Goal: Task Accomplishment & Management: Manage account settings

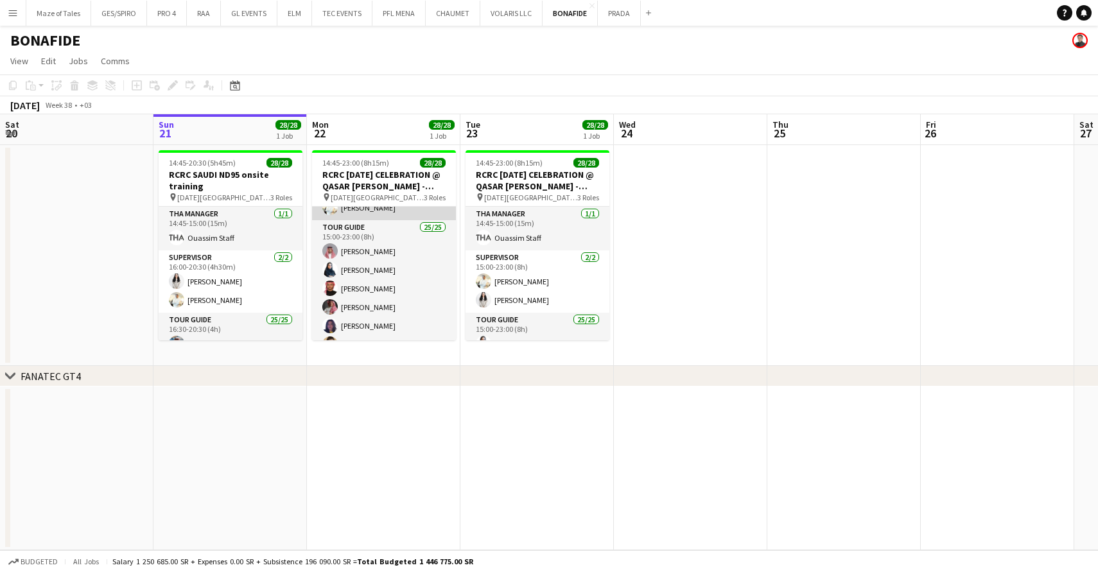
scroll to position [95, 0]
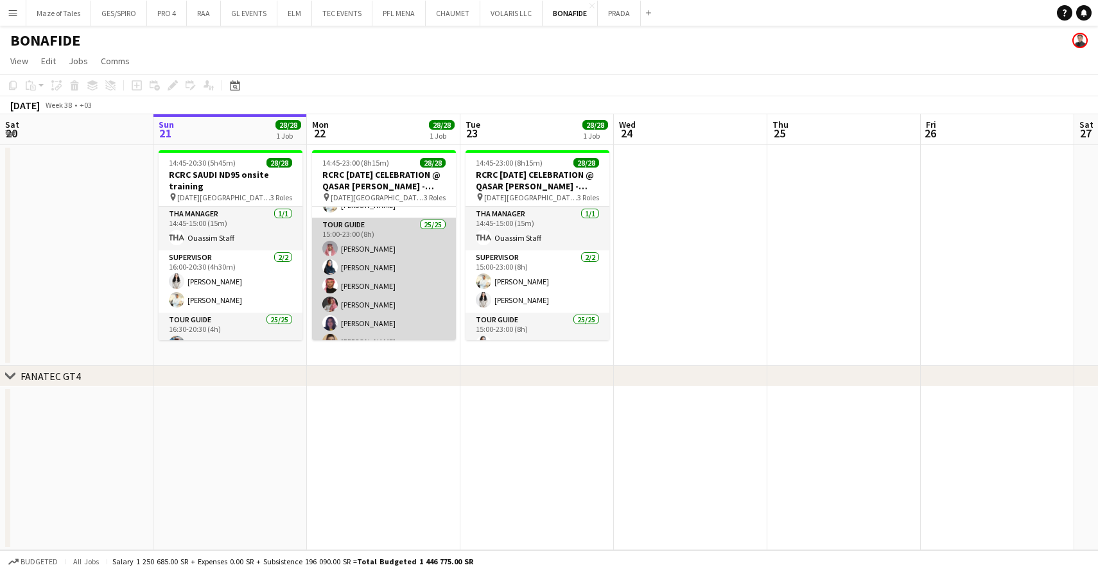
click at [395, 297] on app-card-role "Tour Guide 25/25 15:00-23:00 (8h) Khalid Alajmi Rina Alamoudi Turki Alattas Ahm…" at bounding box center [384, 463] width 144 height 491
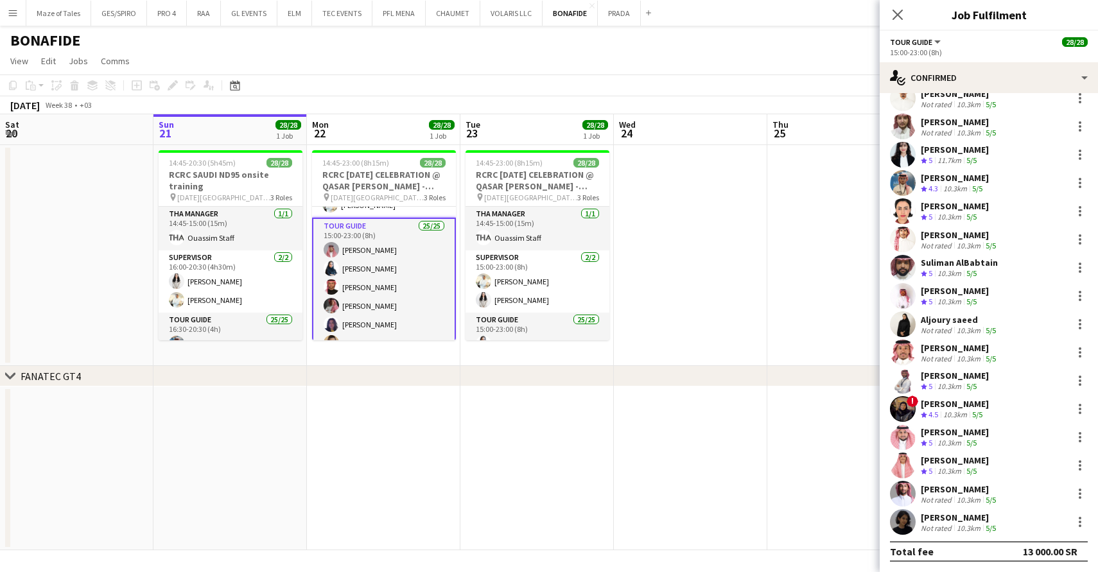
scroll to position [299, 0]
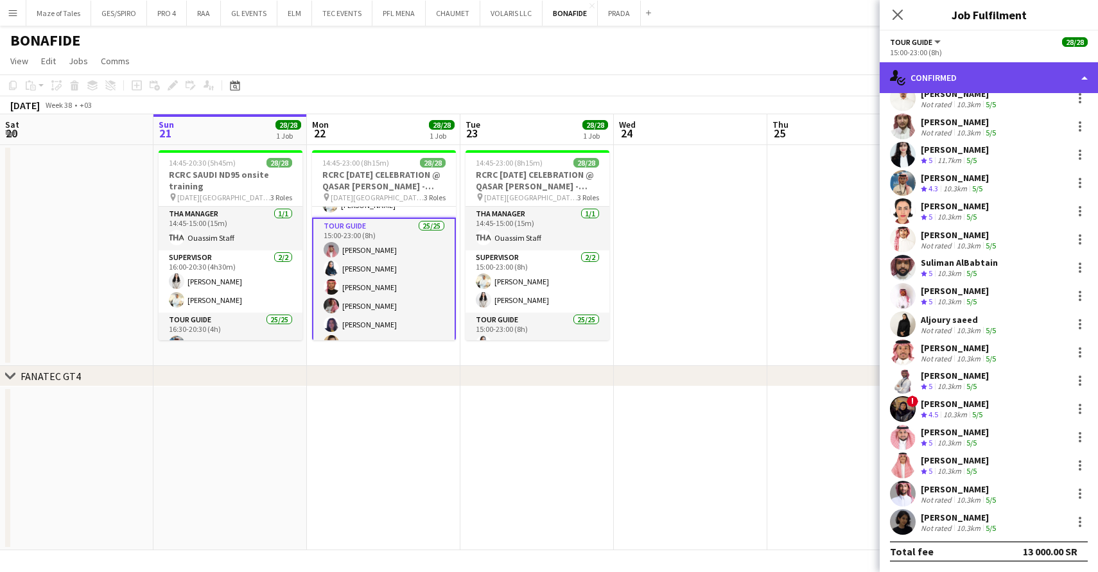
click at [996, 82] on div "single-neutral-actions-check-2 Confirmed" at bounding box center [989, 77] width 218 height 31
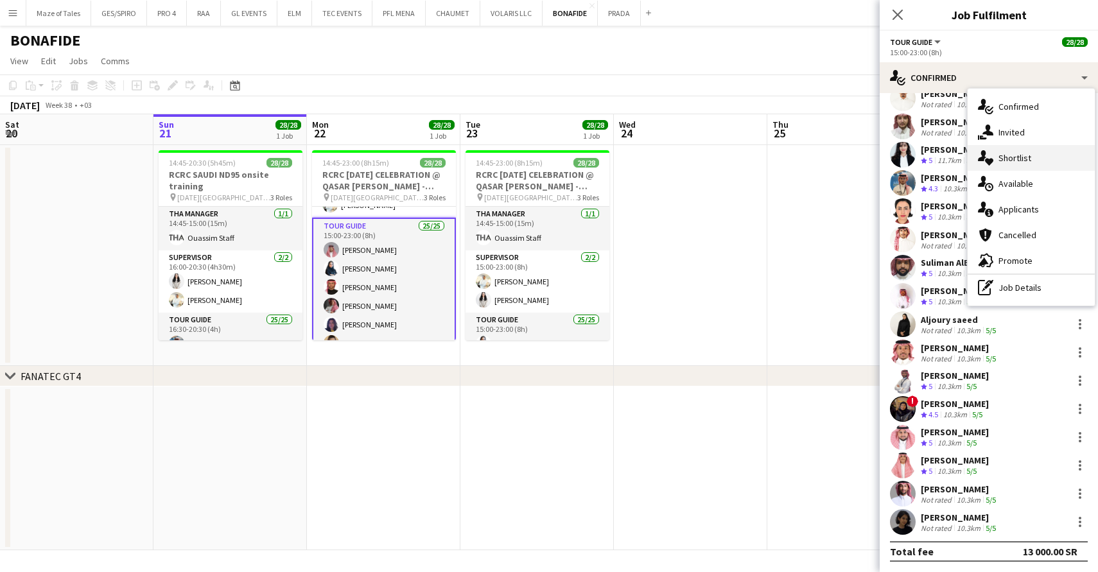
click at [1032, 159] on div "single-neutral-actions-heart Shortlist" at bounding box center [1031, 158] width 127 height 26
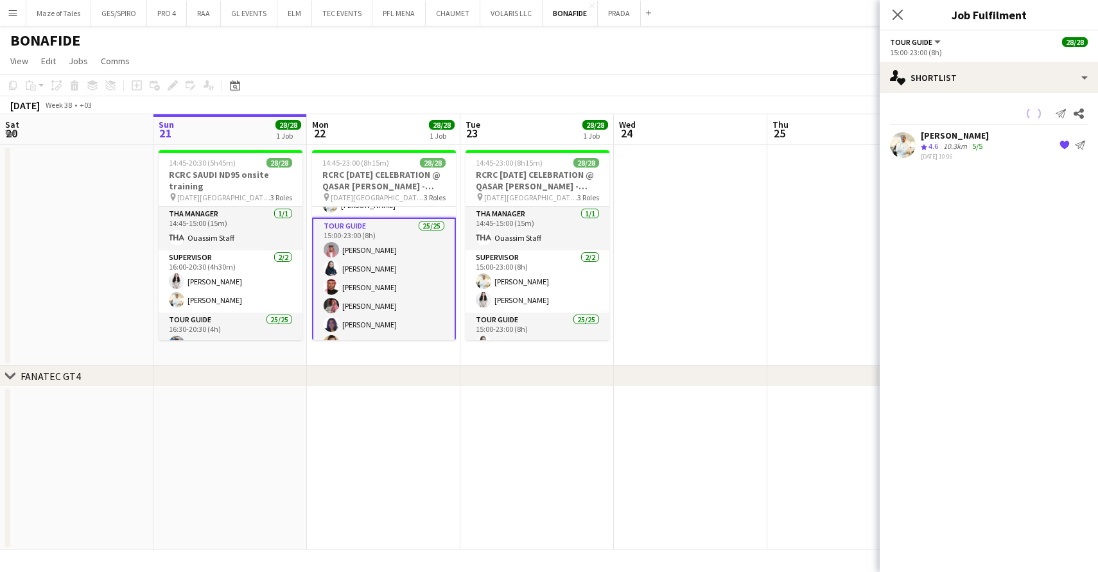
scroll to position [0, 0]
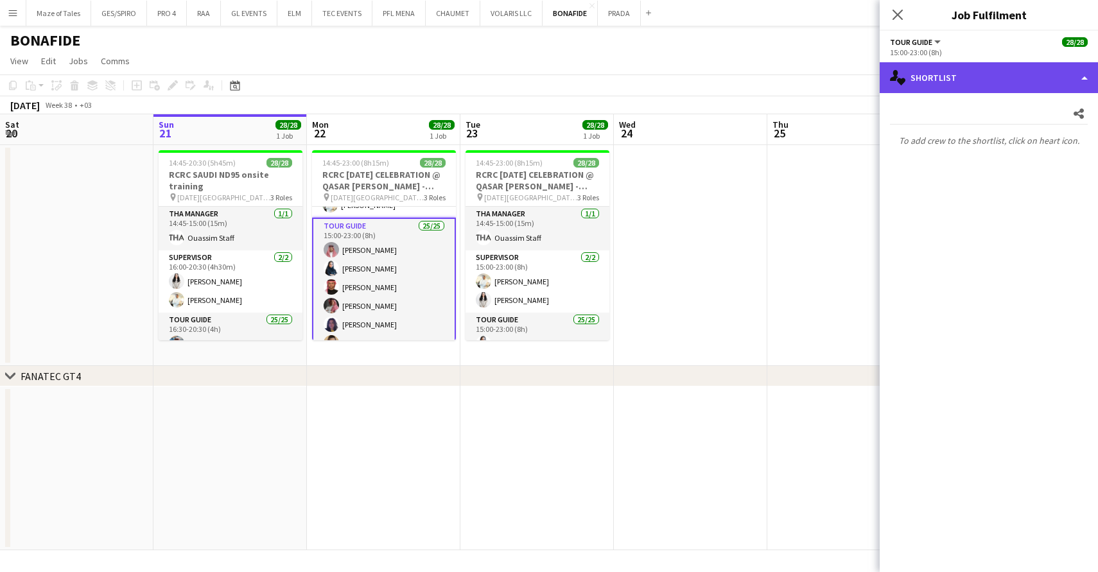
click at [995, 75] on div "single-neutral-actions-heart Shortlist" at bounding box center [989, 77] width 218 height 31
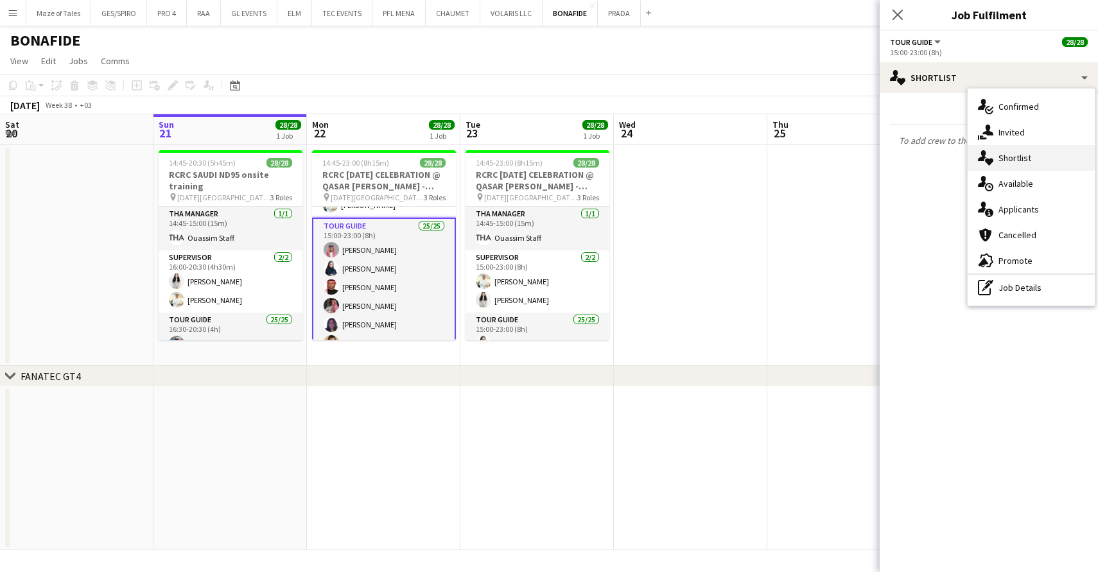
click at [1012, 153] on span "Shortlist" at bounding box center [1014, 158] width 33 height 12
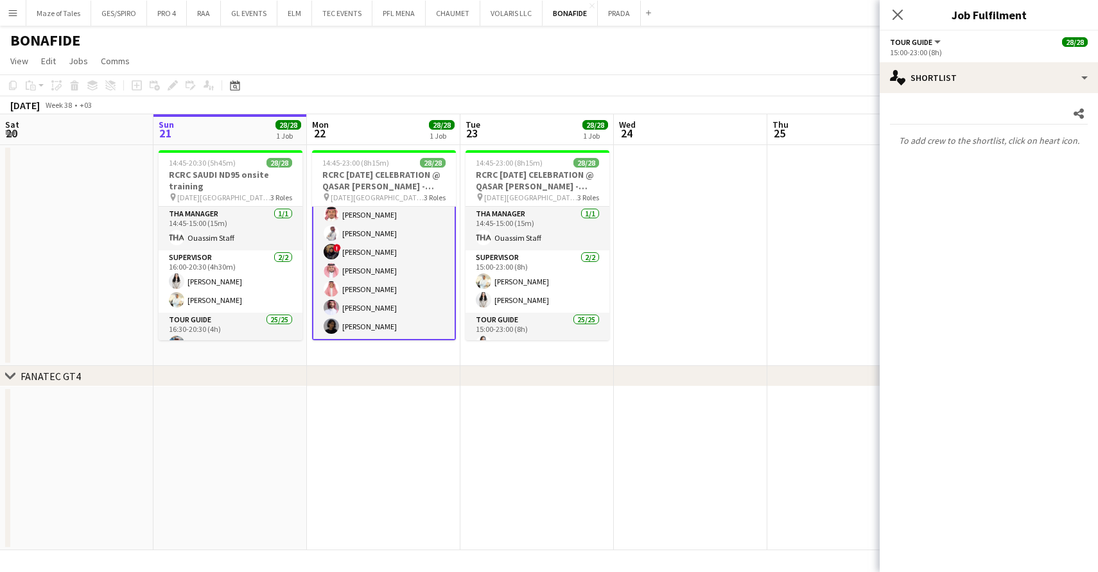
click at [398, 288] on app-card-role "Tour Guide 25/25 15:00-23:00 (8h) Khalid Alajmi Rina Alamoudi Turki Alattas Ahm…" at bounding box center [384, 93] width 144 height 493
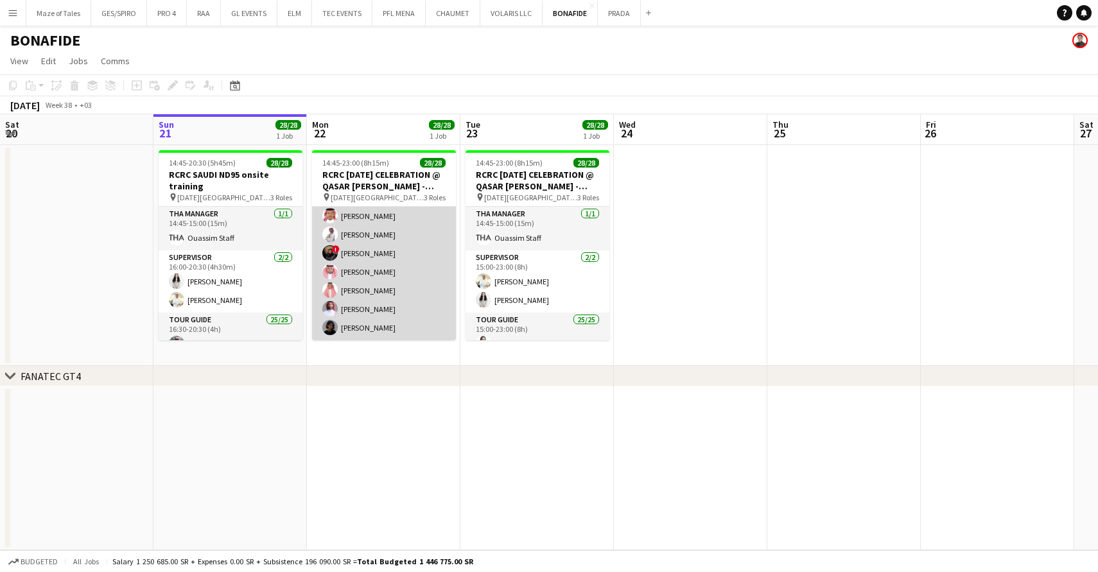
scroll to position [463, 0]
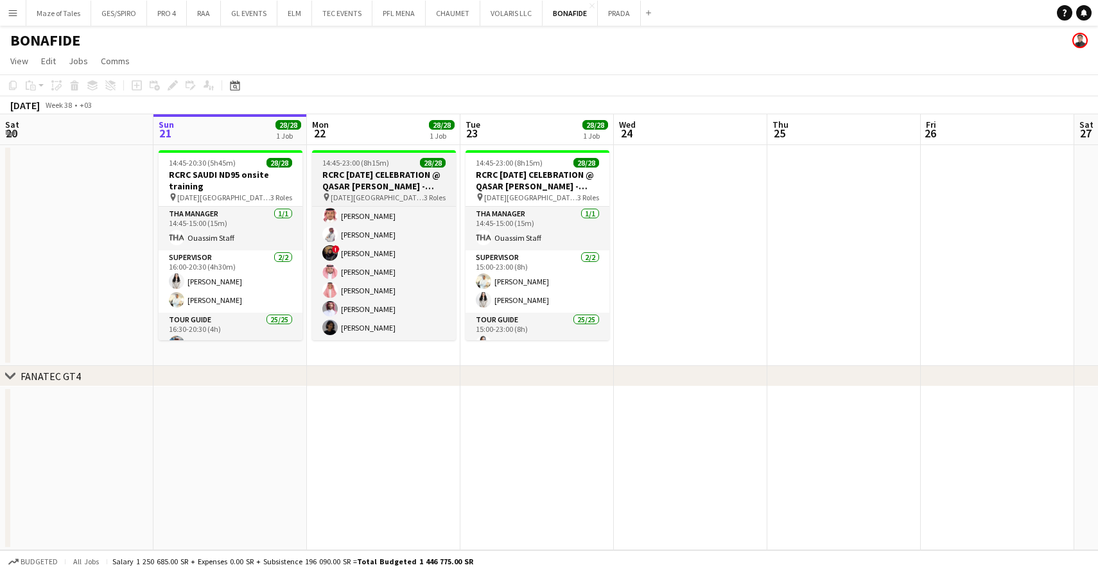
click at [390, 166] on div "14:45-23:00 (8h15m) 28/28" at bounding box center [384, 163] width 144 height 10
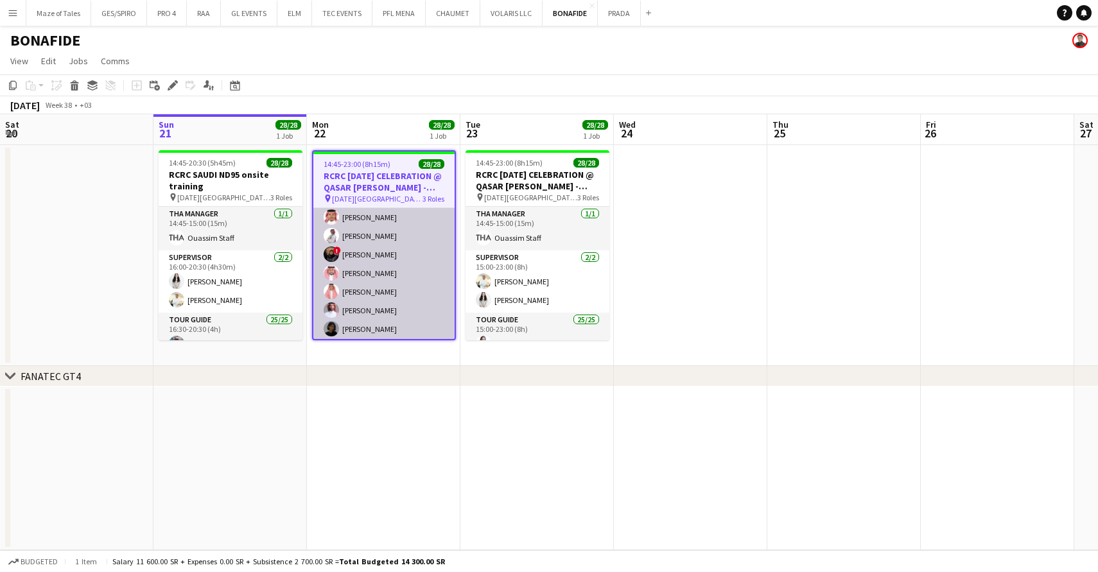
click at [391, 304] on app-card-role "Tour Guide 25/25 15:00-23:00 (8h) Khalid Alajmi Rina Alamoudi Turki Alattas Ahm…" at bounding box center [383, 96] width 141 height 491
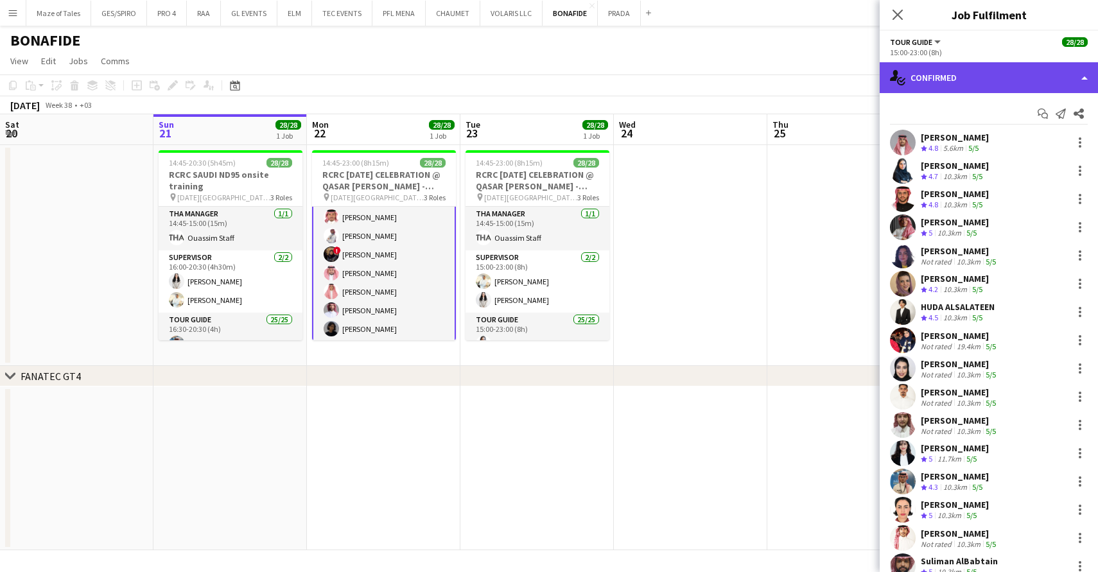
click at [984, 77] on div "single-neutral-actions-check-2 Confirmed" at bounding box center [989, 77] width 218 height 31
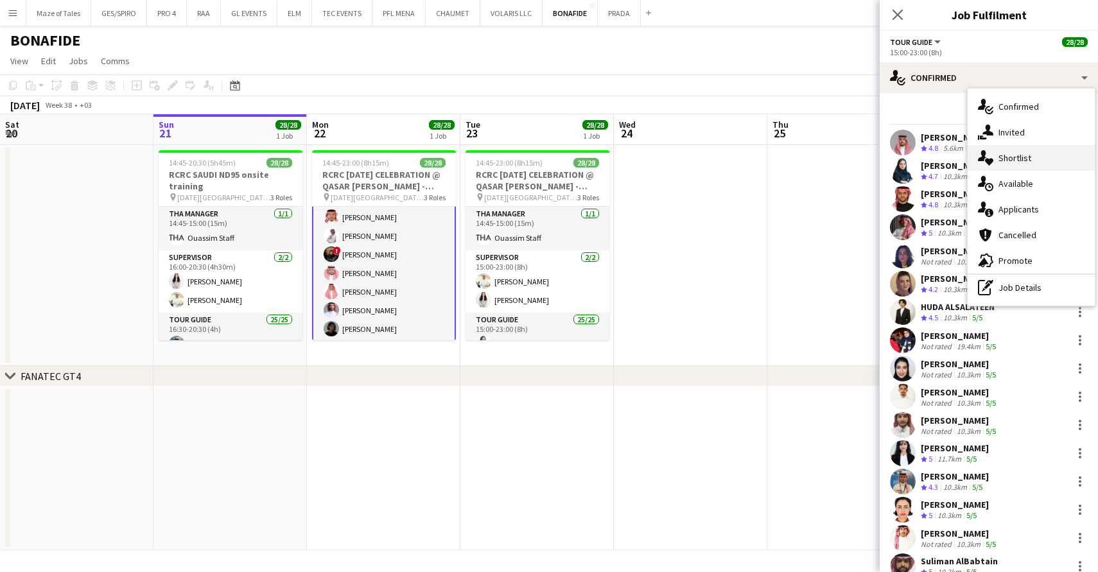
click at [1035, 156] on div "single-neutral-actions-heart Shortlist" at bounding box center [1031, 158] width 127 height 26
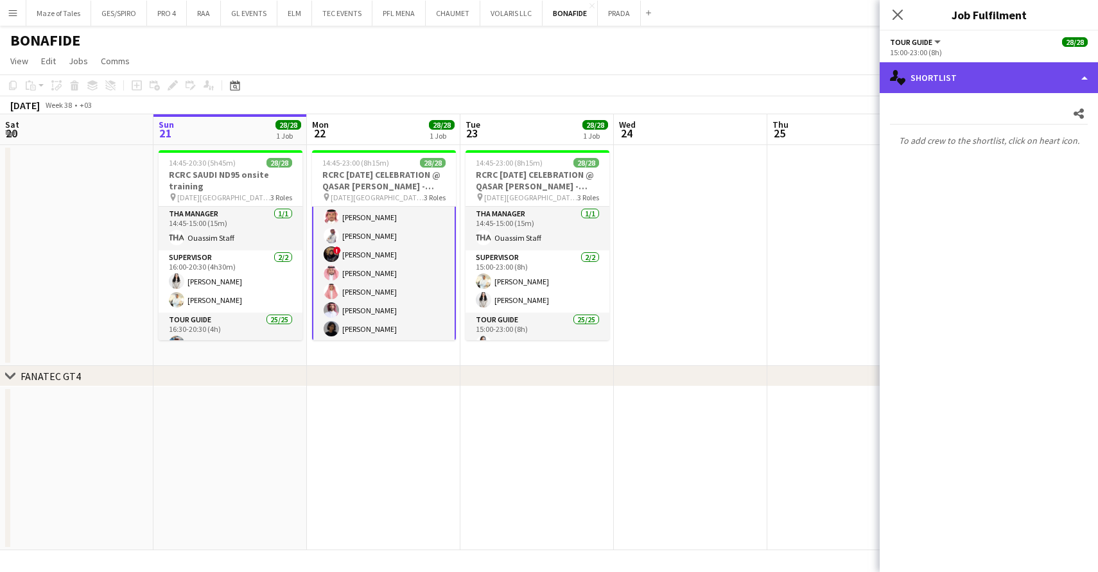
click at [1030, 83] on div "single-neutral-actions-heart Shortlist" at bounding box center [989, 77] width 218 height 31
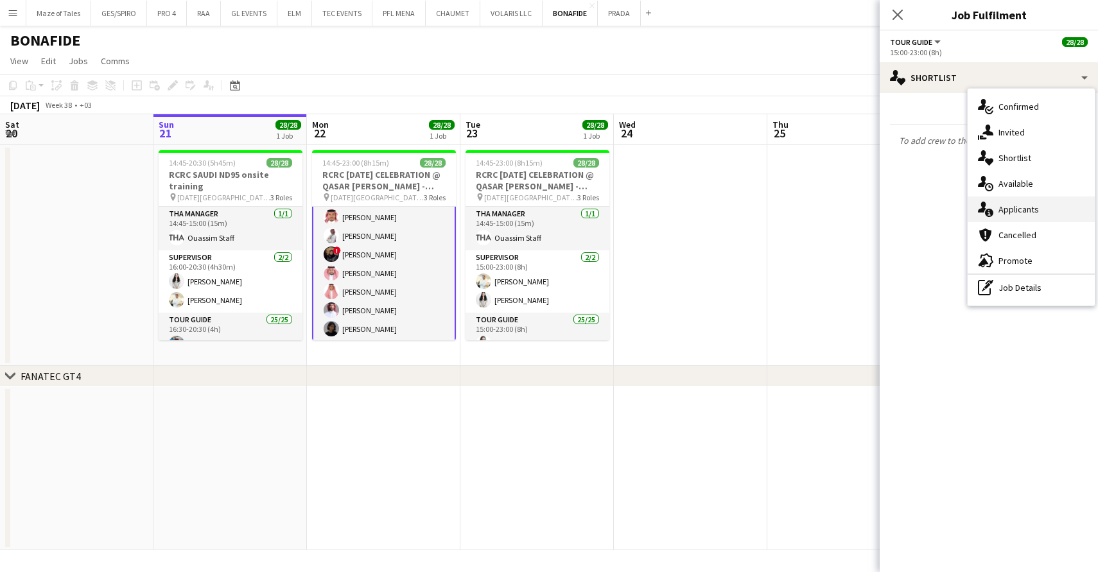
click at [1032, 212] on span "Applicants" at bounding box center [1018, 210] width 40 height 12
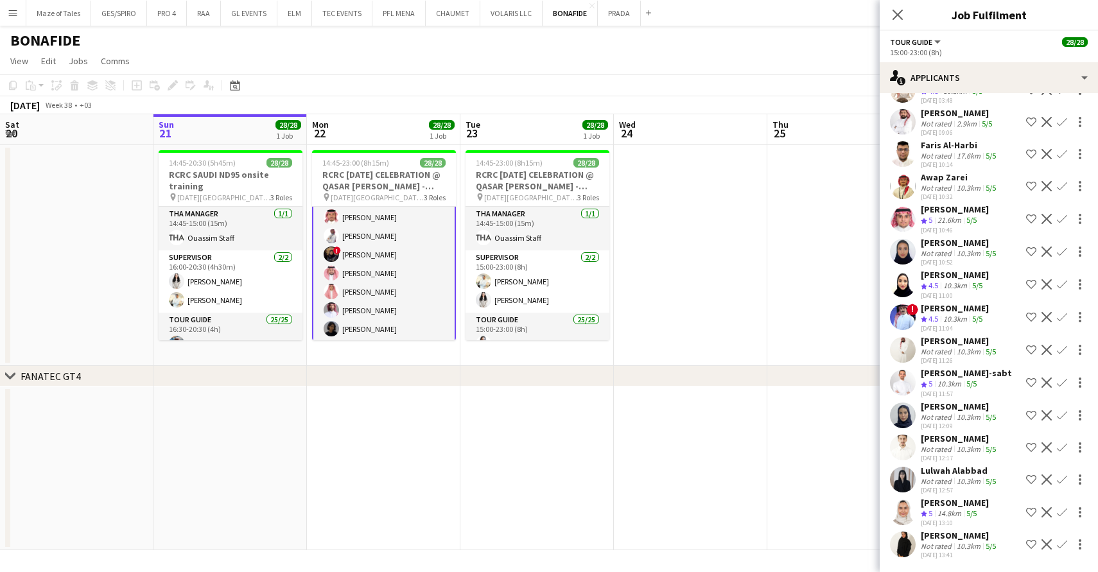
scroll to position [0, 0]
click at [979, 542] on div "10.3km" at bounding box center [968, 546] width 29 height 10
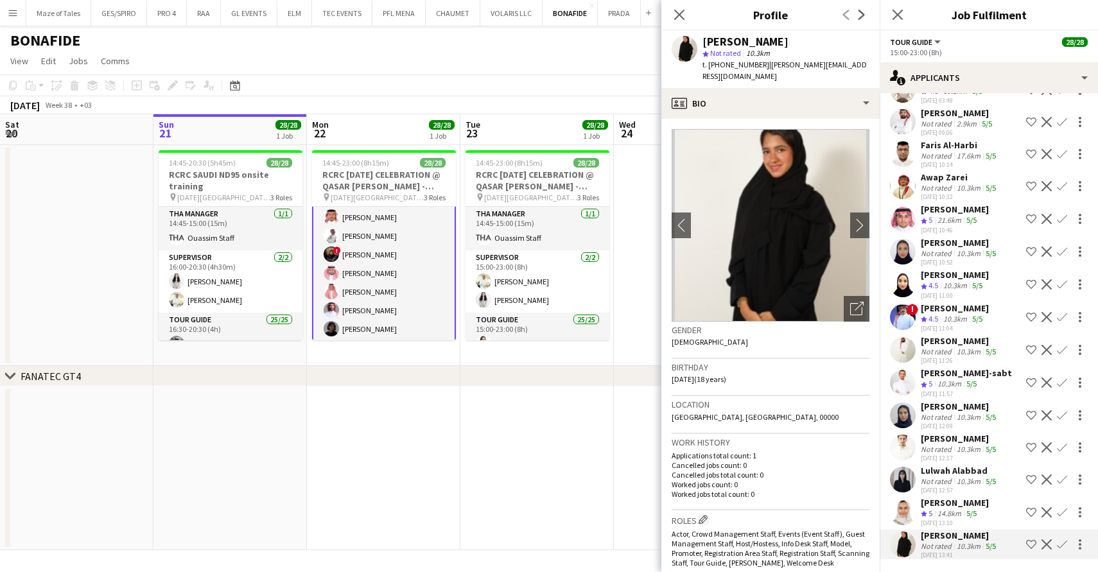
click at [1031, 252] on app-icon "Shortlist crew" at bounding box center [1031, 252] width 10 height 10
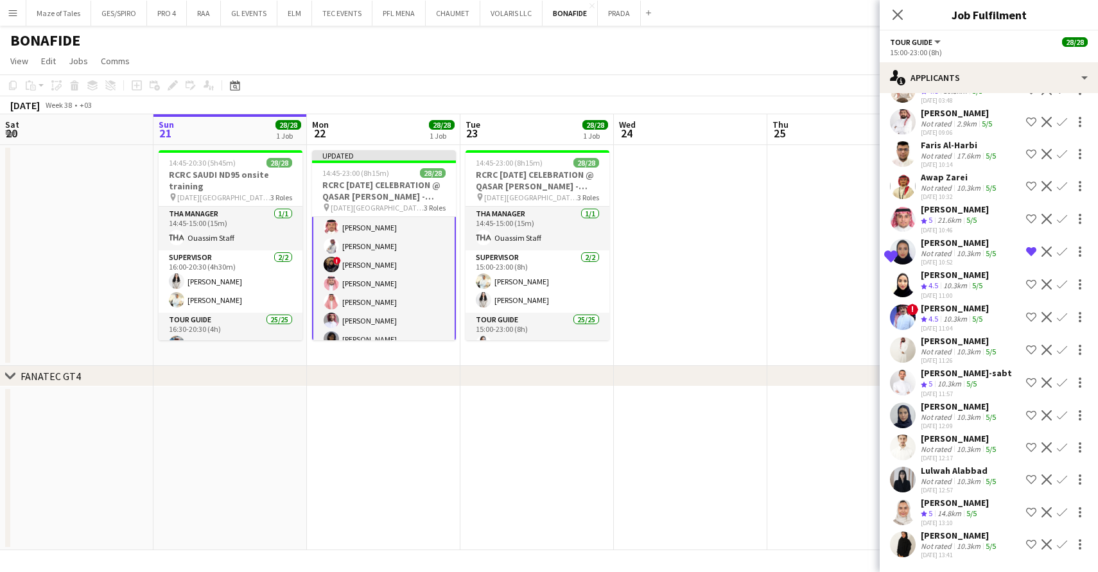
click at [1031, 252] on app-icon "Remove crew from shortlist" at bounding box center [1031, 252] width 10 height 10
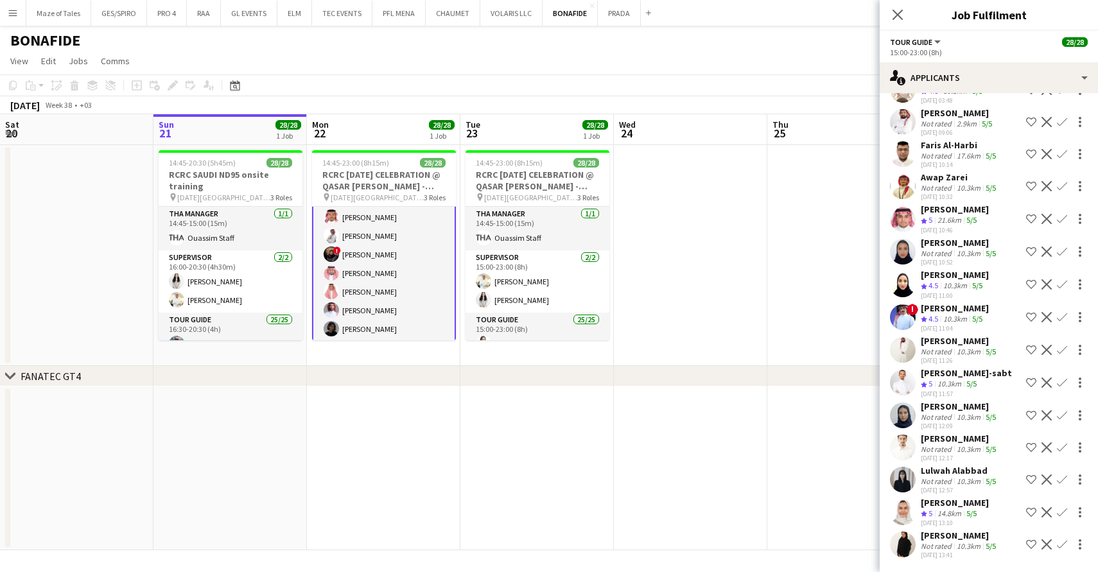
click at [964, 245] on div "Layan Asiri" at bounding box center [960, 243] width 78 height 12
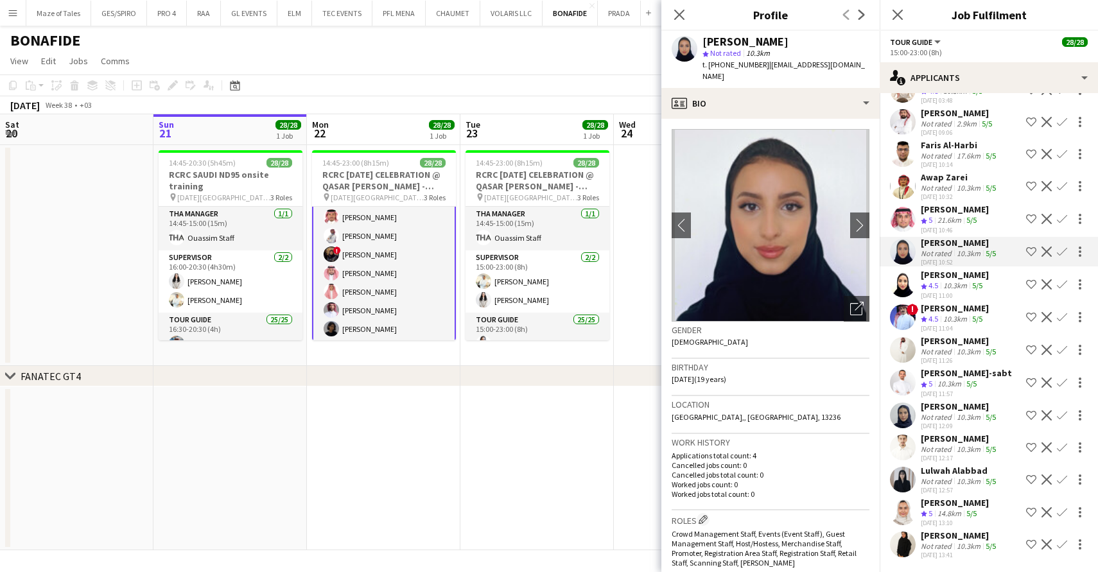
click at [743, 65] on span "t. +966504629070" at bounding box center [735, 65] width 67 height 10
copy span "966504629070"
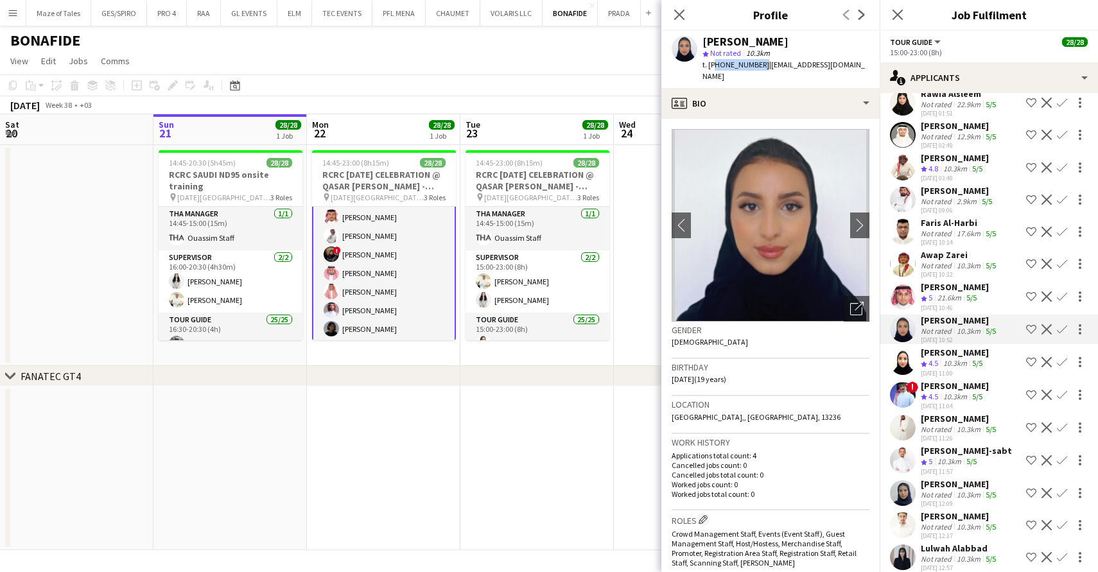
scroll to position [594, 0]
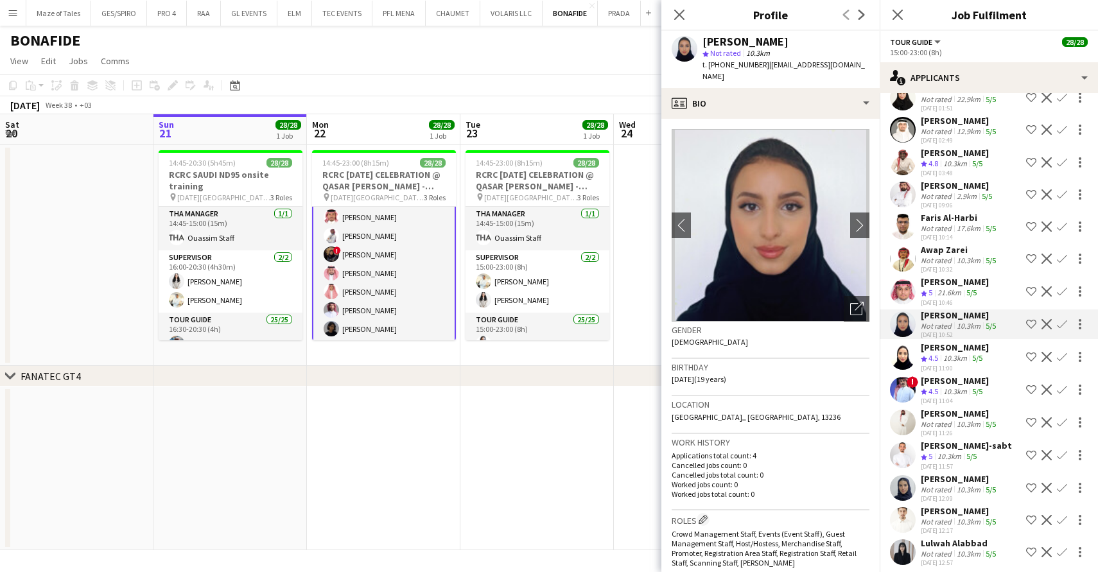
click at [951, 487] on div "Not rated" at bounding box center [937, 490] width 33 height 10
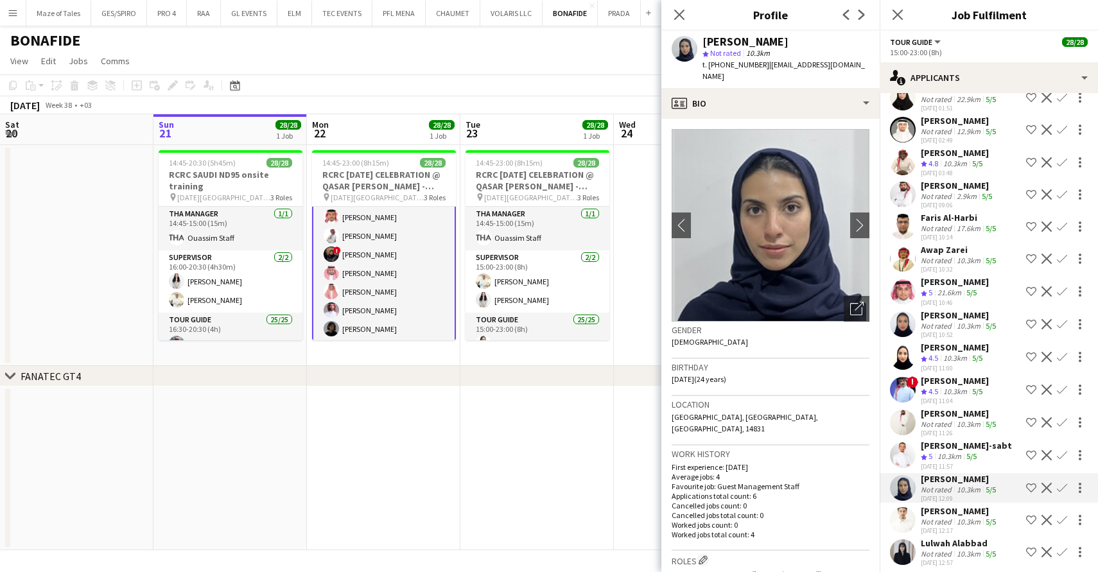
click at [731, 55] on span "Not rated" at bounding box center [725, 53] width 31 height 10
click at [731, 64] on span "t. +966559157920" at bounding box center [735, 65] width 67 height 10
copy span "966559157920"
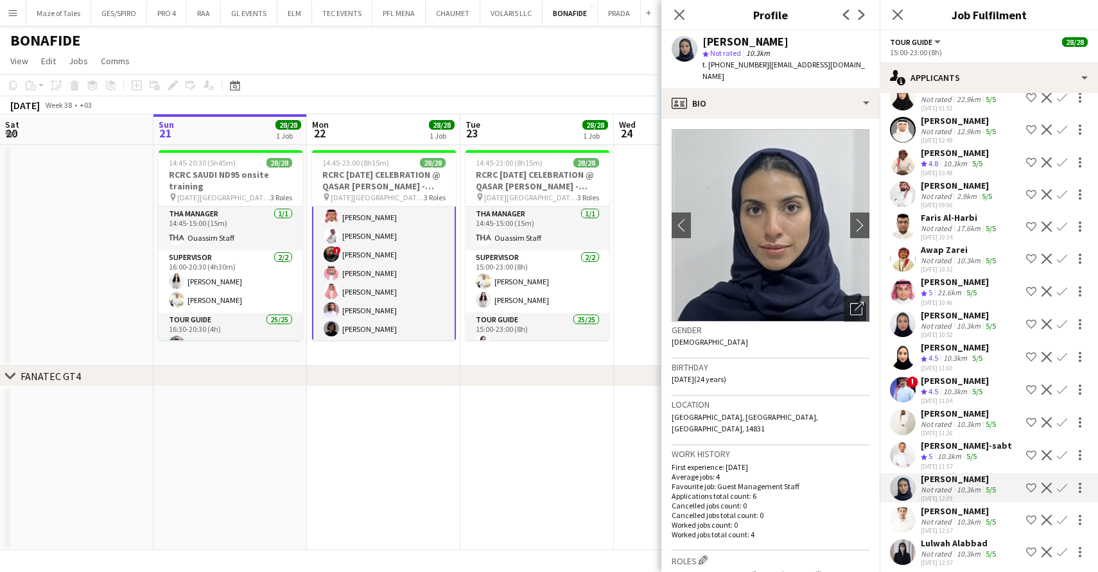
click at [932, 512] on div "Ahmed Almakhtari" at bounding box center [960, 511] width 78 height 12
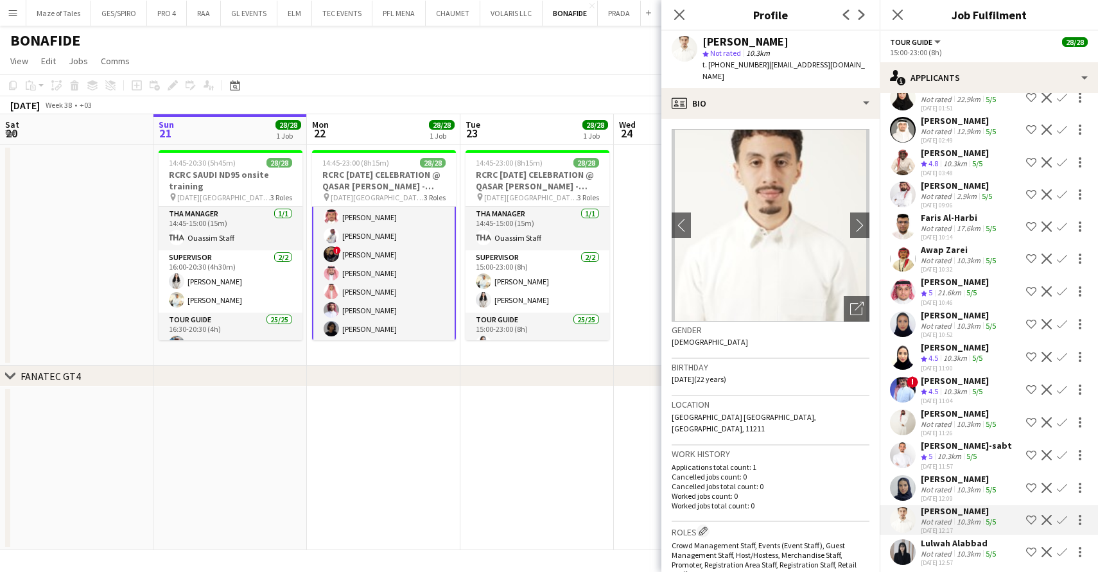
click at [725, 67] on span "t. +966592243092" at bounding box center [735, 65] width 67 height 10
copy span "966592243092"
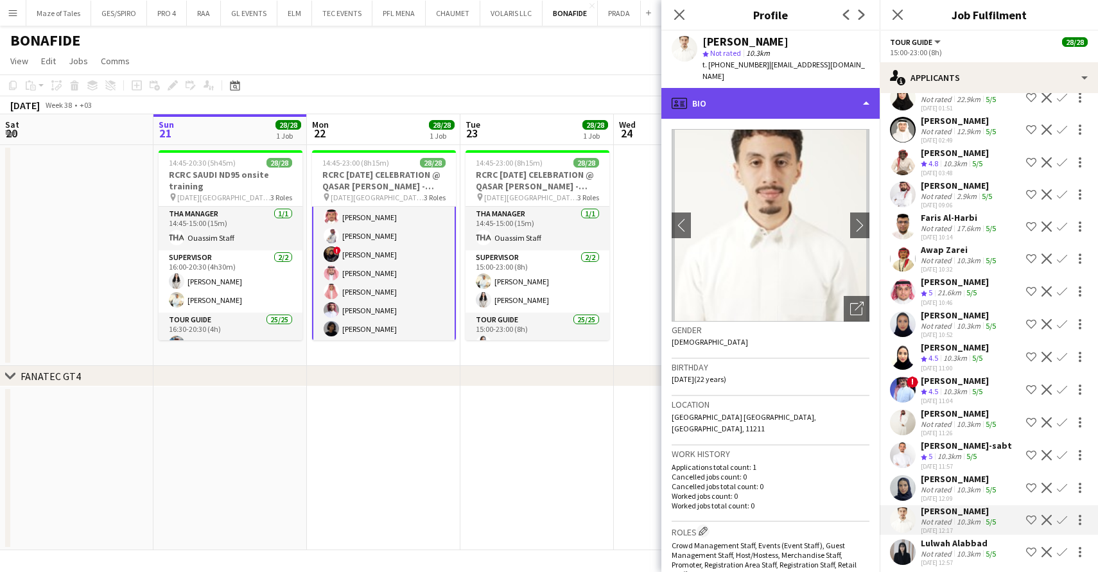
click at [812, 101] on div "profile Bio" at bounding box center [770, 103] width 218 height 31
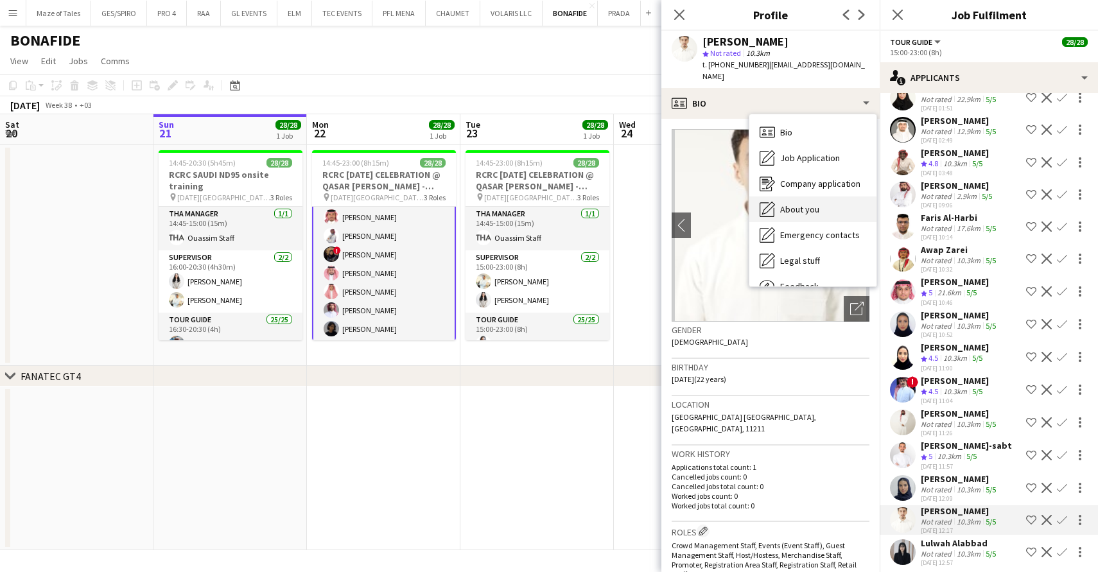
click at [824, 196] on div "About you About you" at bounding box center [812, 209] width 127 height 26
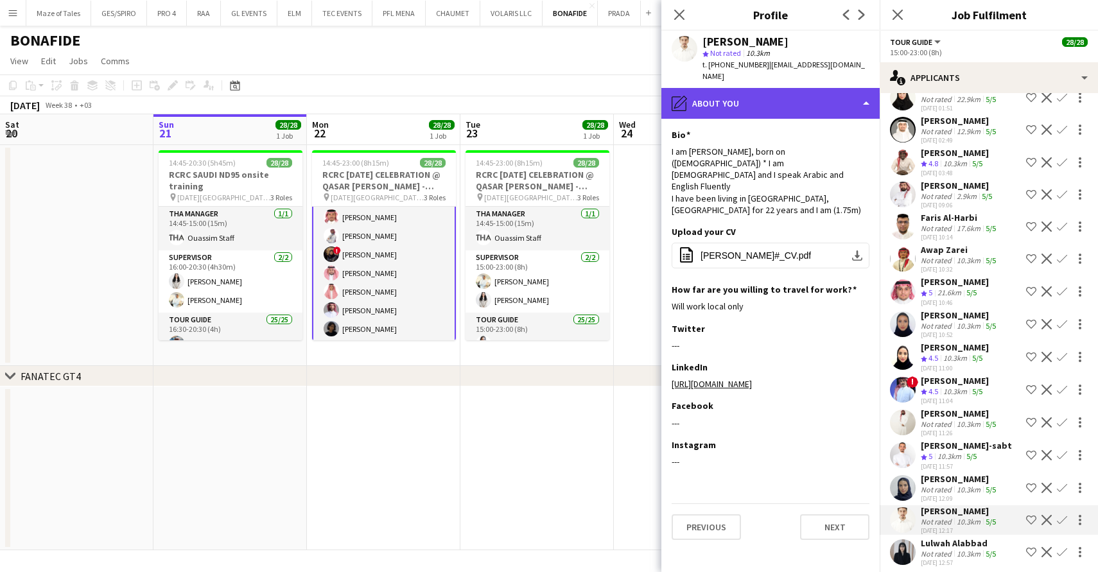
click at [788, 93] on div "pencil4 About you" at bounding box center [770, 103] width 218 height 31
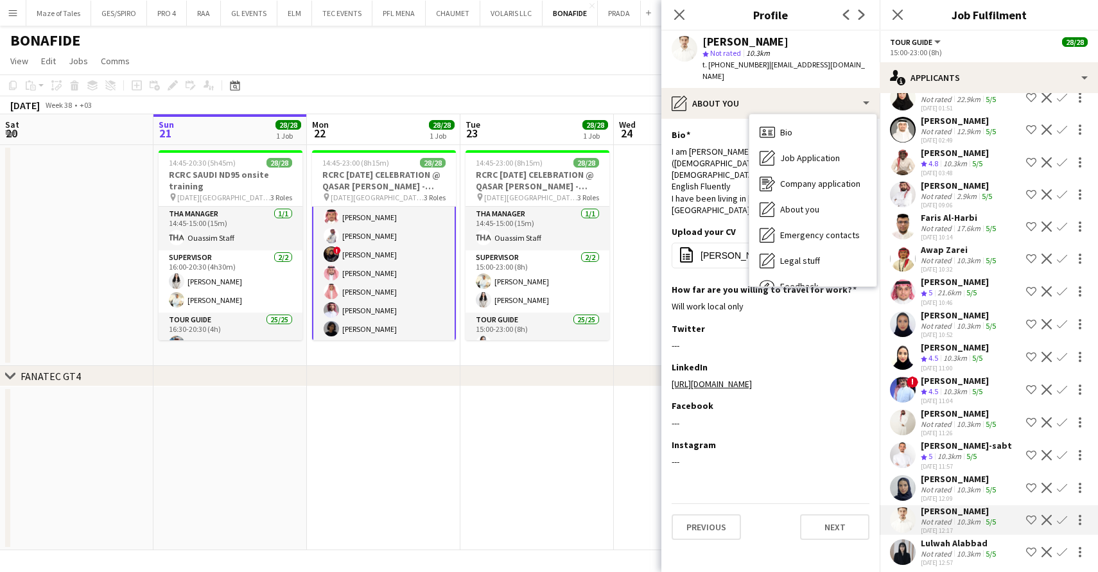
click at [459, 263] on app-date-cell "14:45-23:00 (8h15m) 28/28 RCRC NATIONAL DAY CELEBRATION @ QASAR AL HOKOM - RIYA…" at bounding box center [383, 255] width 153 height 221
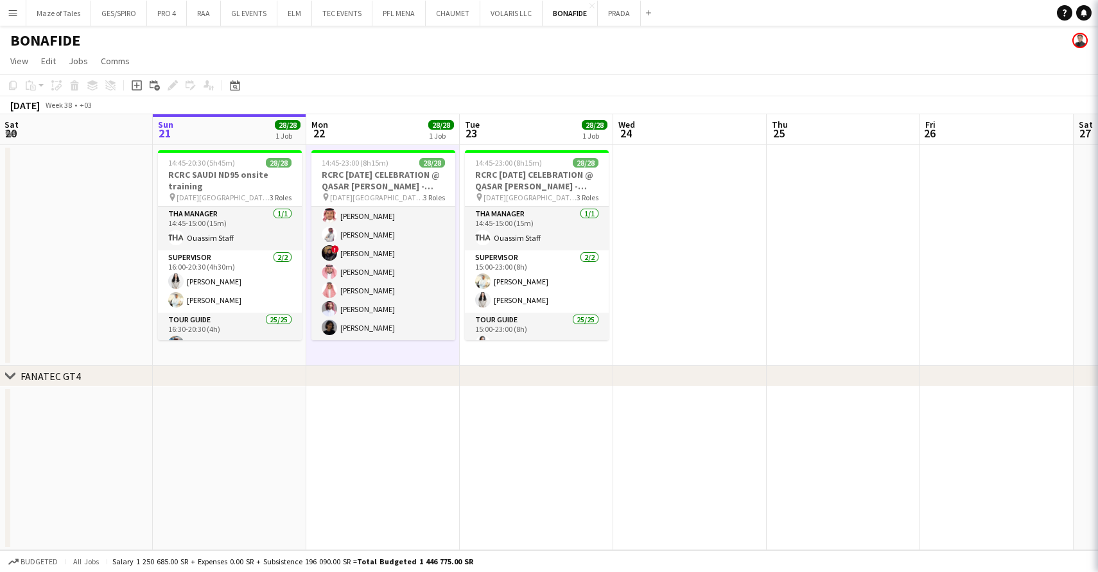
scroll to position [0, 0]
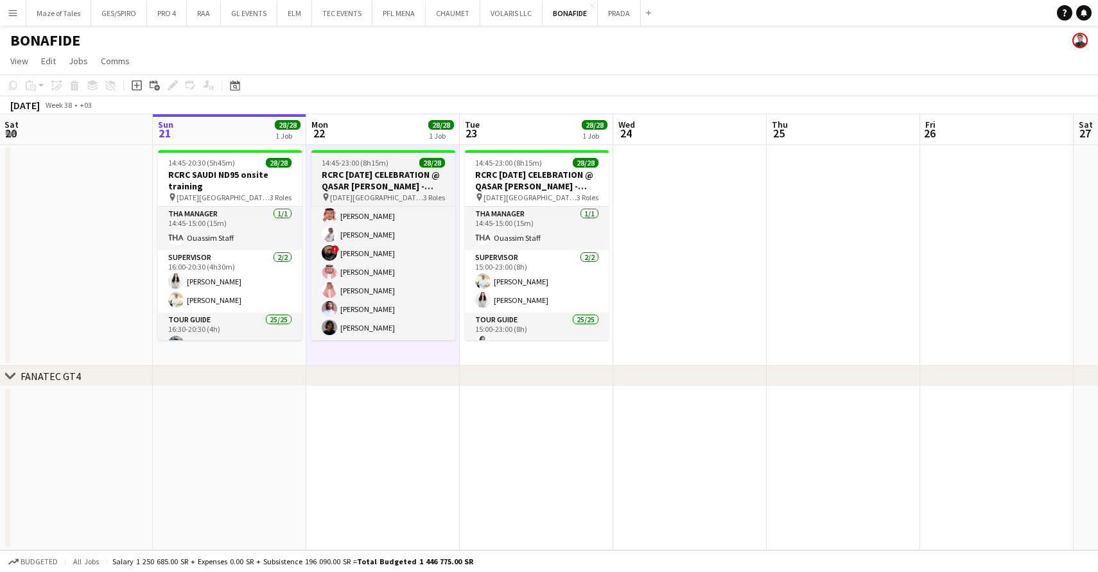
click at [406, 195] on span "National Day Museum - Qasr al Hokom" at bounding box center [376, 198] width 93 height 10
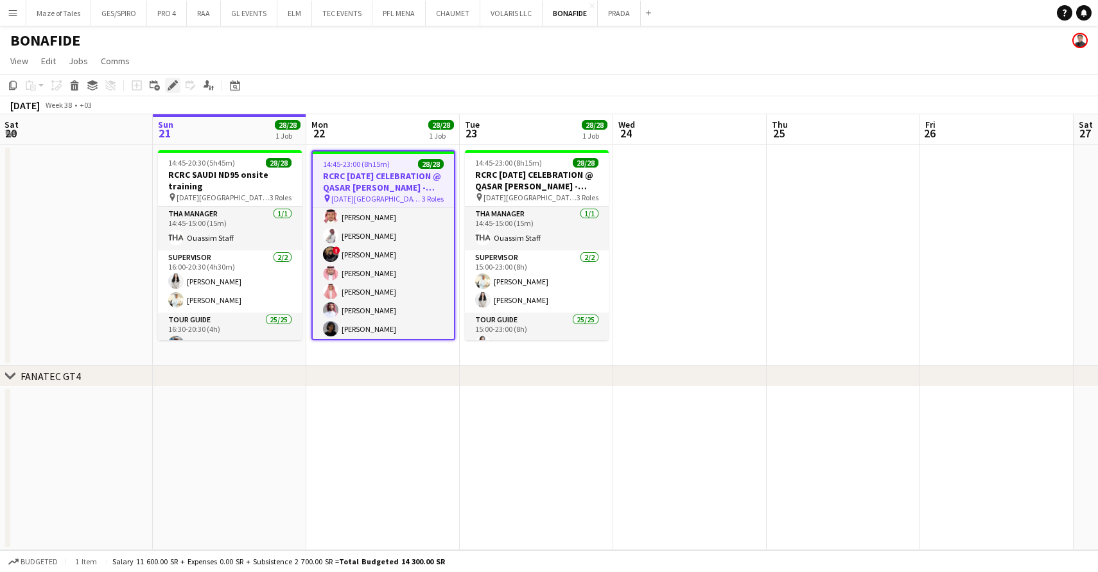
click at [169, 89] on icon at bounding box center [169, 88] width 3 height 3
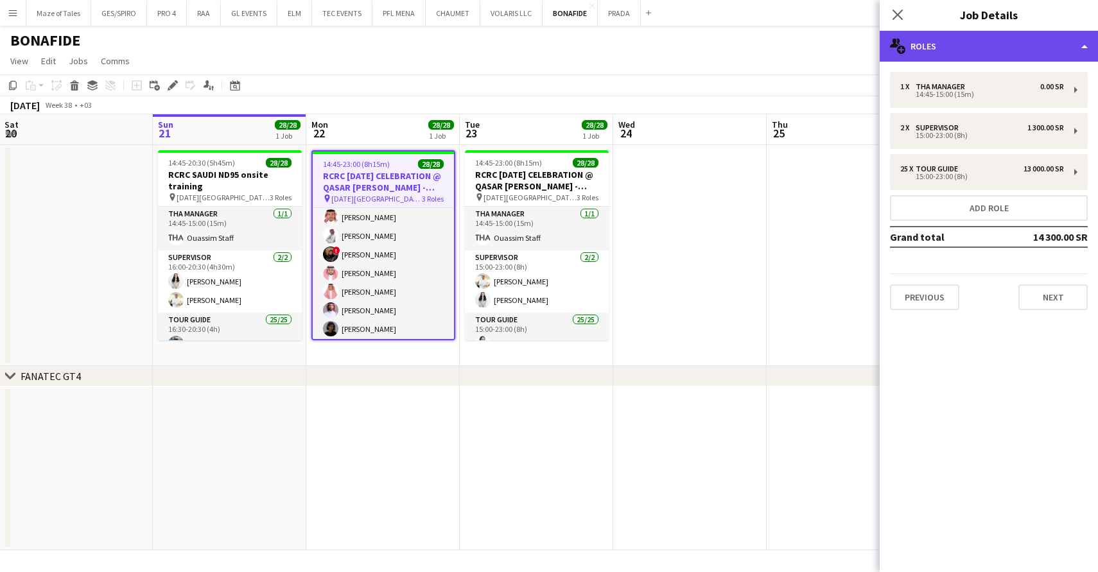
click at [941, 58] on div "multiple-users-add Roles" at bounding box center [989, 46] width 218 height 31
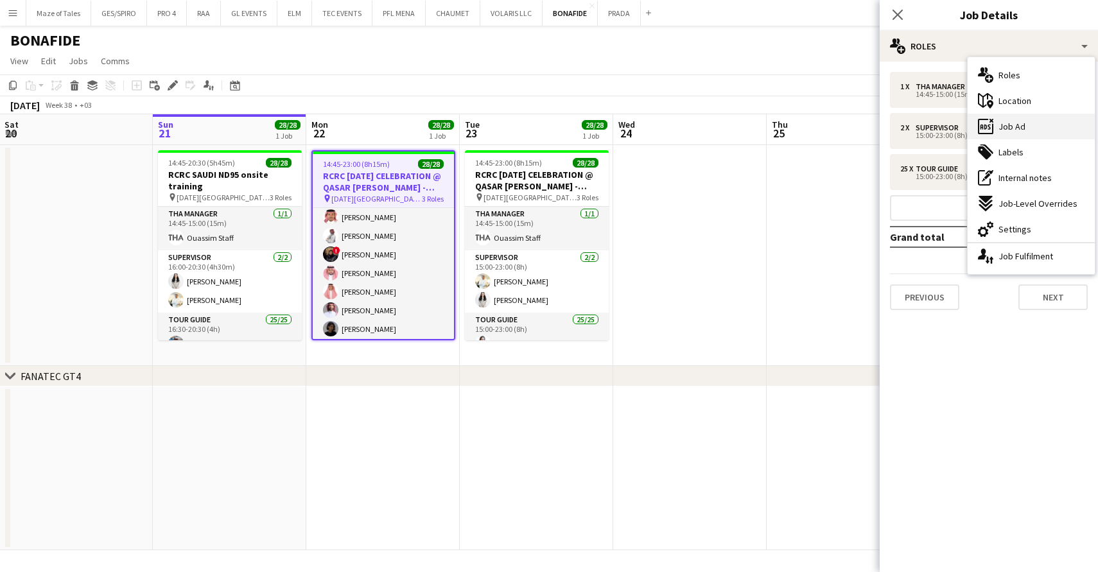
click at [996, 120] on div "ads-window Job Ad" at bounding box center [1031, 127] width 127 height 26
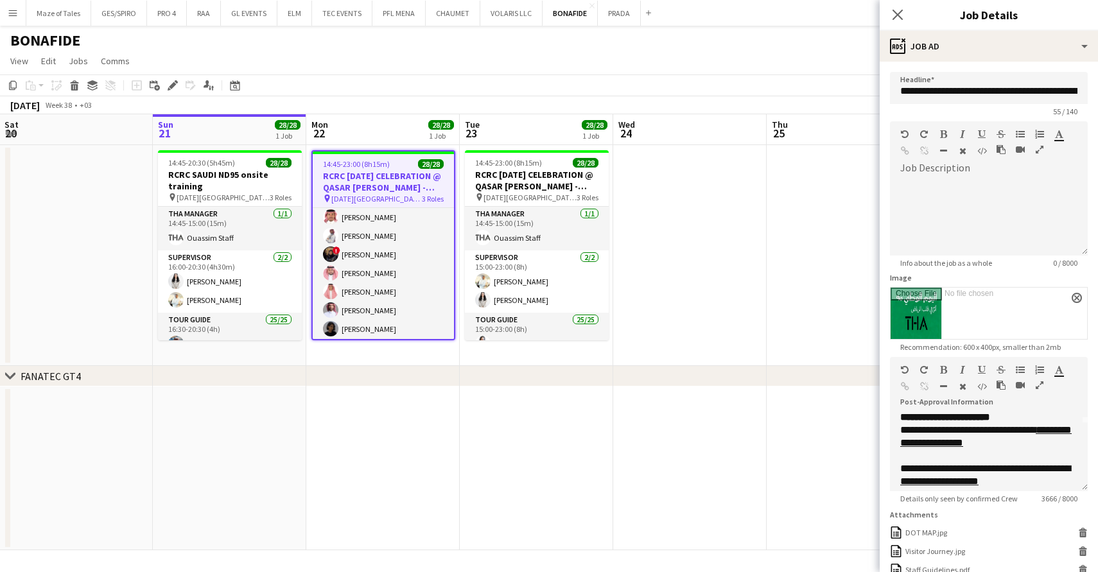
scroll to position [69, 0]
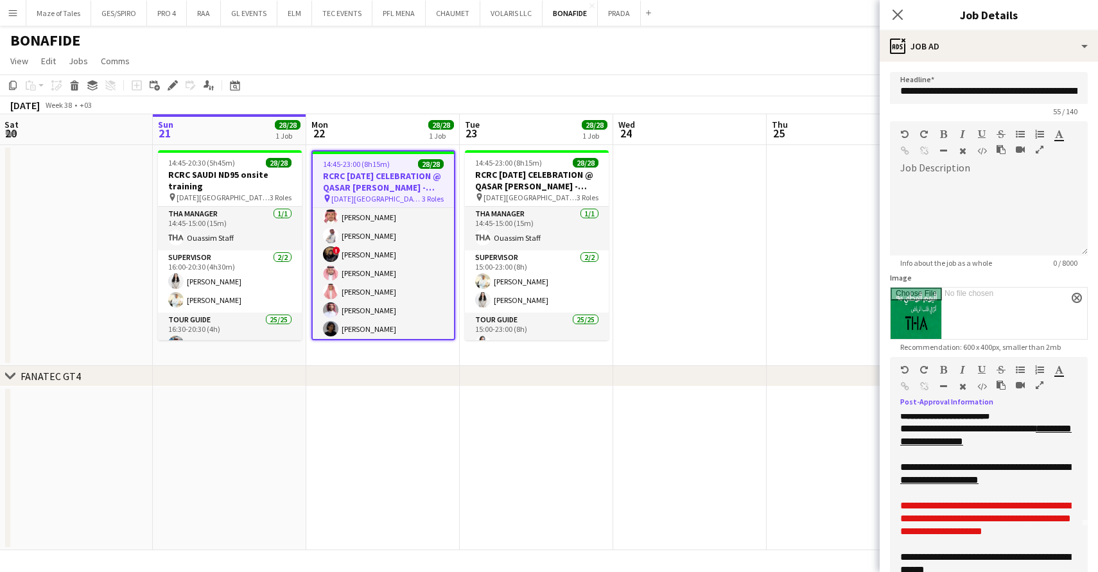
drag, startPoint x: 1083, startPoint y: 485, endPoint x: 1081, endPoint y: 589, distance: 104.0
click at [1081, 571] on html "Menu Boards Boards Boards All jobs Status Workforce Workforce My Workforce Recr…" at bounding box center [549, 286] width 1098 height 572
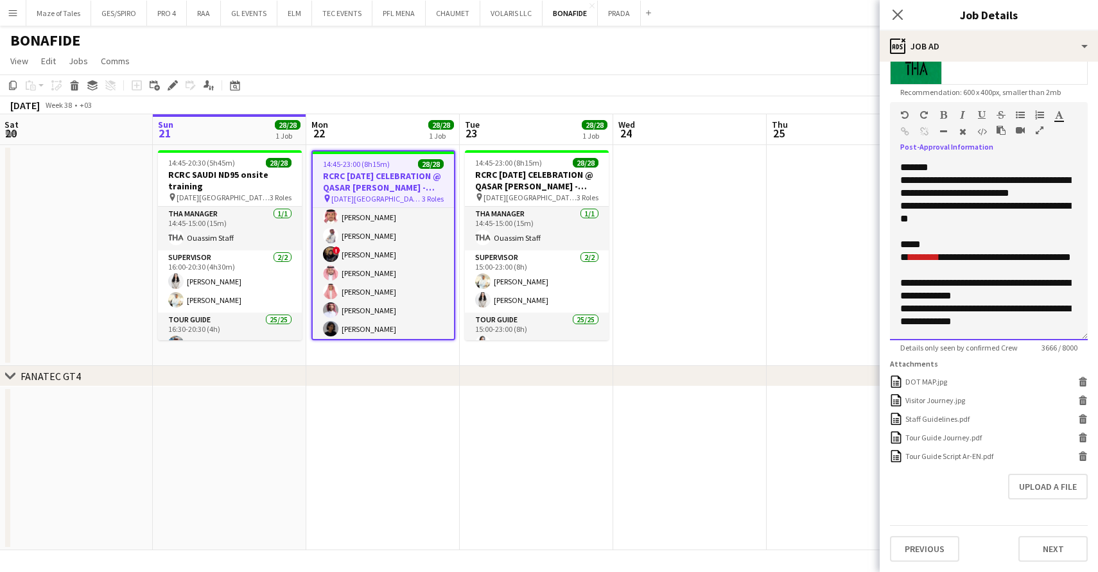
scroll to position [1320, 0]
click at [901, 160] on span "**********" at bounding box center [976, 148] width 152 height 22
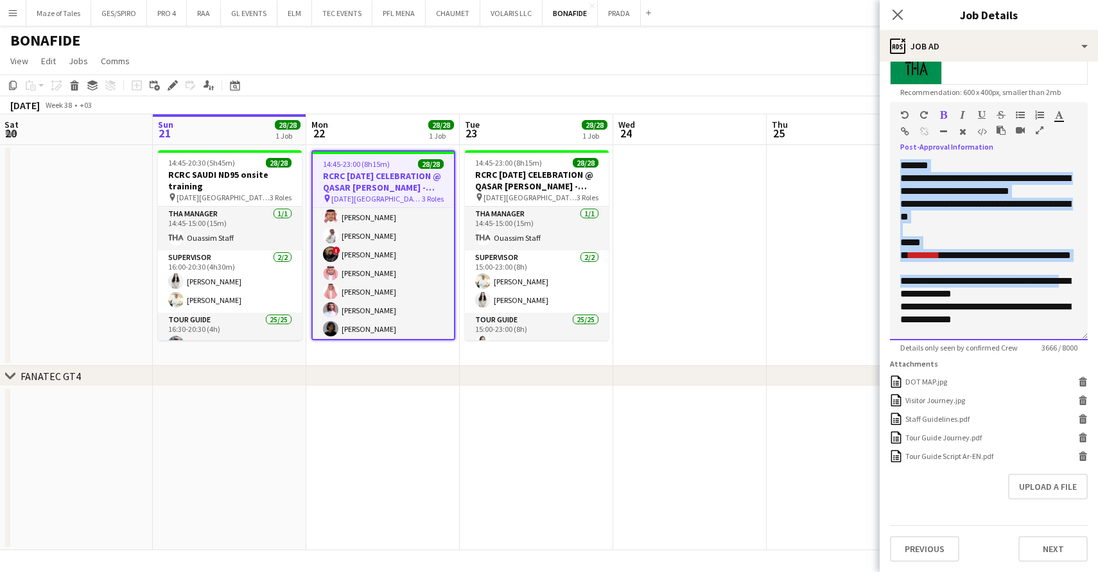
scroll to position [1419, 0]
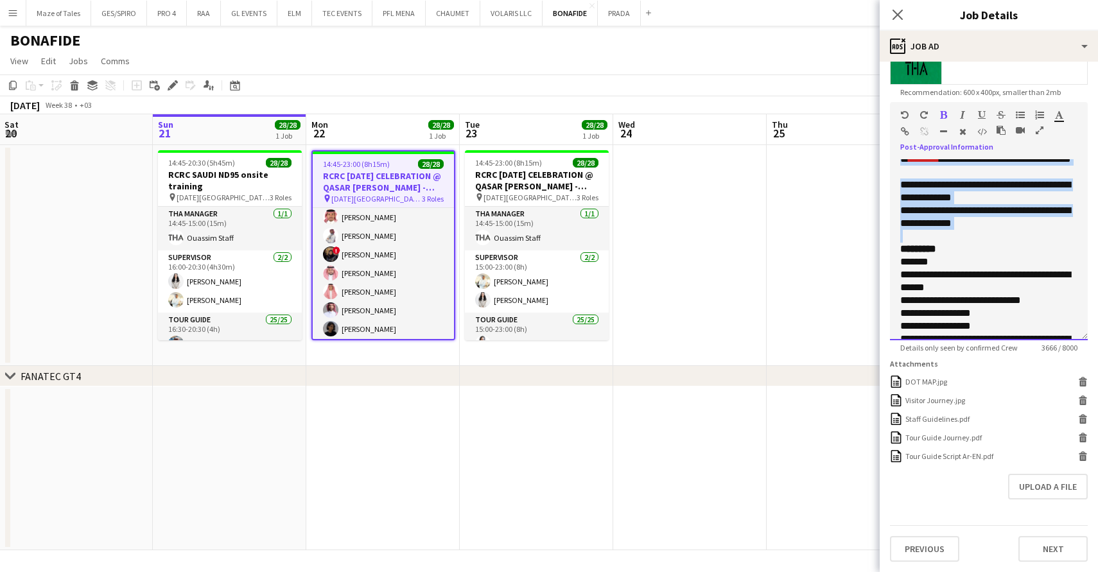
copy div "**********"
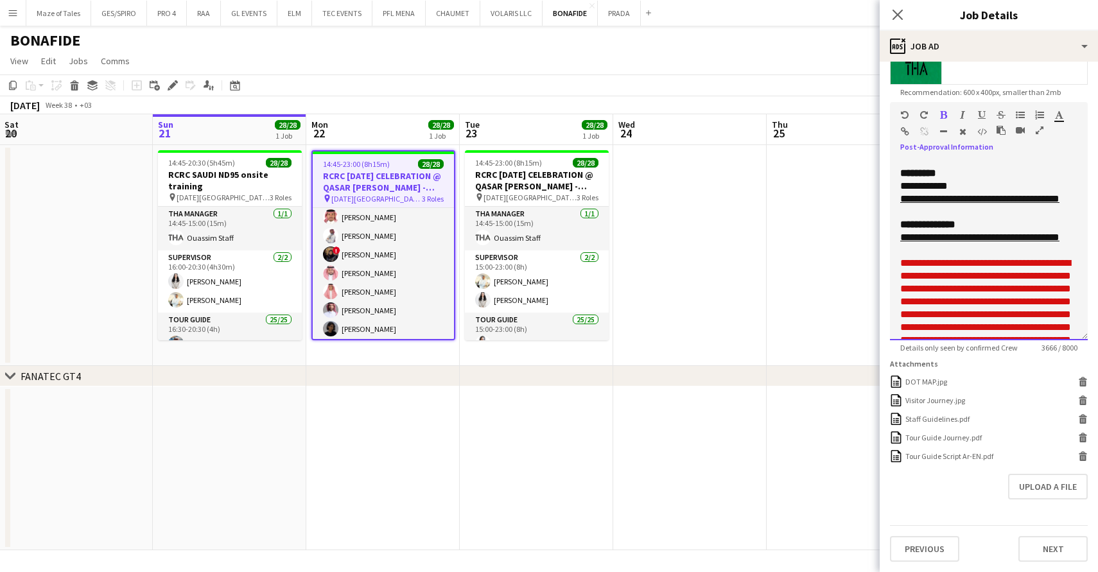
scroll to position [236, 0]
drag, startPoint x: 968, startPoint y: 187, endPoint x: 900, endPoint y: 189, distance: 68.1
click at [900, 189] on div "**********" at bounding box center [988, 186] width 177 height 13
copy div "**********"
drag, startPoint x: 935, startPoint y: 219, endPoint x: 910, endPoint y: 210, distance: 26.0
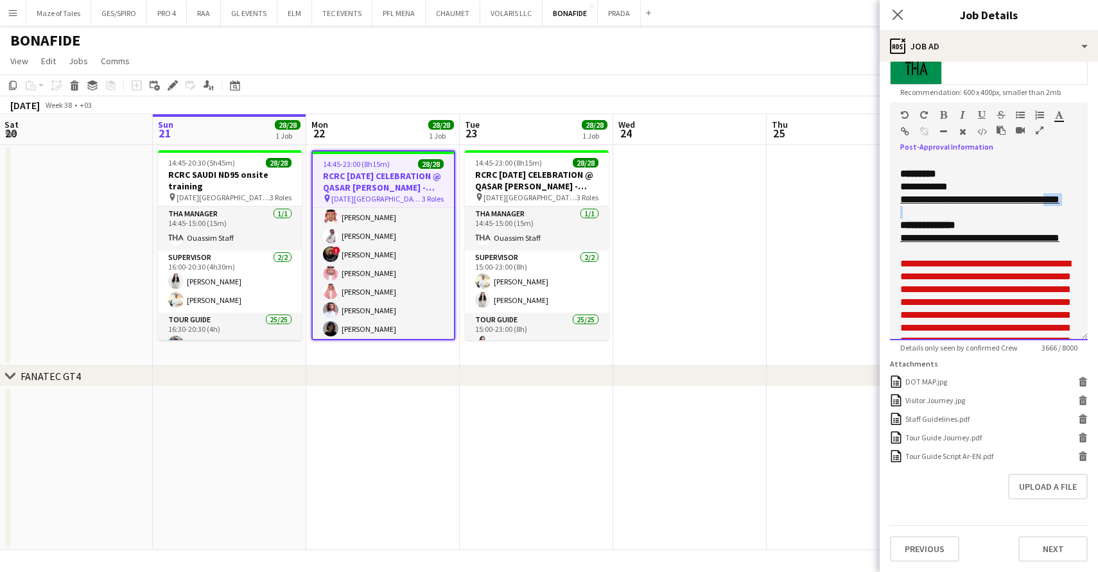
click at [910, 210] on div "**********" at bounding box center [989, 249] width 198 height 181
click at [957, 206] on div "**********" at bounding box center [988, 199] width 177 height 13
drag, startPoint x: 938, startPoint y: 213, endPoint x: 897, endPoint y: 204, distance: 41.9
click at [897, 204] on div "**********" at bounding box center [989, 249] width 198 height 181
copy link "**********"
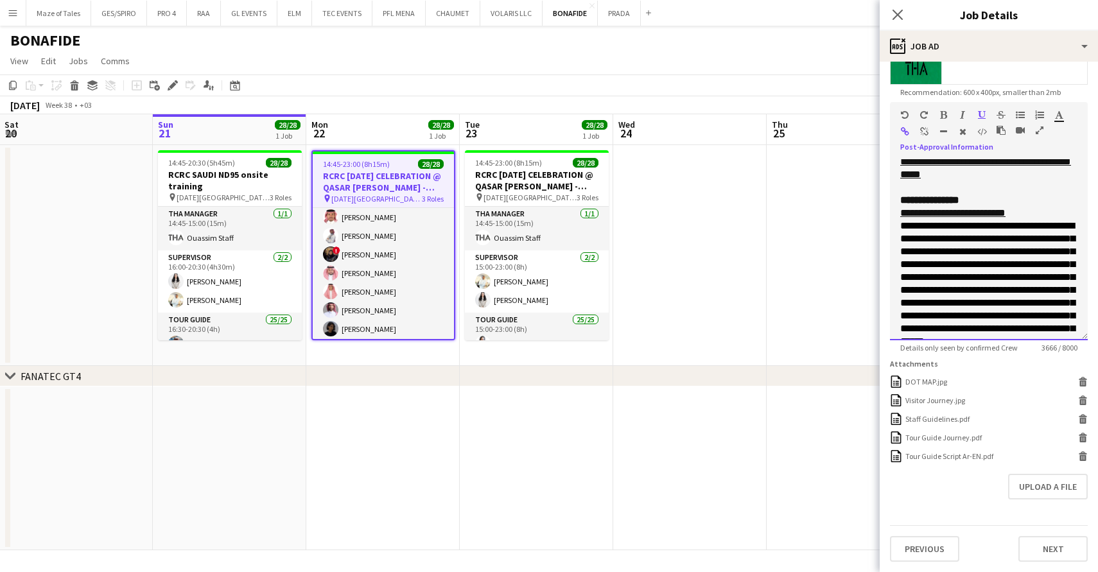
scroll to position [632, 0]
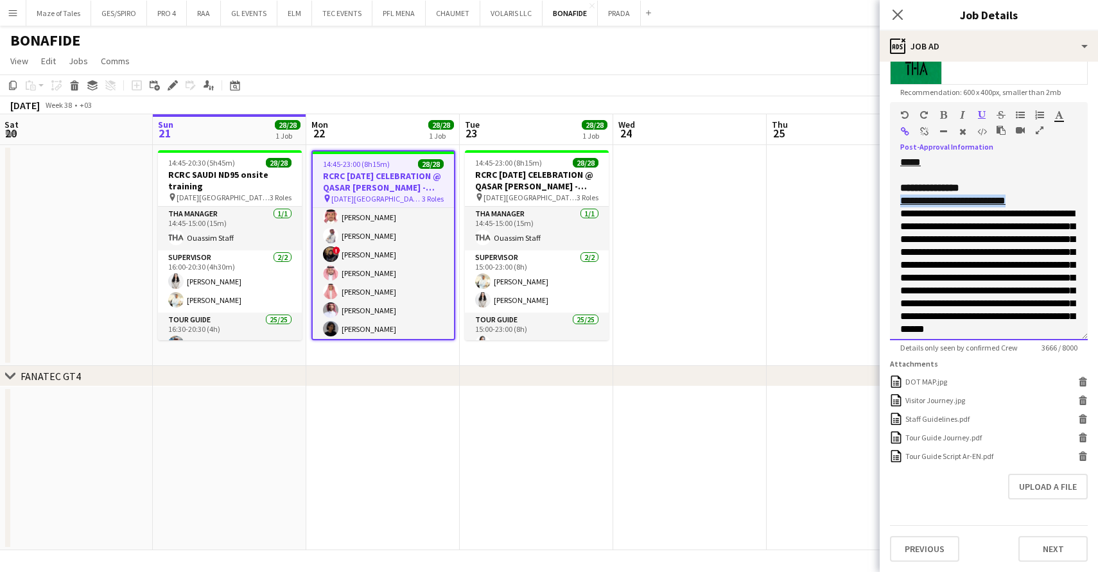
drag, startPoint x: 1033, startPoint y: 227, endPoint x: 900, endPoint y: 226, distance: 132.9
click at [900, 226] on div "**********" at bounding box center [989, 249] width 198 height 181
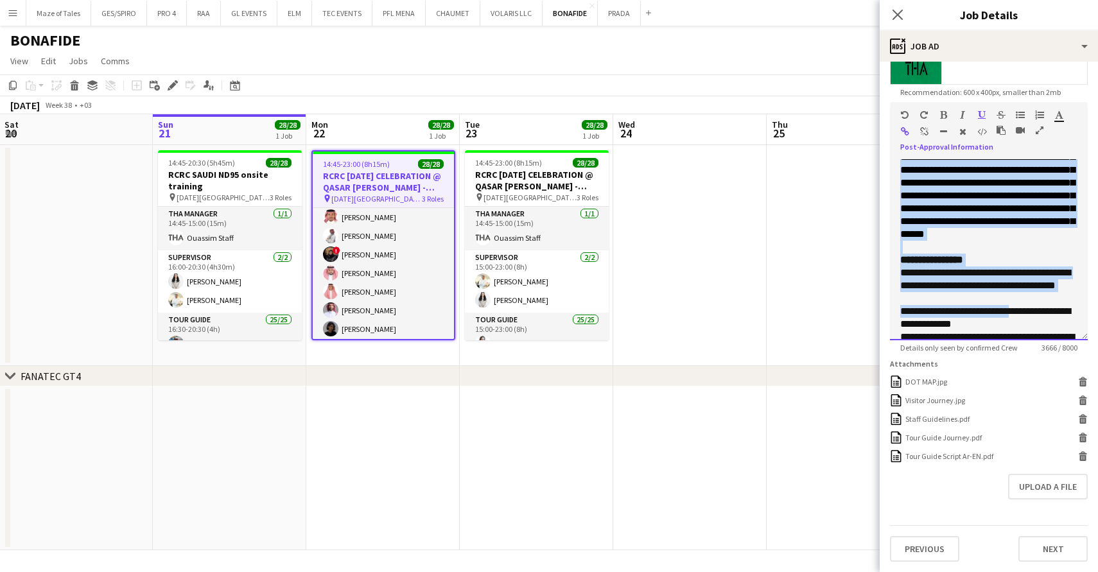
scroll to position [733, 0]
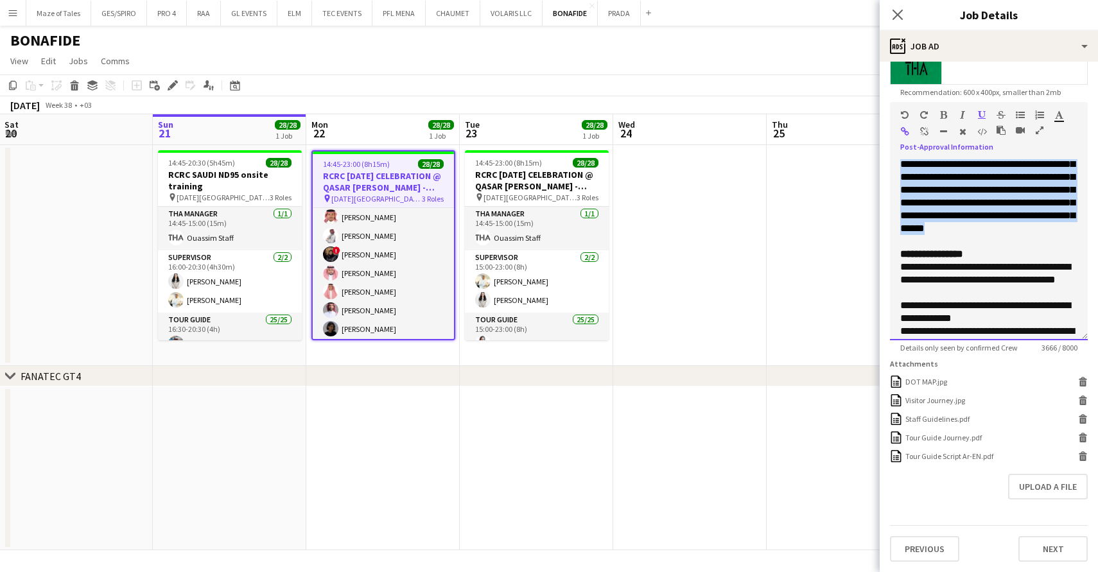
drag, startPoint x: 899, startPoint y: 216, endPoint x: 1028, endPoint y: 268, distance: 139.4
click at [1028, 269] on div "**********" at bounding box center [989, 249] width 198 height 181
copy div "**********"
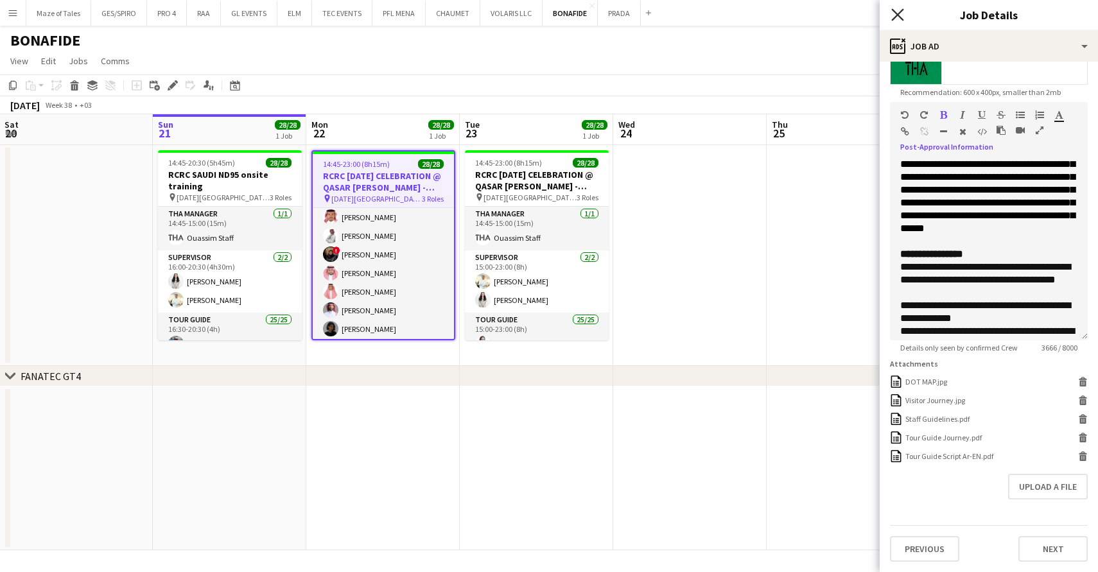
click at [898, 10] on icon "Close pop-in" at bounding box center [897, 14] width 12 height 12
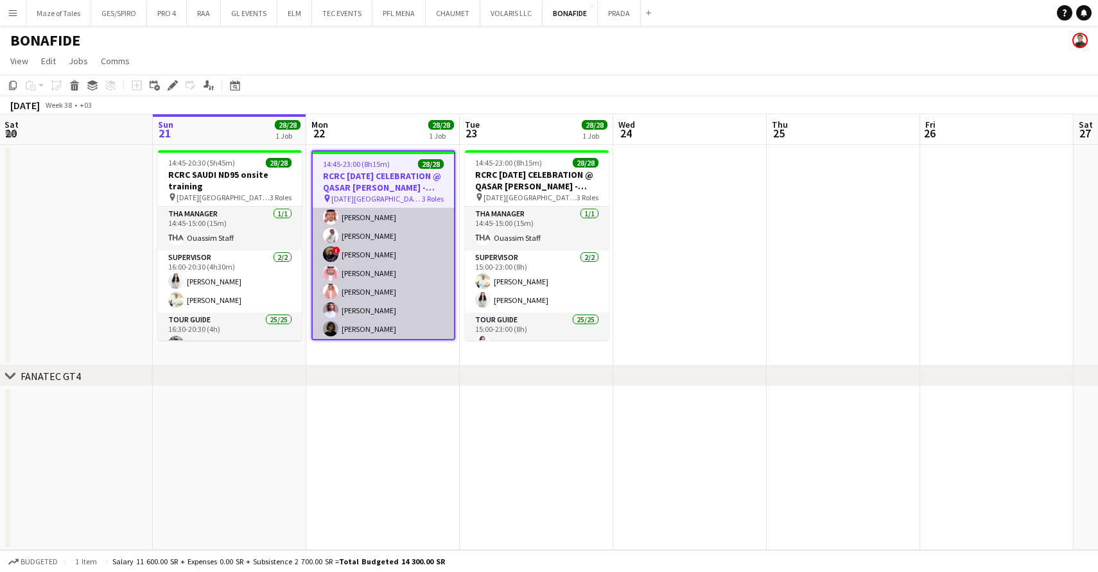
click at [381, 290] on app-card-role "Tour Guide 25/25 15:00-23:00 (8h) Khalid Alajmi Rina Alamoudi Turki Alattas Ahm…" at bounding box center [383, 96] width 141 height 491
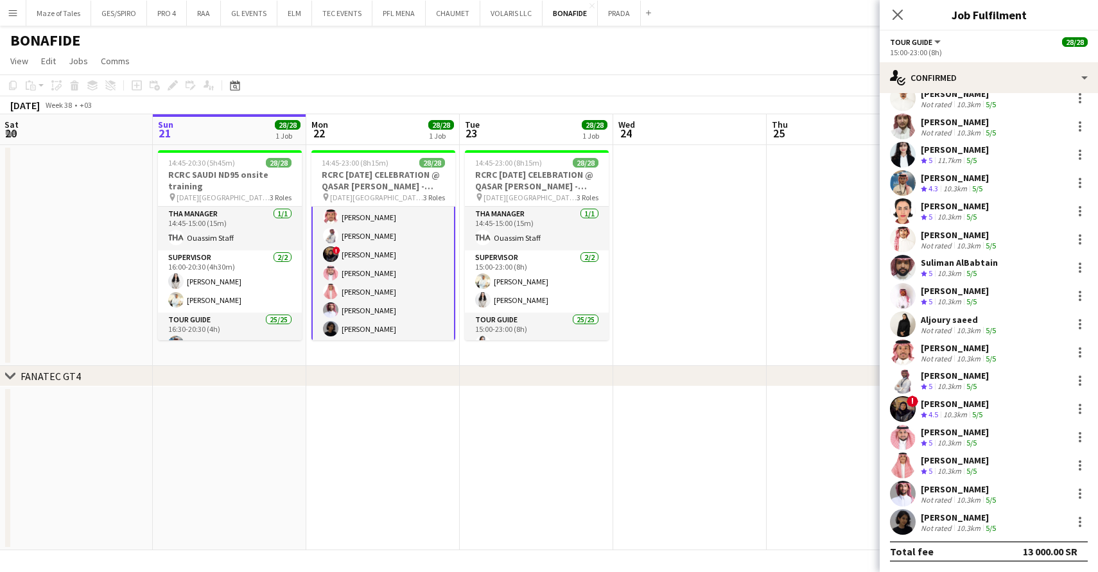
scroll to position [299, 0]
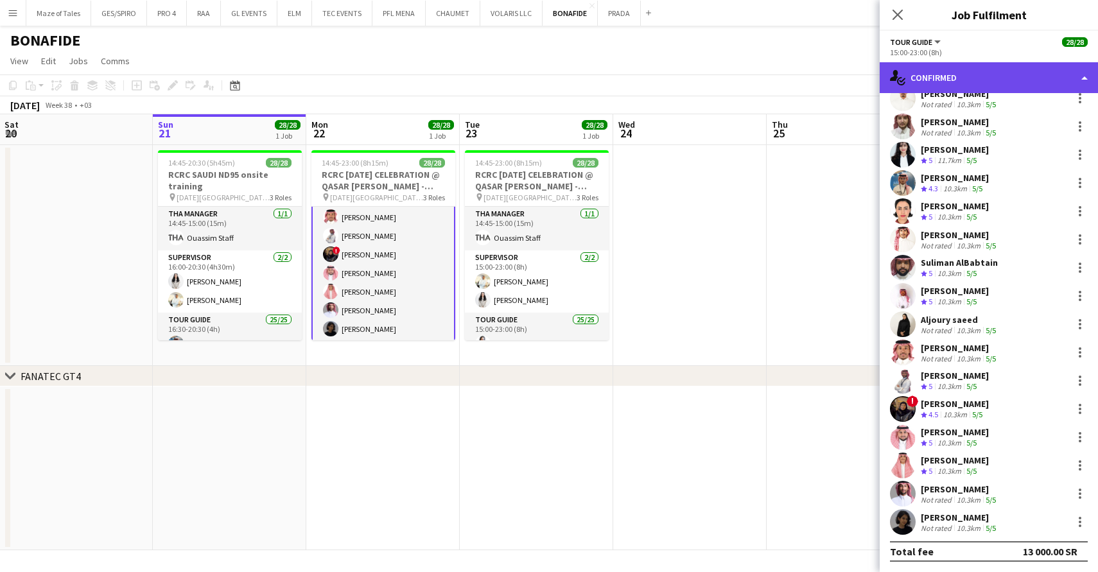
click at [968, 85] on div "single-neutral-actions-check-2 Confirmed" at bounding box center [989, 77] width 218 height 31
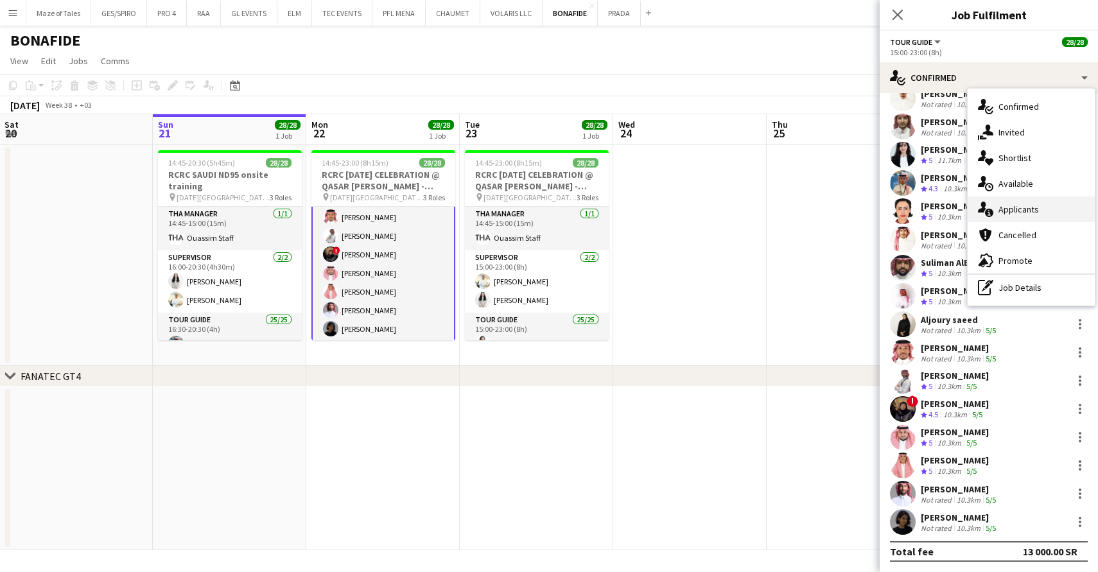
click at [1018, 211] on span "Applicants" at bounding box center [1018, 210] width 40 height 12
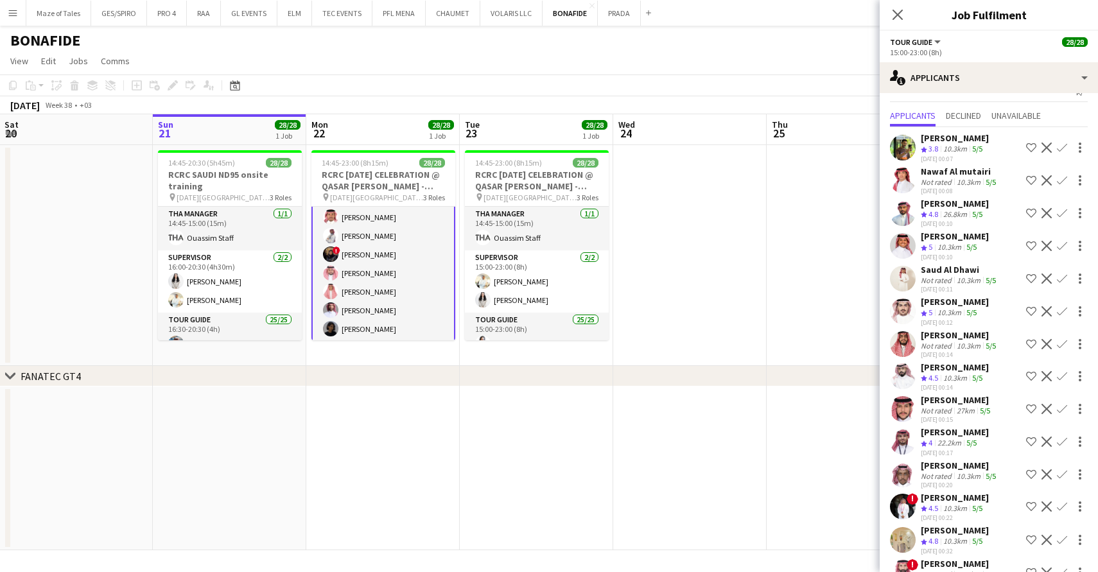
scroll to position [27, 0]
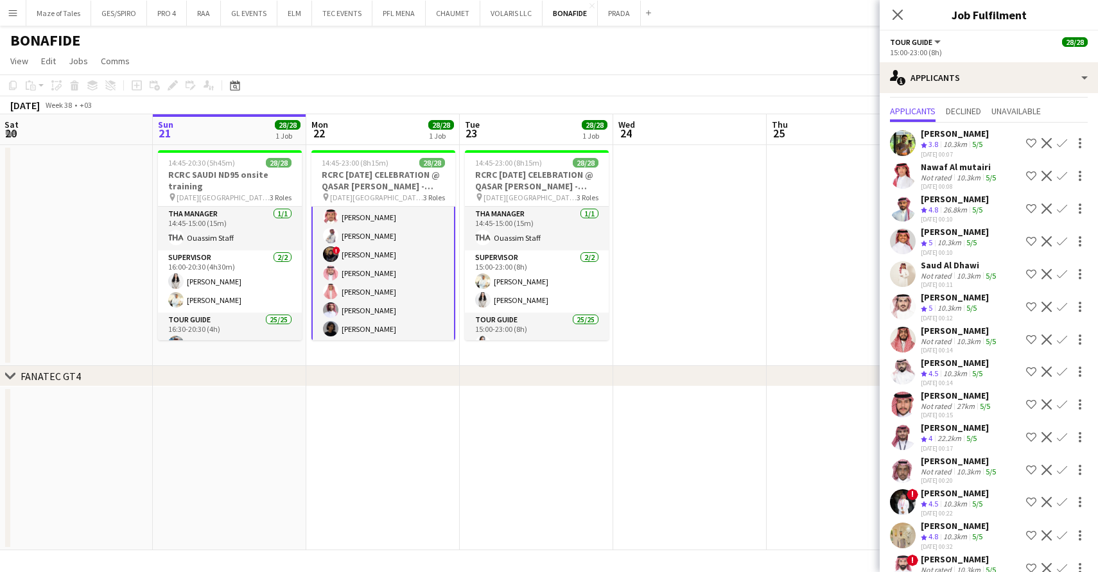
click at [1032, 405] on app-icon "Shortlist crew" at bounding box center [1031, 404] width 10 height 10
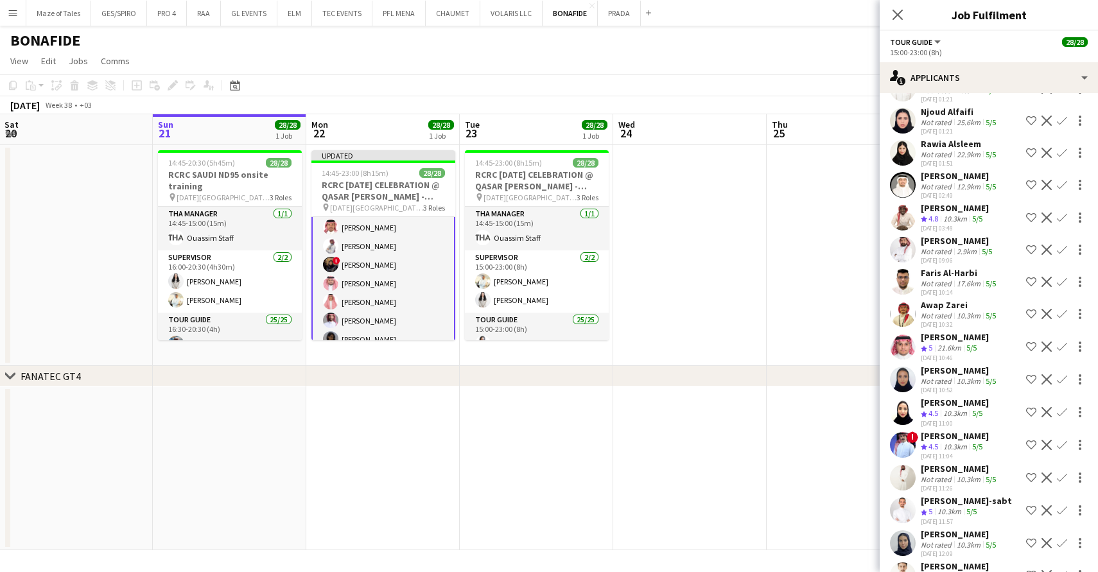
scroll to position [540, 0]
click at [1031, 373] on app-icon "Shortlist crew" at bounding box center [1031, 378] width 10 height 10
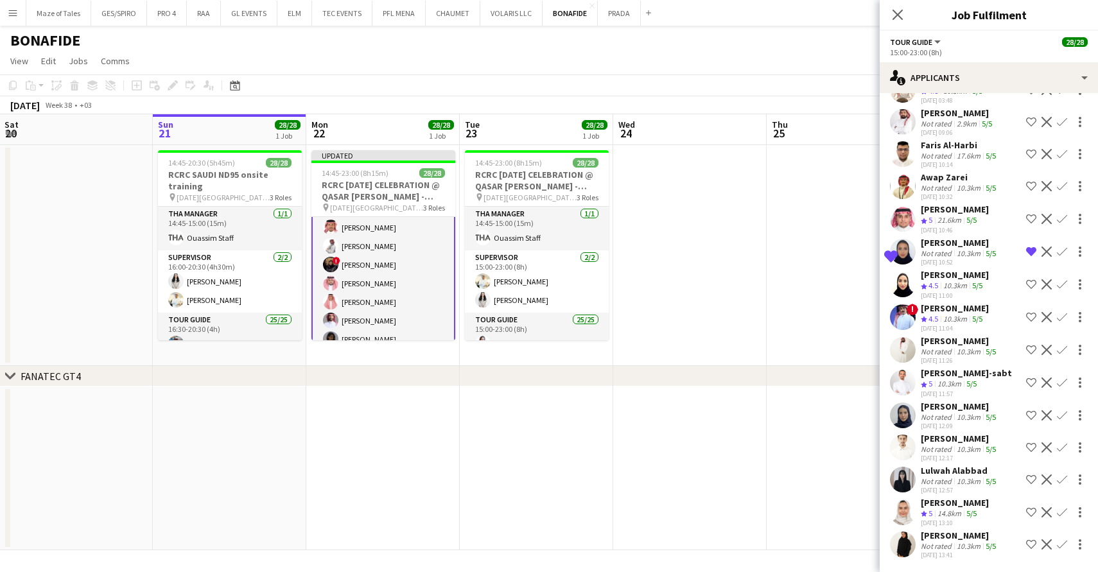
scroll to position [666, 0]
click at [1032, 447] on app-icon "Shortlist crew" at bounding box center [1031, 447] width 10 height 10
click at [1031, 546] on app-icon "Shortlist crew" at bounding box center [1031, 544] width 10 height 10
click at [1034, 481] on app-icon "Shortlist crew" at bounding box center [1031, 479] width 10 height 10
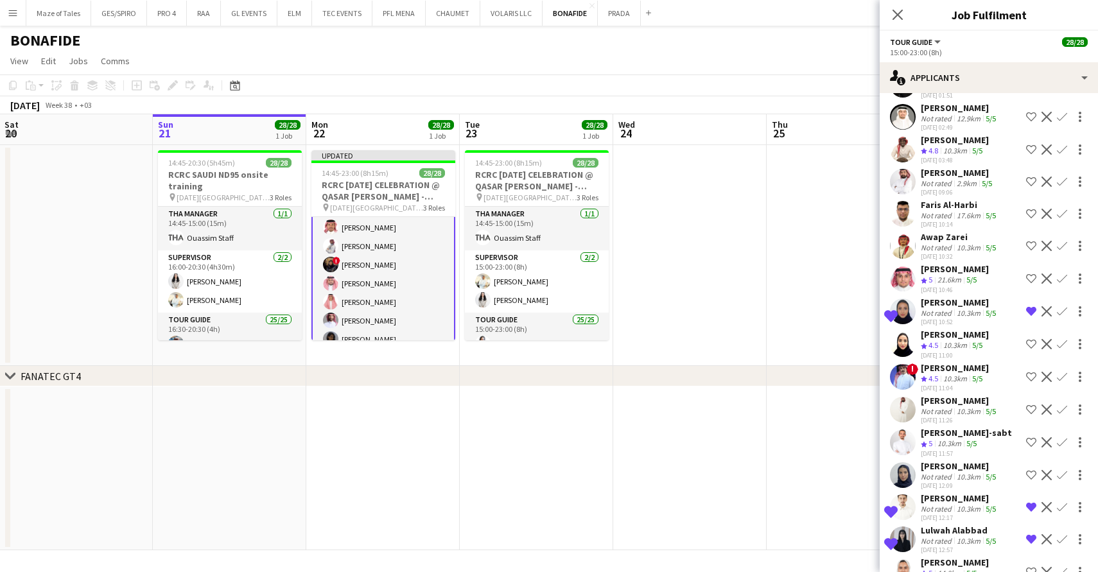
scroll to position [637, 0]
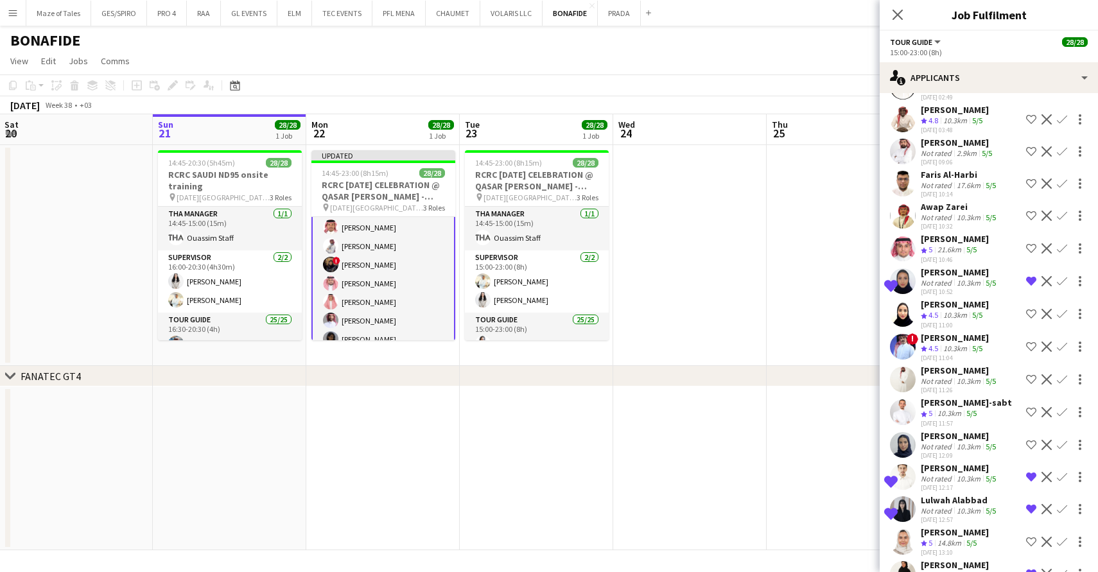
click at [1029, 444] on app-icon "Shortlist crew" at bounding box center [1031, 445] width 10 height 10
click at [1031, 413] on app-icon "Shortlist crew" at bounding box center [1031, 412] width 10 height 10
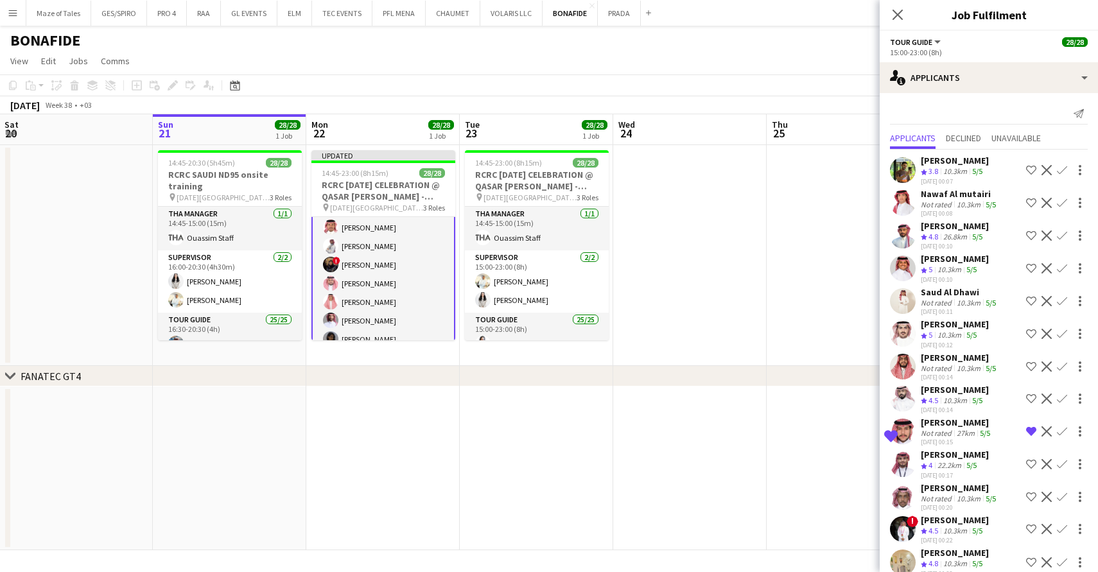
scroll to position [0, 0]
click at [900, 17] on icon at bounding box center [897, 14] width 12 height 12
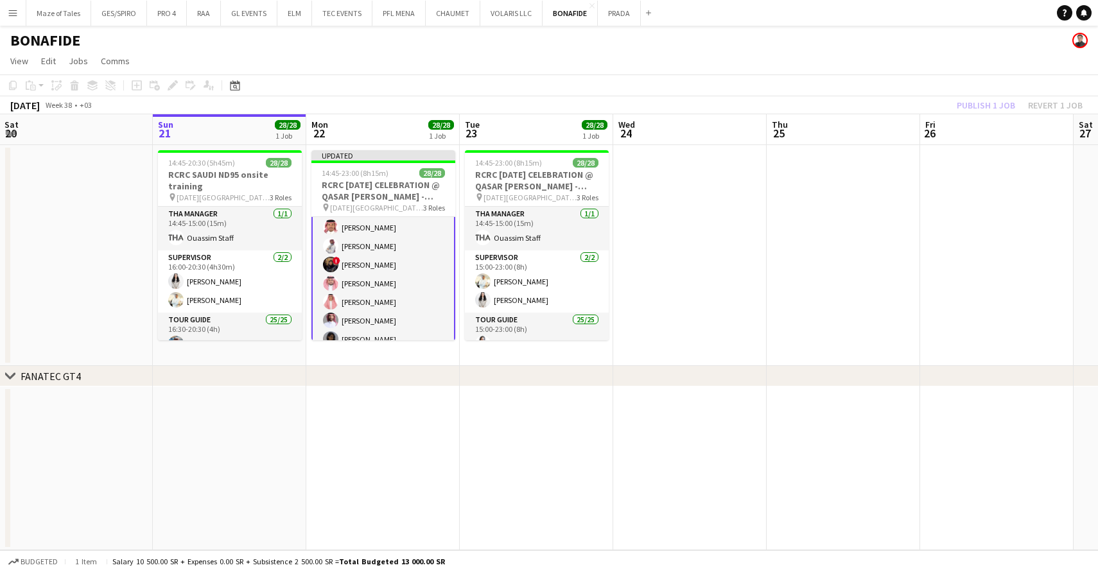
click at [855, 307] on app-date-cell at bounding box center [843, 255] width 153 height 221
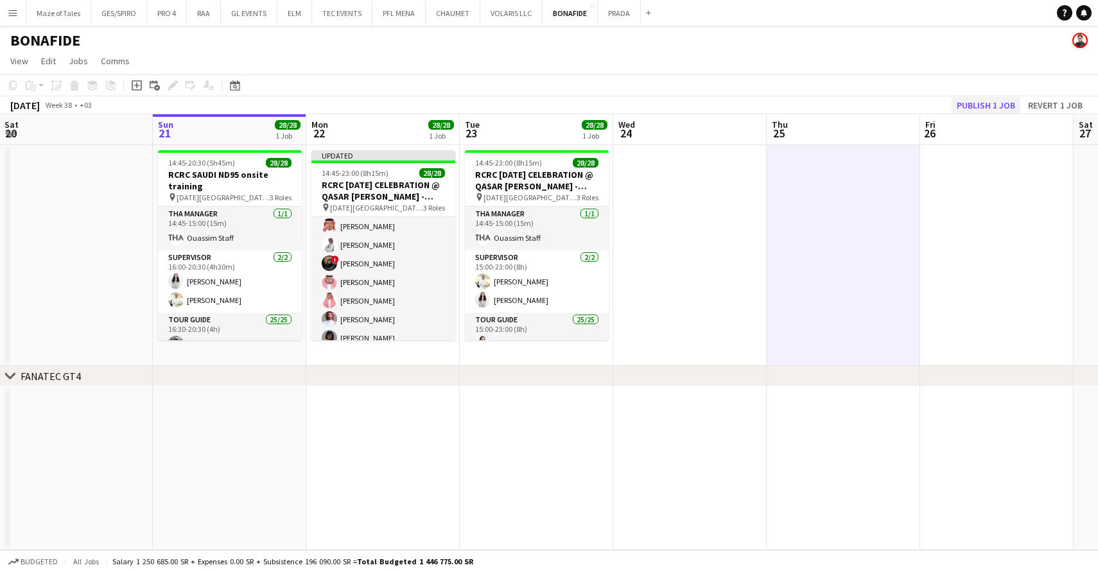
click at [979, 102] on button "Publish 1 job" at bounding box center [985, 105] width 69 height 17
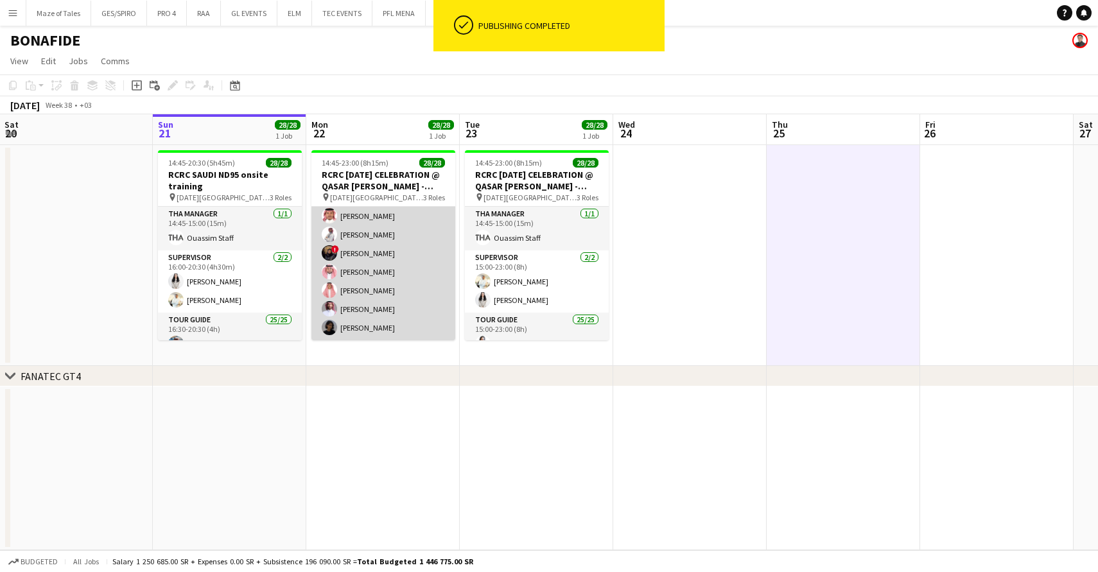
click at [374, 281] on app-card-role "Tour Guide 25/25 15:00-23:00 (8h) Khalid Alajmi Rina Alamoudi Turki Alattas Ahm…" at bounding box center [383, 95] width 144 height 491
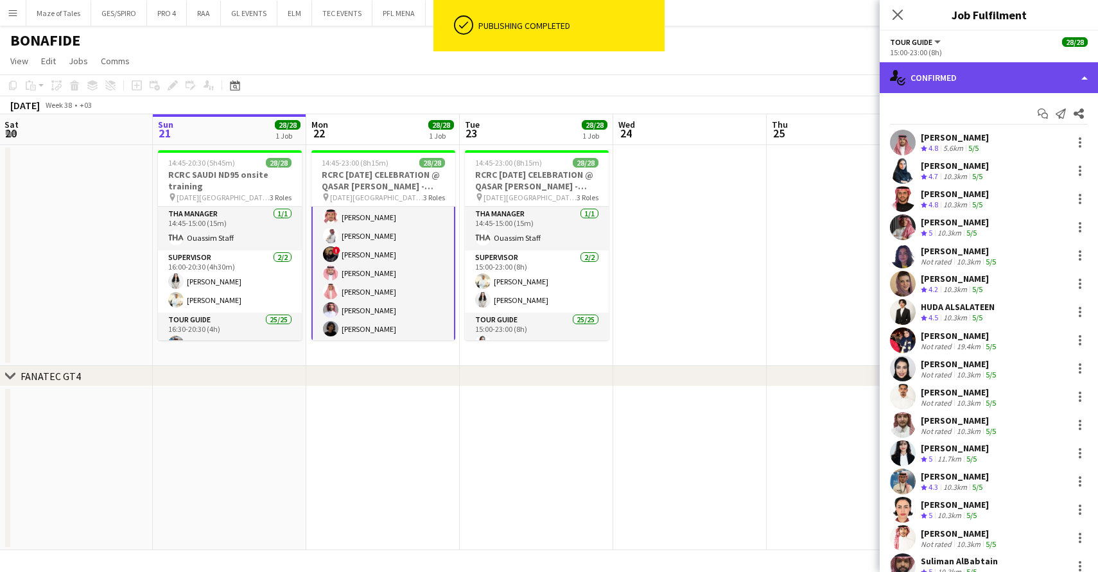
click at [944, 76] on div "single-neutral-actions-check-2 Confirmed" at bounding box center [989, 77] width 218 height 31
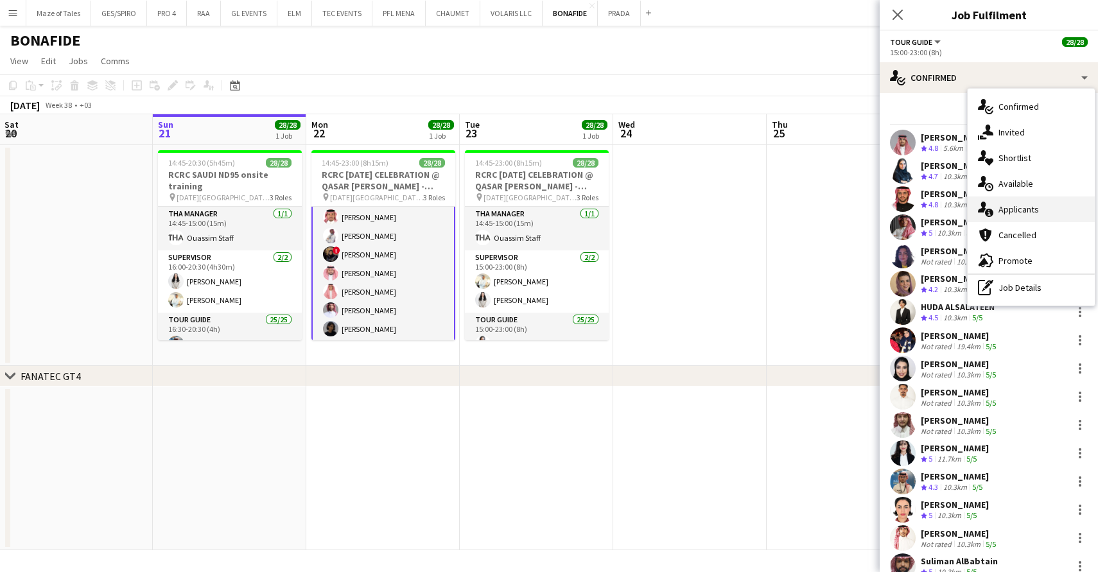
click at [1024, 216] on div "single-neutral-actions-information Applicants" at bounding box center [1031, 209] width 127 height 26
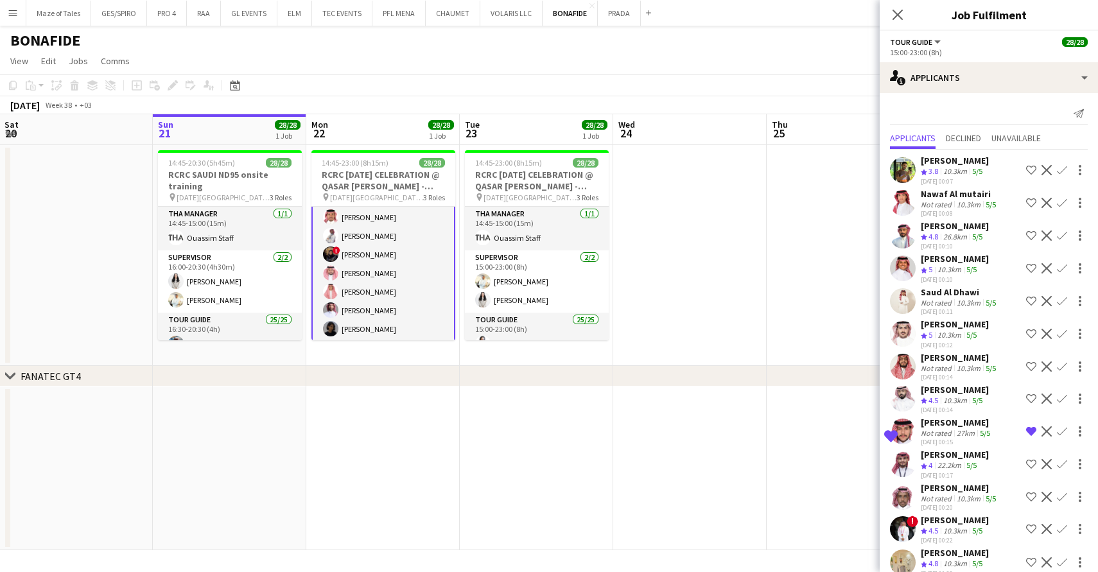
click at [966, 135] on span "Declined" at bounding box center [963, 138] width 35 height 9
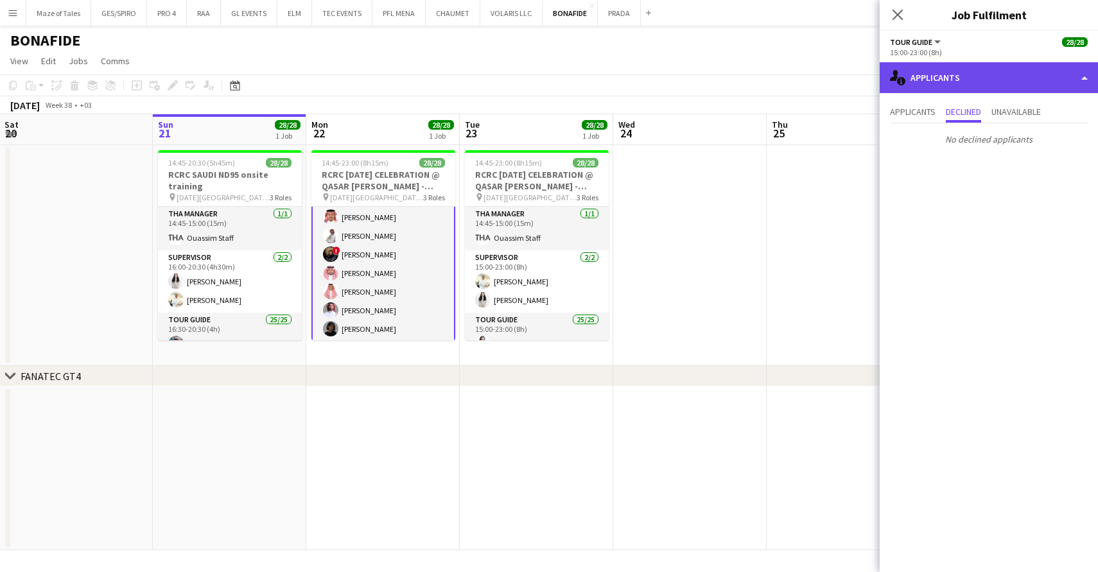
click at [966, 87] on div "single-neutral-actions-information Applicants" at bounding box center [989, 77] width 218 height 31
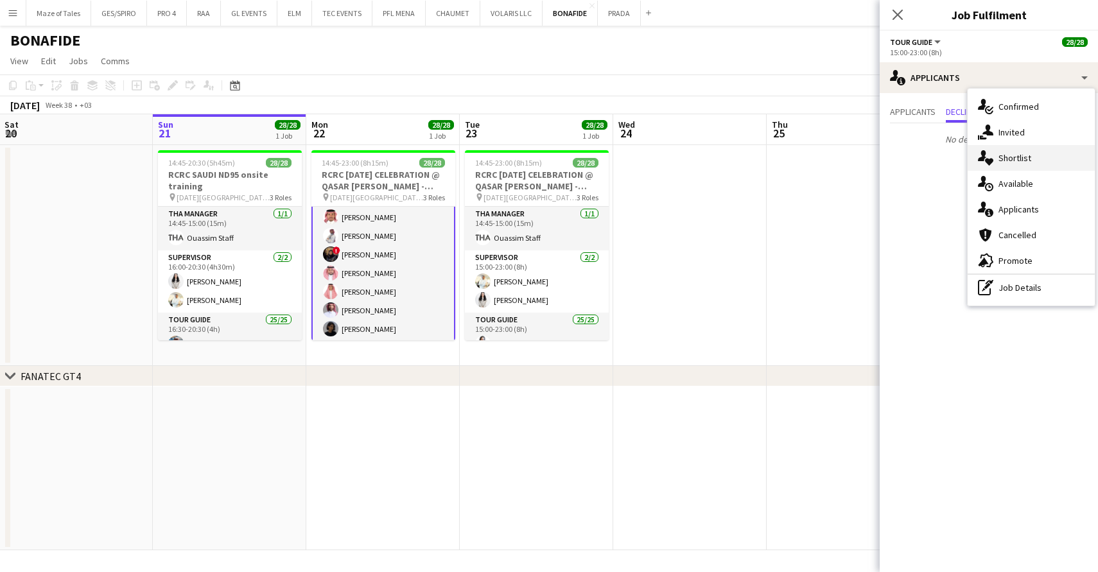
click at [1030, 164] on div "single-neutral-actions-heart Shortlist" at bounding box center [1031, 158] width 127 height 26
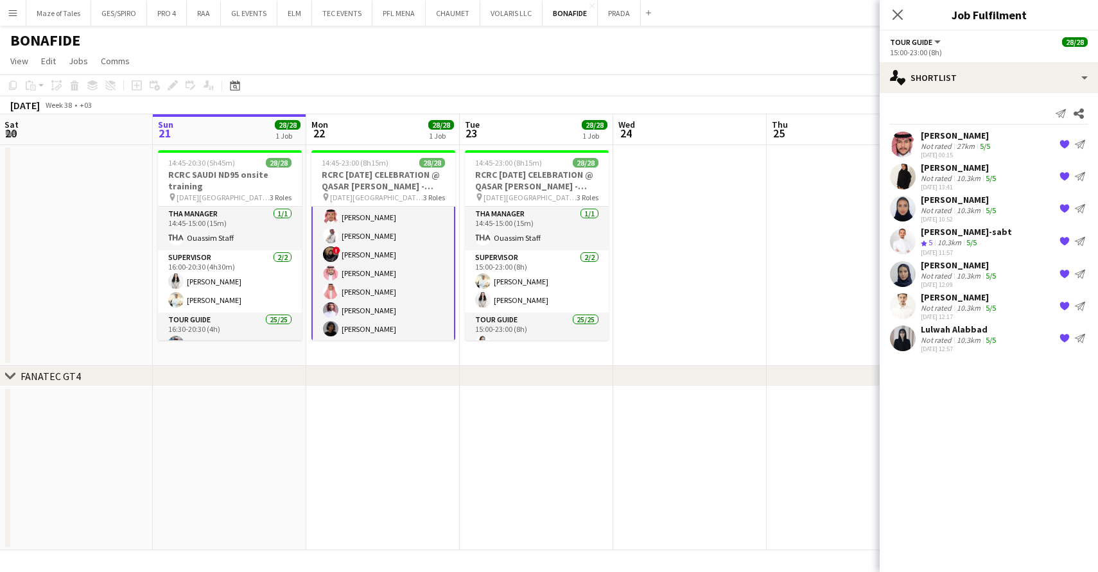
click at [968, 331] on div "Lulwah Alabbad" at bounding box center [960, 330] width 78 height 12
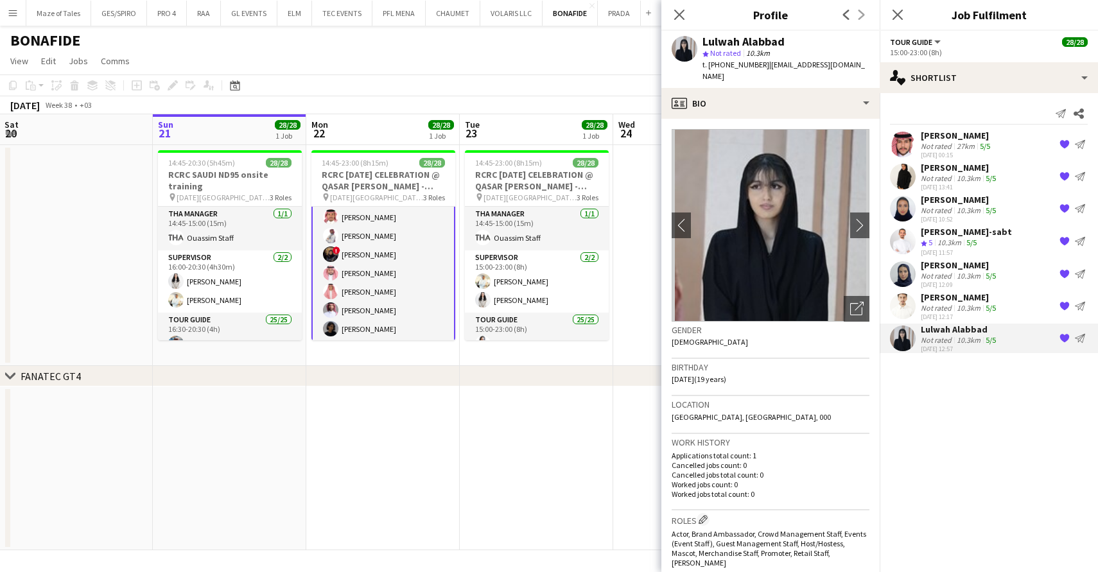
click at [963, 295] on div "Ahmed Almakhtari" at bounding box center [960, 297] width 78 height 12
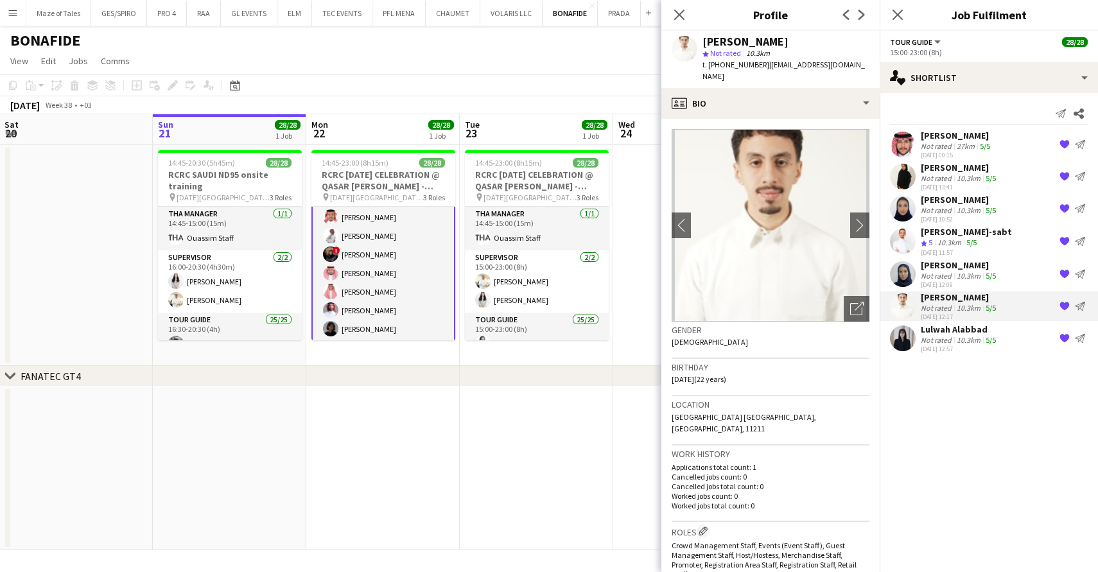
click at [963, 265] on div "Afrah Alanazi" at bounding box center [960, 265] width 78 height 12
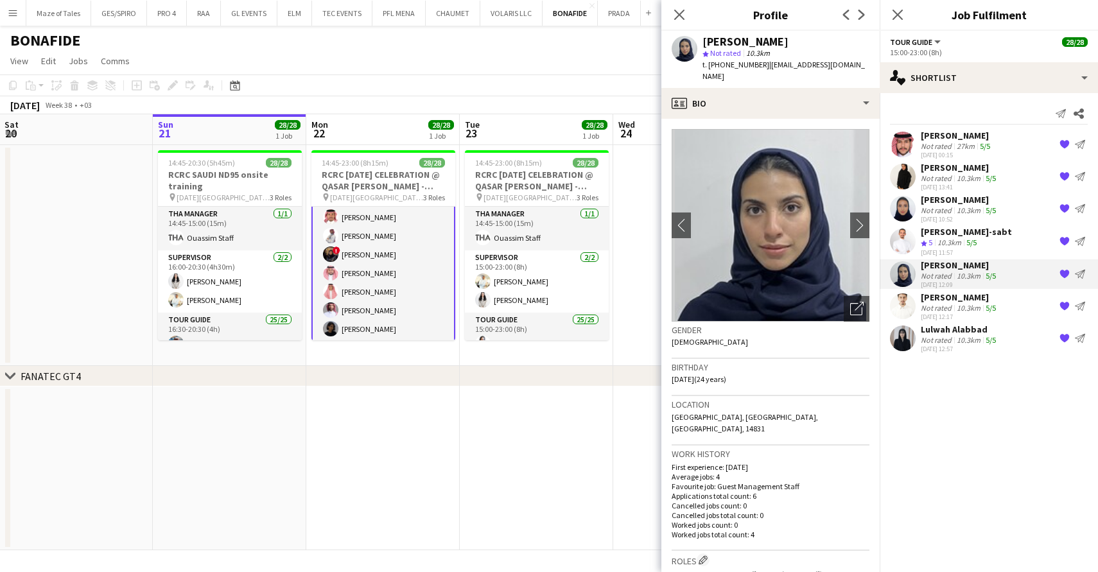
click at [957, 238] on div "10.3km" at bounding box center [949, 243] width 29 height 11
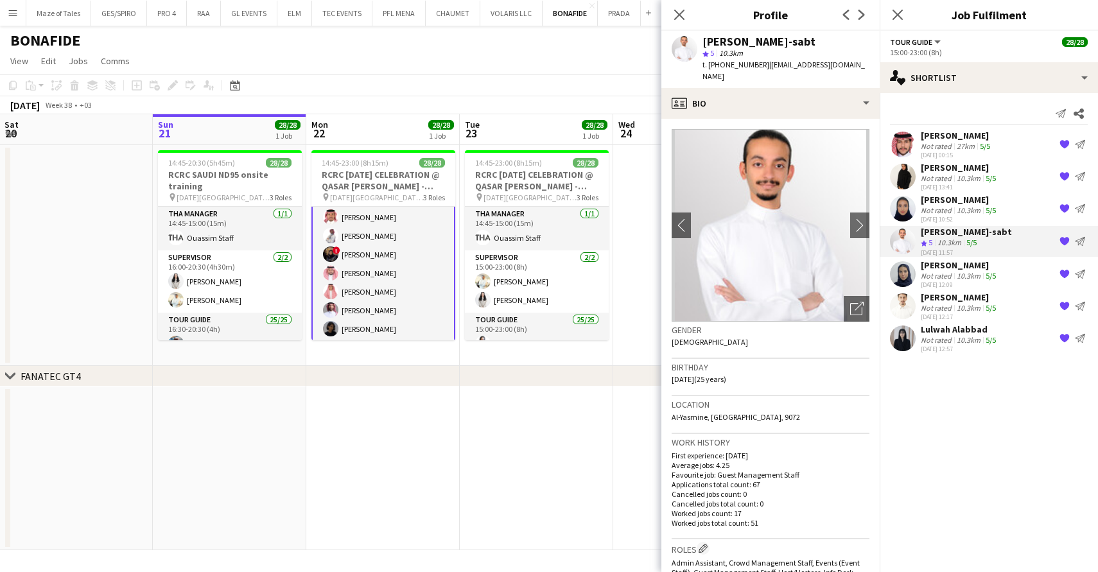
click at [958, 200] on div "Layan Asiri" at bounding box center [960, 200] width 78 height 12
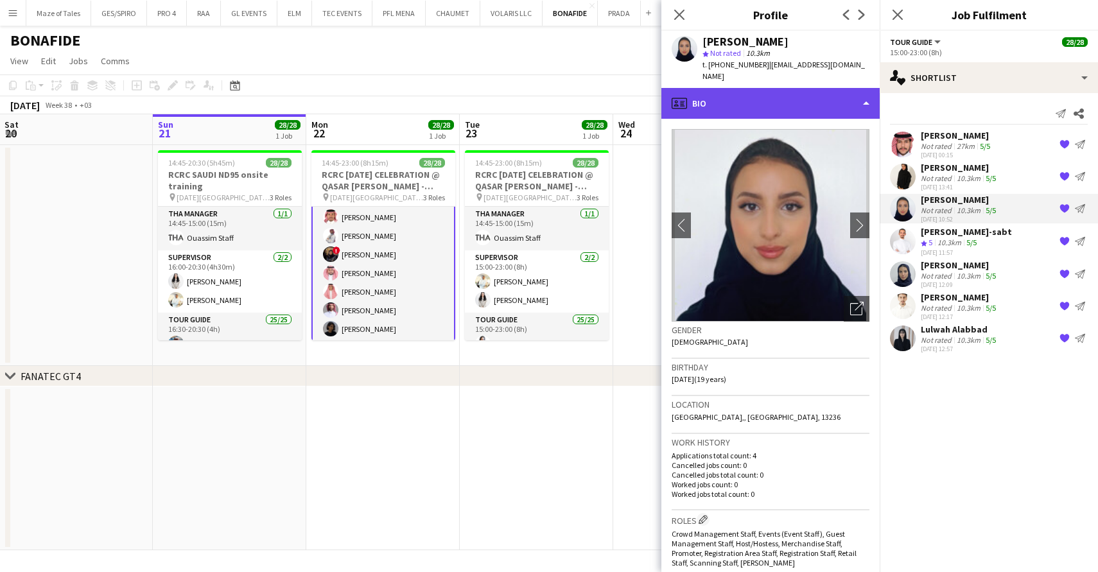
click at [817, 88] on div "profile Bio" at bounding box center [770, 103] width 218 height 31
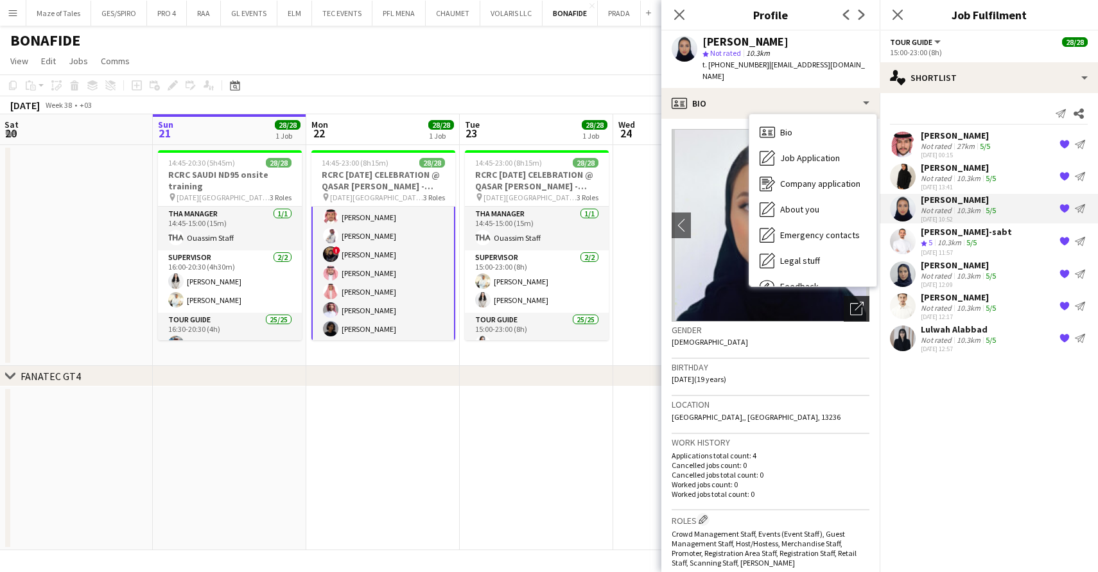
click at [856, 306] on div "Open photos pop-in" at bounding box center [857, 309] width 26 height 26
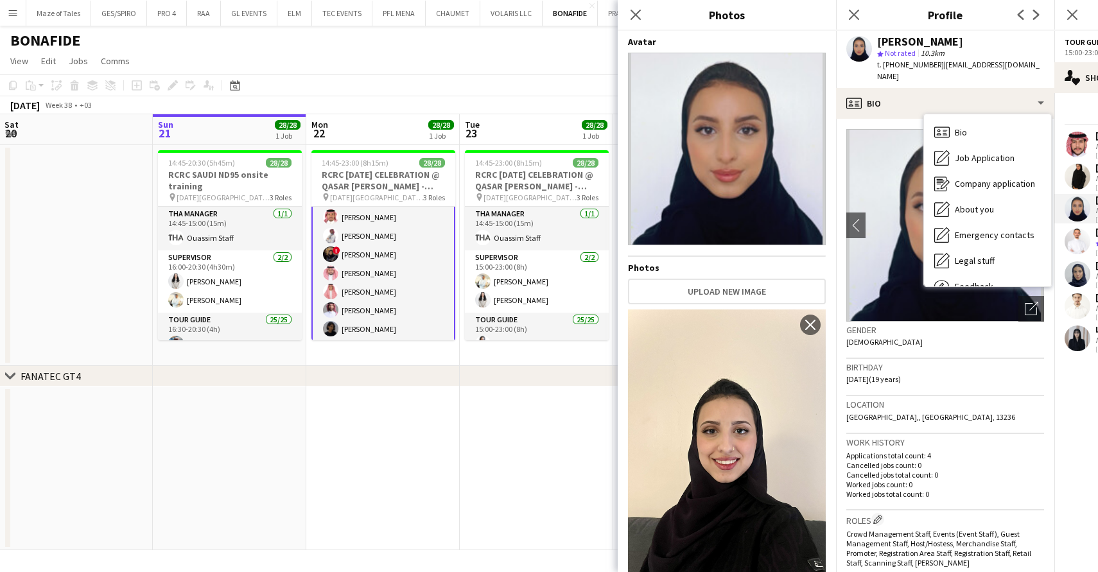
click at [945, 20] on h3 "Profile" at bounding box center [945, 14] width 218 height 17
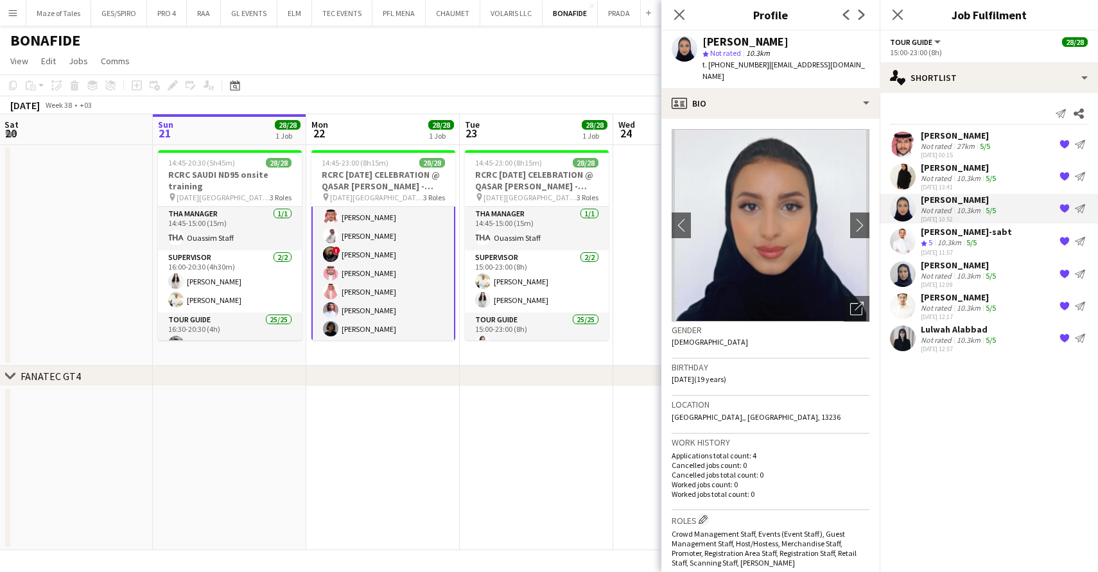
click at [987, 275] on app-skills-label "5/5" at bounding box center [991, 276] width 10 height 10
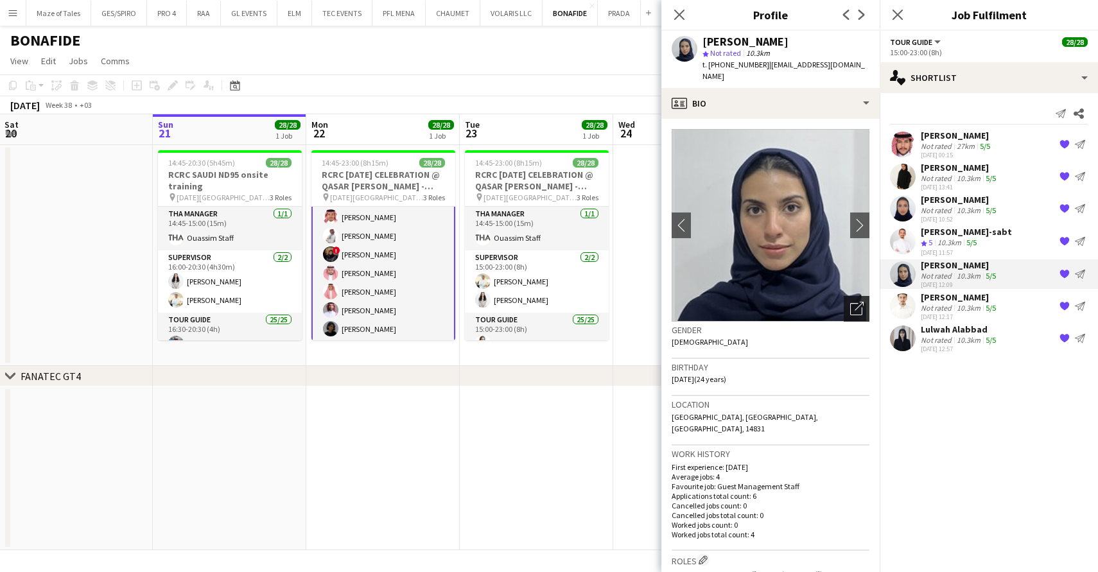
click at [855, 303] on icon at bounding box center [856, 309] width 12 height 12
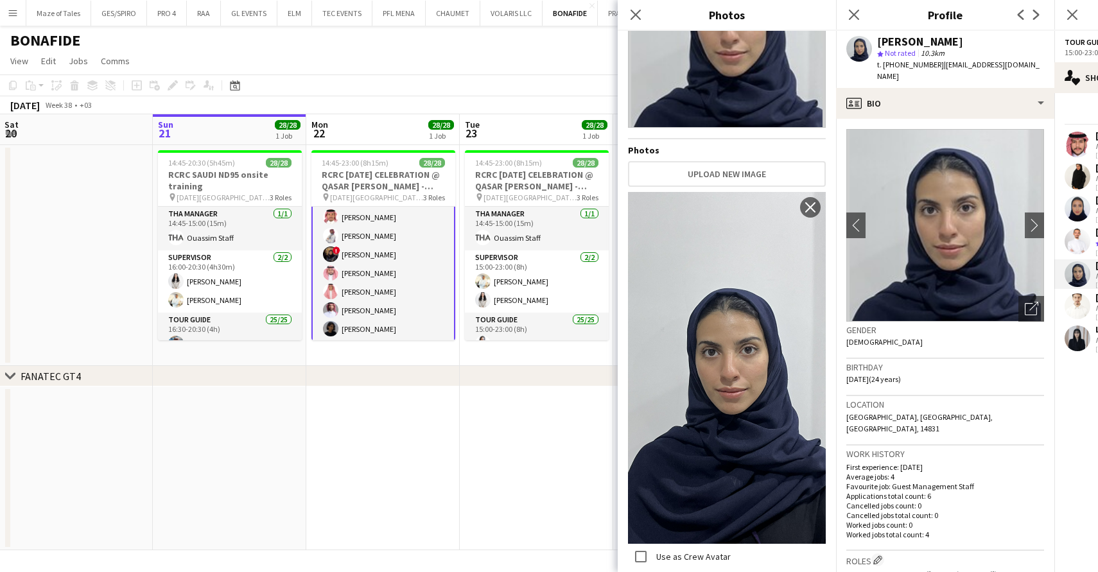
scroll to position [117, 0]
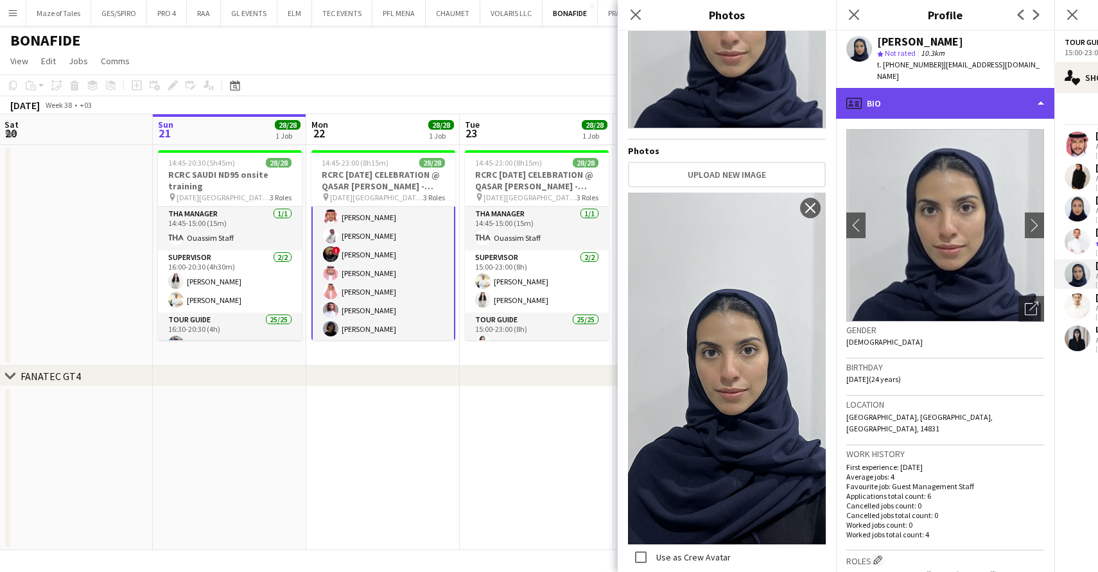
click at [890, 90] on div "profile Bio" at bounding box center [945, 103] width 218 height 31
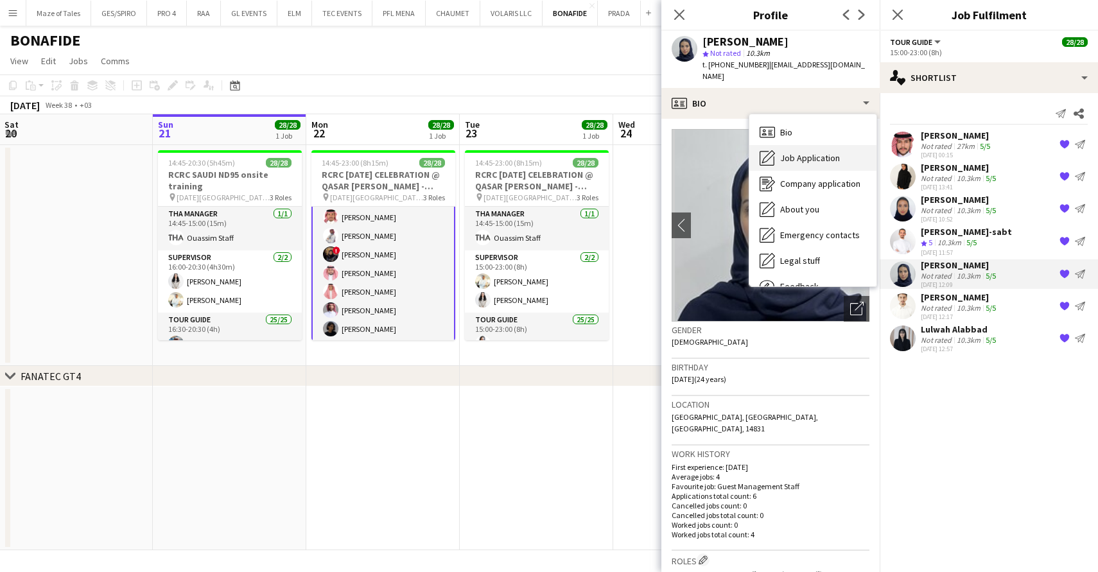
click at [834, 152] on span "Job Application" at bounding box center [810, 158] width 60 height 12
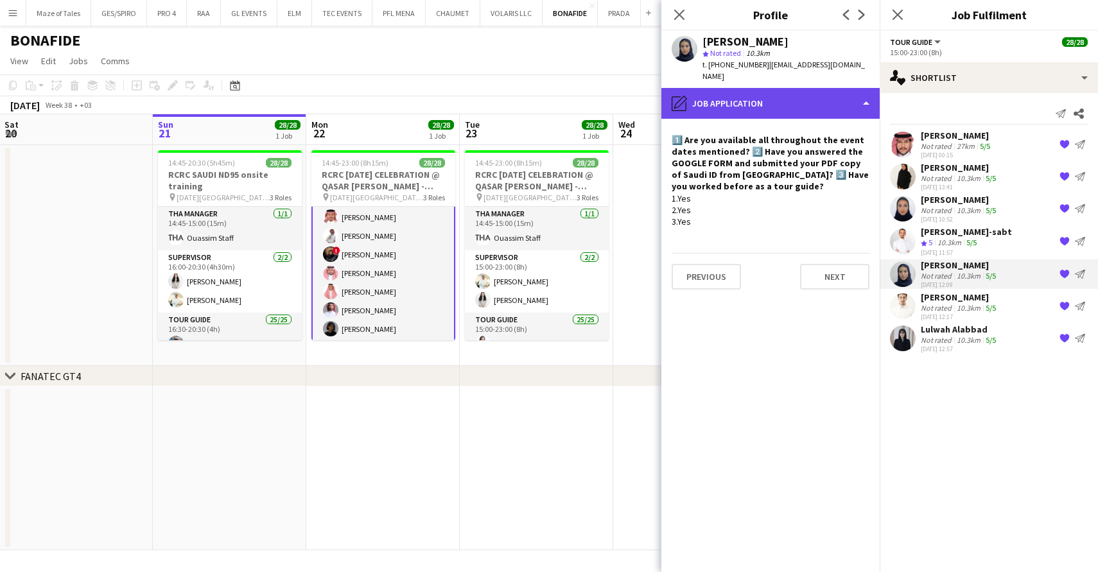
click at [789, 88] on div "pencil4 Job Application" at bounding box center [770, 103] width 218 height 31
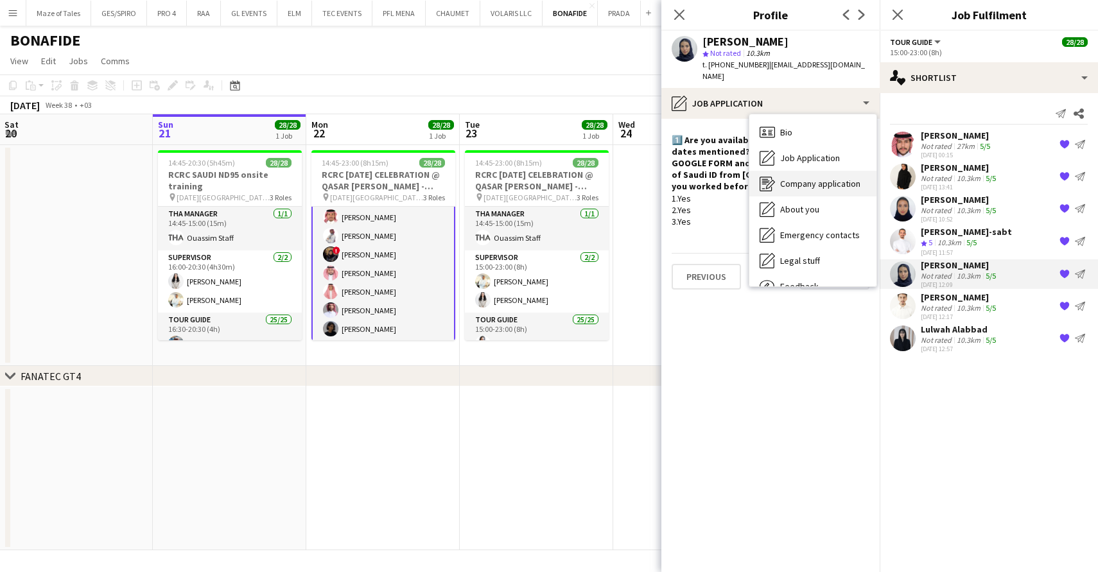
click at [810, 178] on span "Company application" at bounding box center [820, 184] width 80 height 12
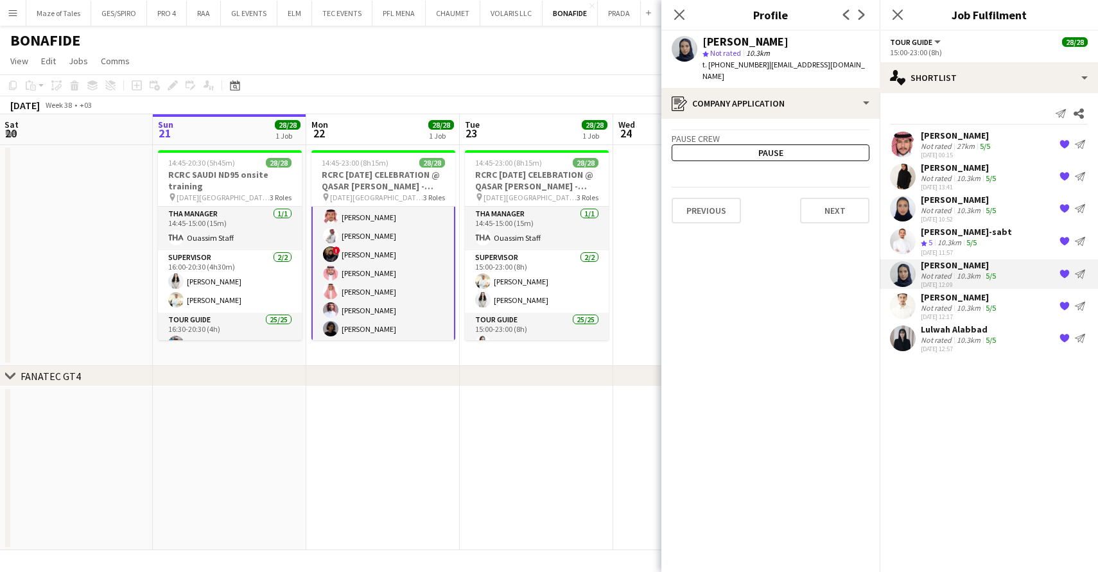
click at [779, 119] on app-crew-profile-application "Pause crew Pause Previous Next" at bounding box center [770, 345] width 218 height 453
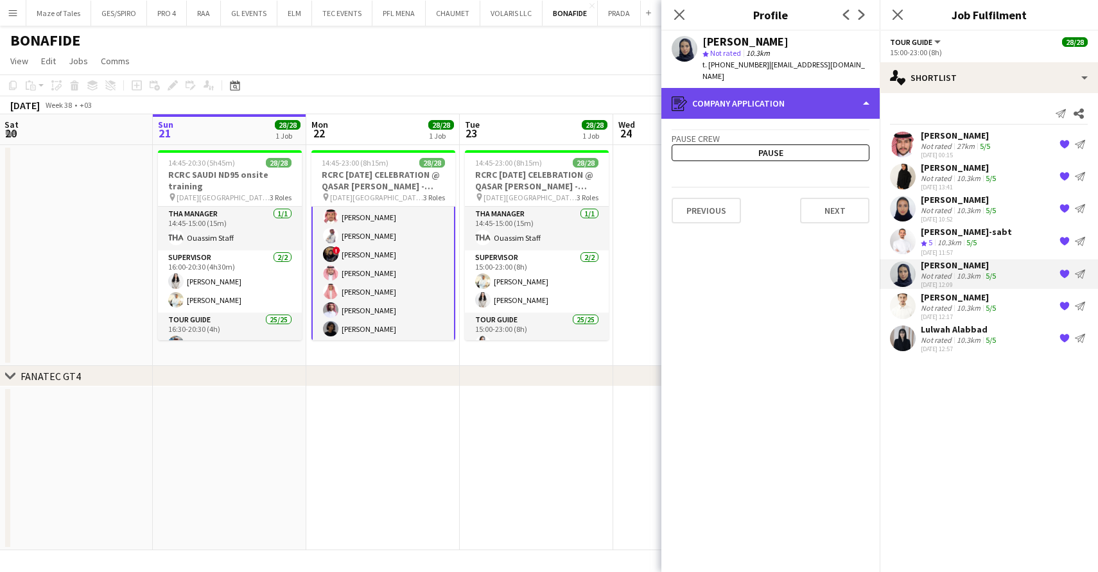
click at [786, 95] on div "register Company application" at bounding box center [770, 103] width 218 height 31
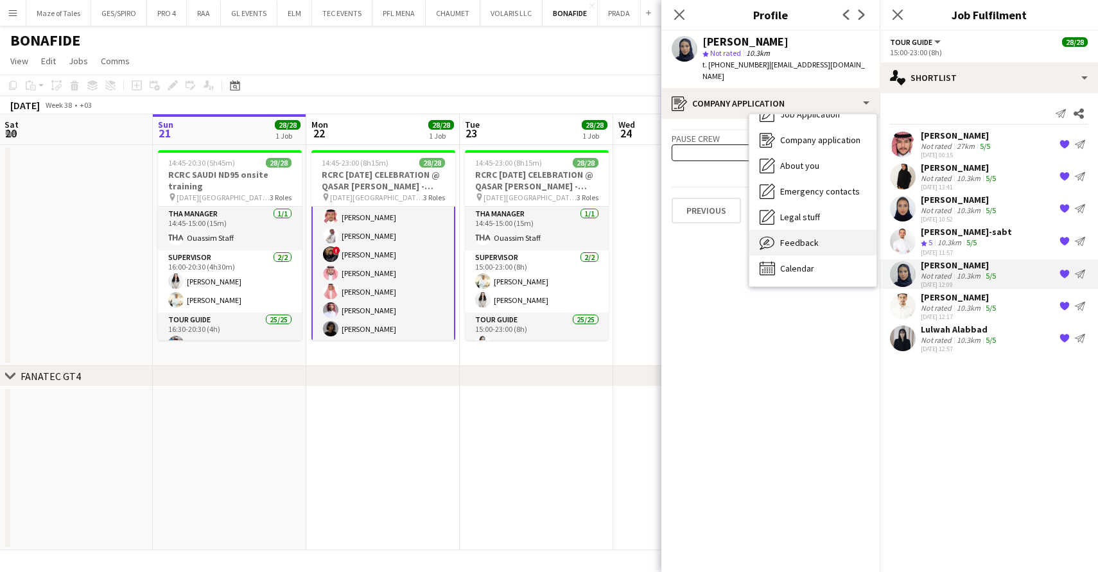
scroll to position [44, 0]
click at [813, 237] on span "Feedback" at bounding box center [799, 243] width 39 height 12
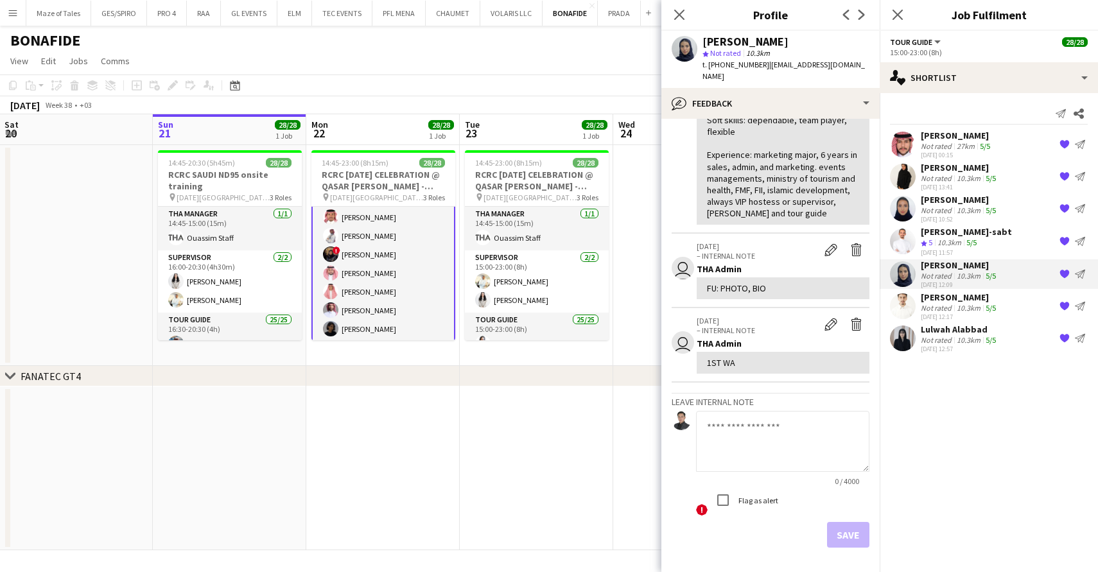
scroll to position [223, 0]
click at [943, 182] on div "Not rated" at bounding box center [937, 178] width 33 height 10
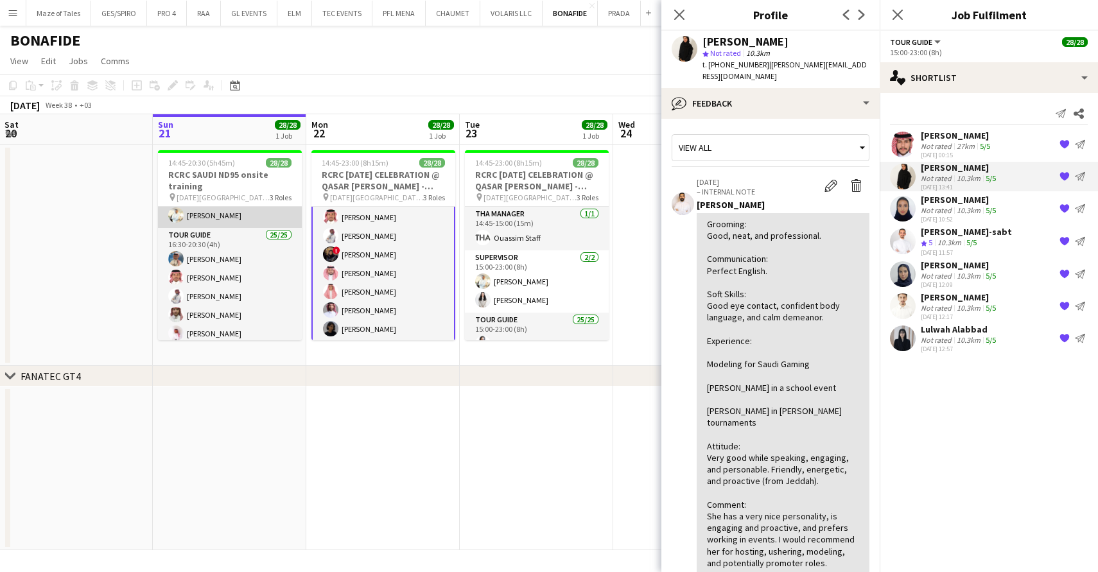
scroll to position [85, 0]
click at [728, 66] on span "t. +966561271013" at bounding box center [735, 65] width 67 height 10
copy span "966561271013"
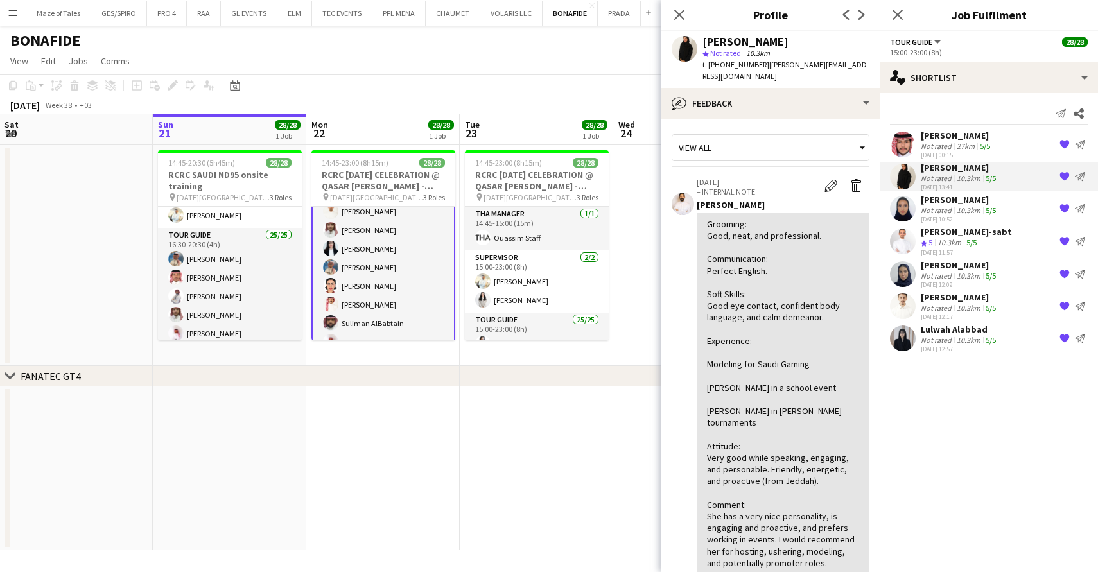
click at [948, 208] on div "Not rated" at bounding box center [937, 210] width 33 height 10
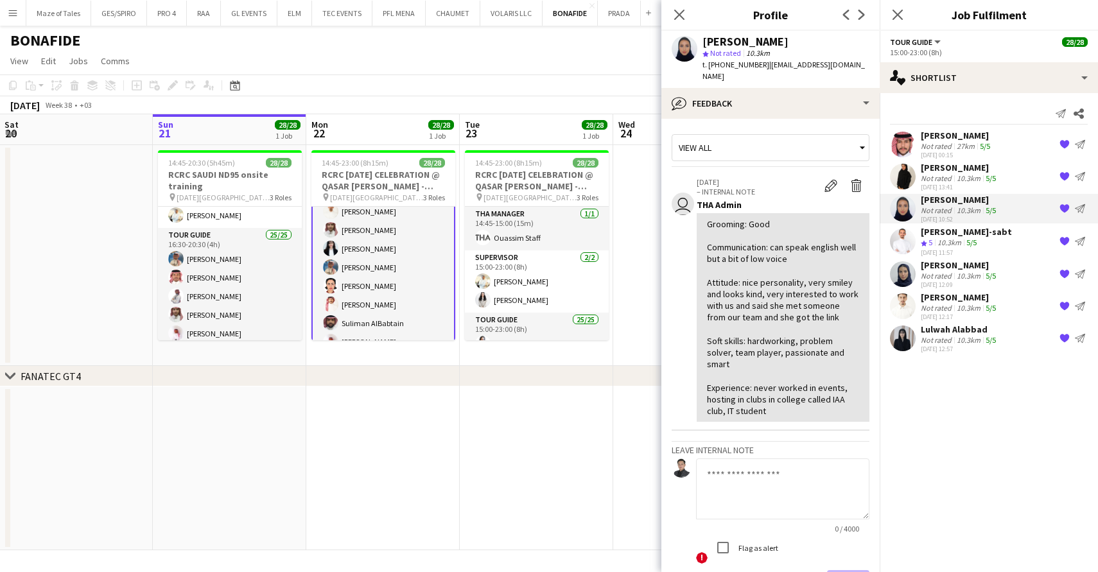
click at [950, 284] on div "18-09-2025 12:09" at bounding box center [960, 285] width 78 height 8
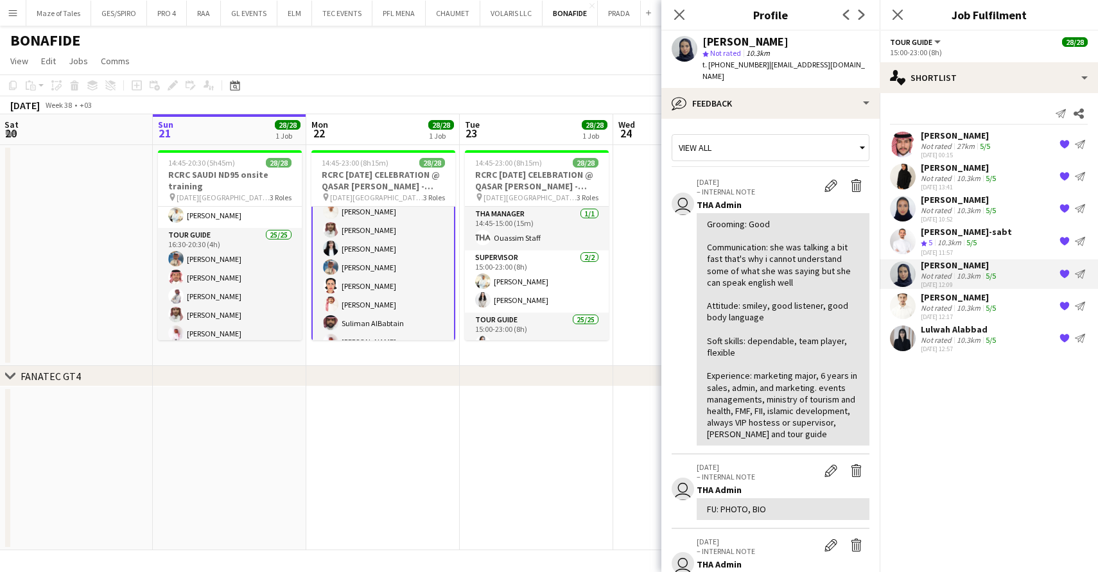
click at [960, 349] on div "18-09-2025 12:57" at bounding box center [960, 349] width 78 height 8
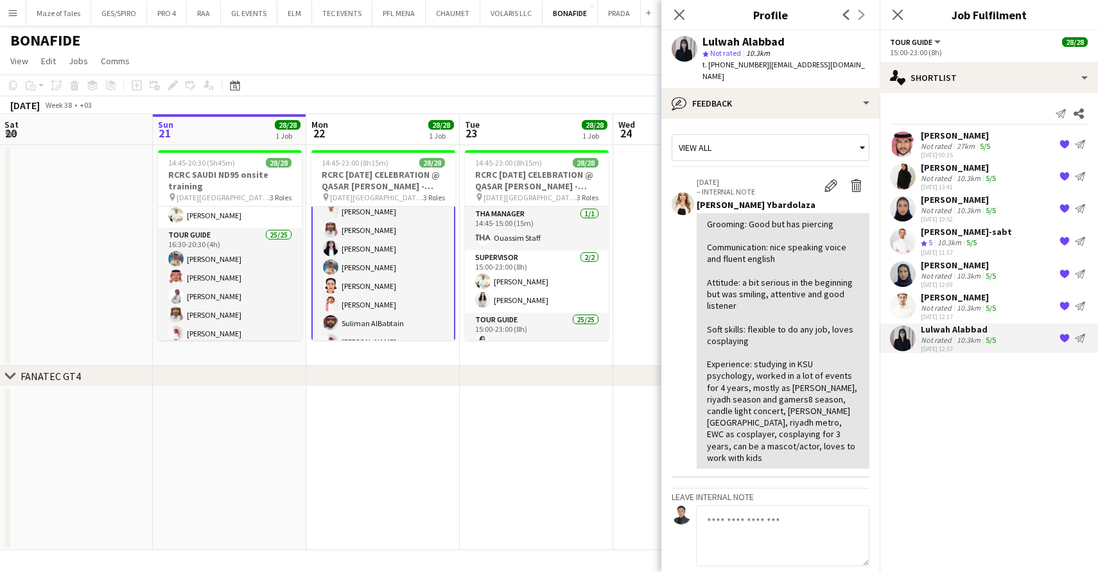
click at [964, 291] on div "Ahmed Almakhtari" at bounding box center [960, 297] width 78 height 12
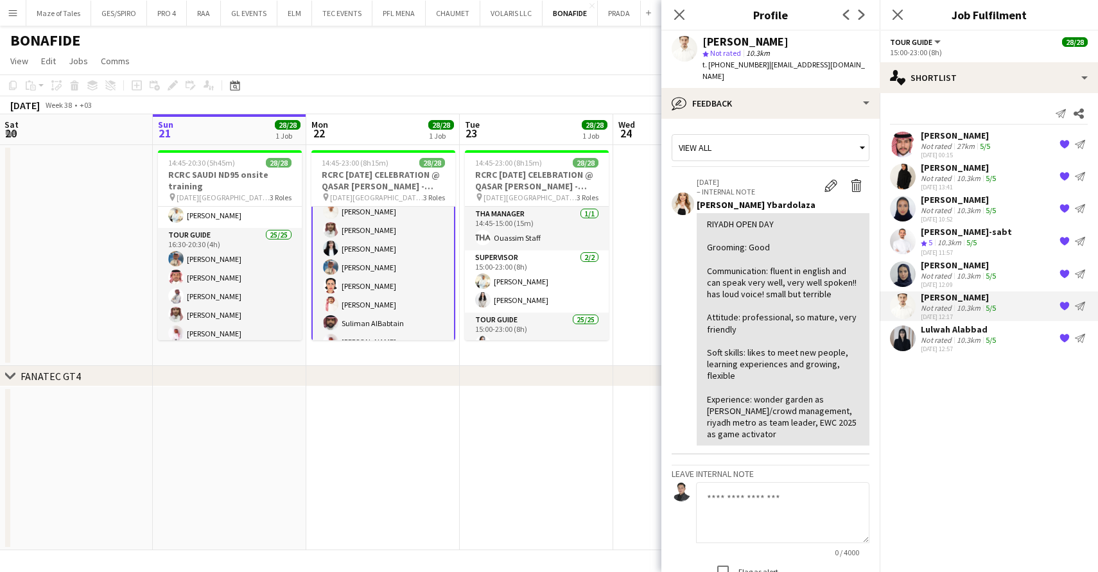
click at [950, 274] on div "Not rated" at bounding box center [937, 276] width 33 height 10
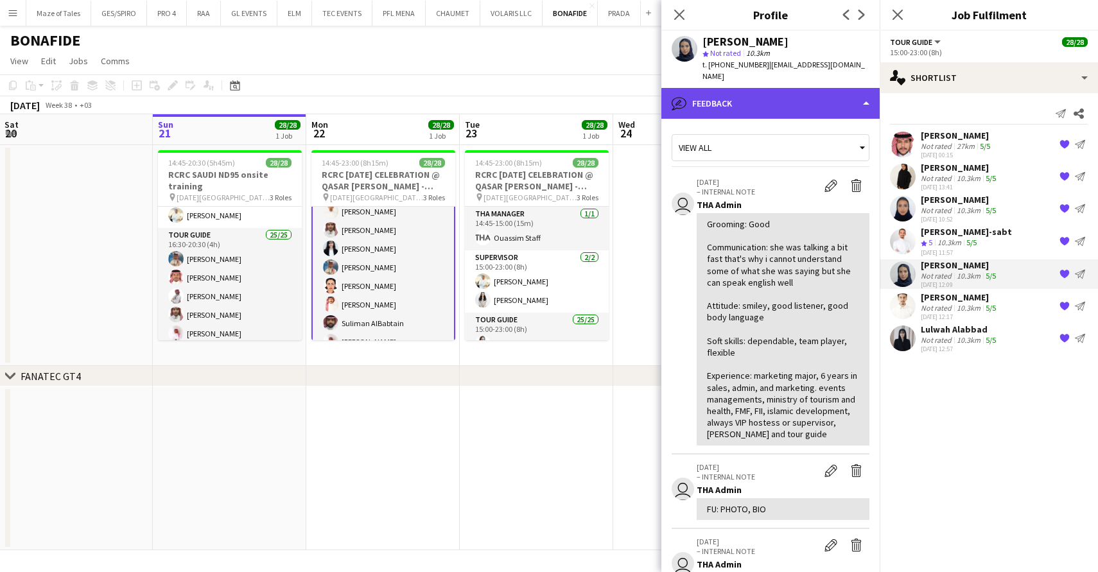
click at [765, 88] on div "bubble-pencil Feedback" at bounding box center [770, 103] width 218 height 31
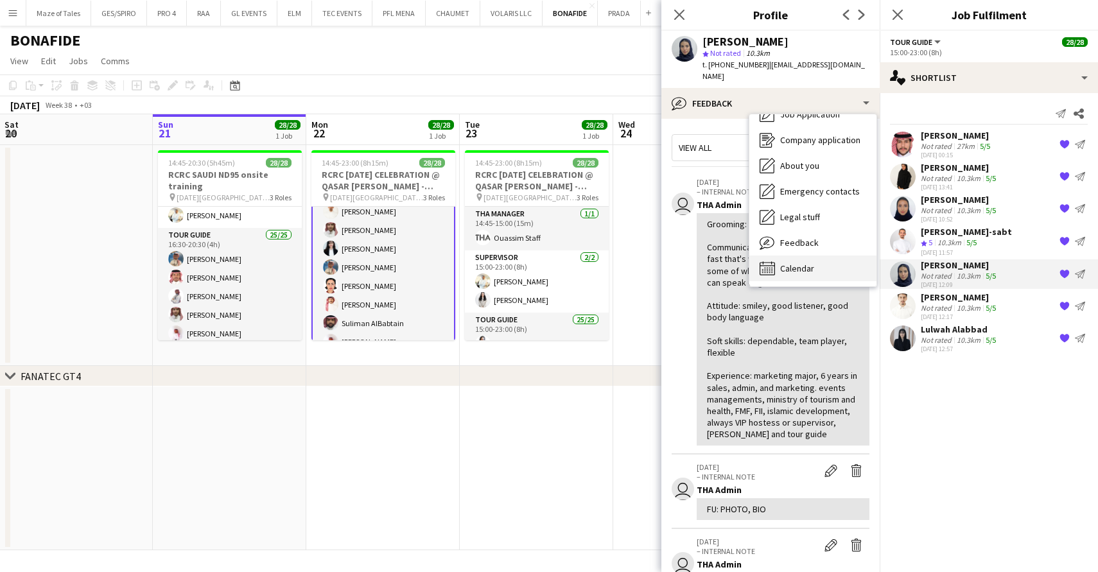
scroll to position [44, 0]
click at [809, 263] on span "Calendar" at bounding box center [797, 269] width 34 height 12
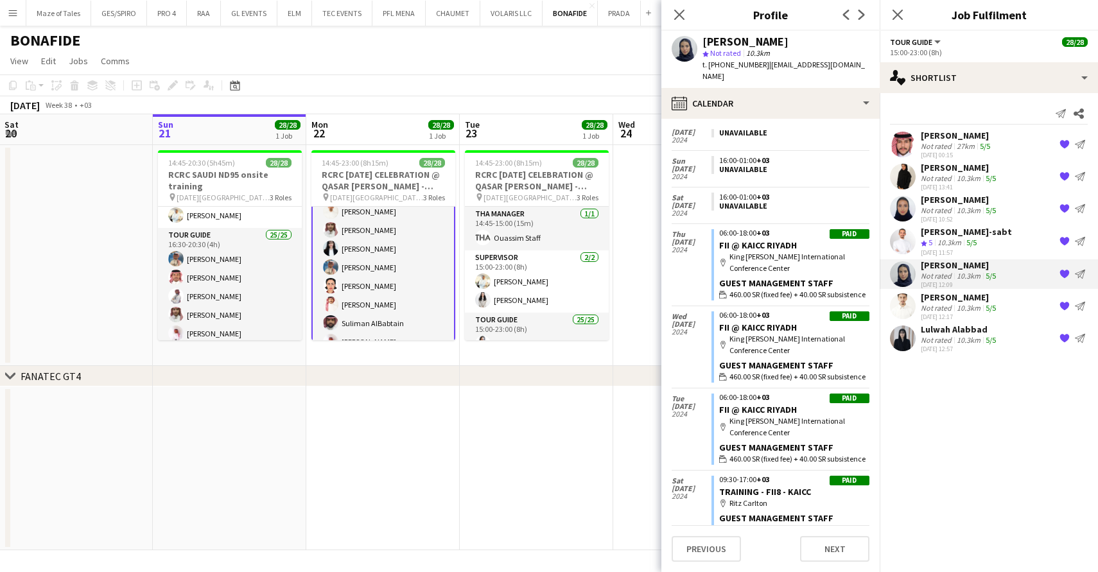
scroll to position [1335, 0]
click at [681, 10] on icon "Close pop-in" at bounding box center [679, 14] width 12 height 12
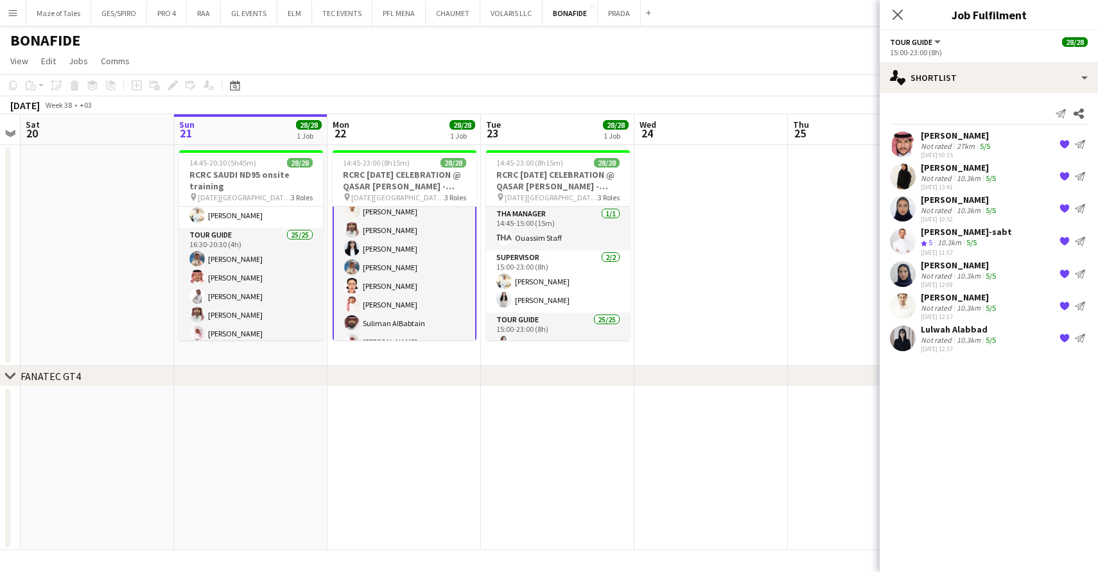
scroll to position [0, 286]
click at [982, 268] on div "Afrah Alanazi" at bounding box center [960, 265] width 78 height 12
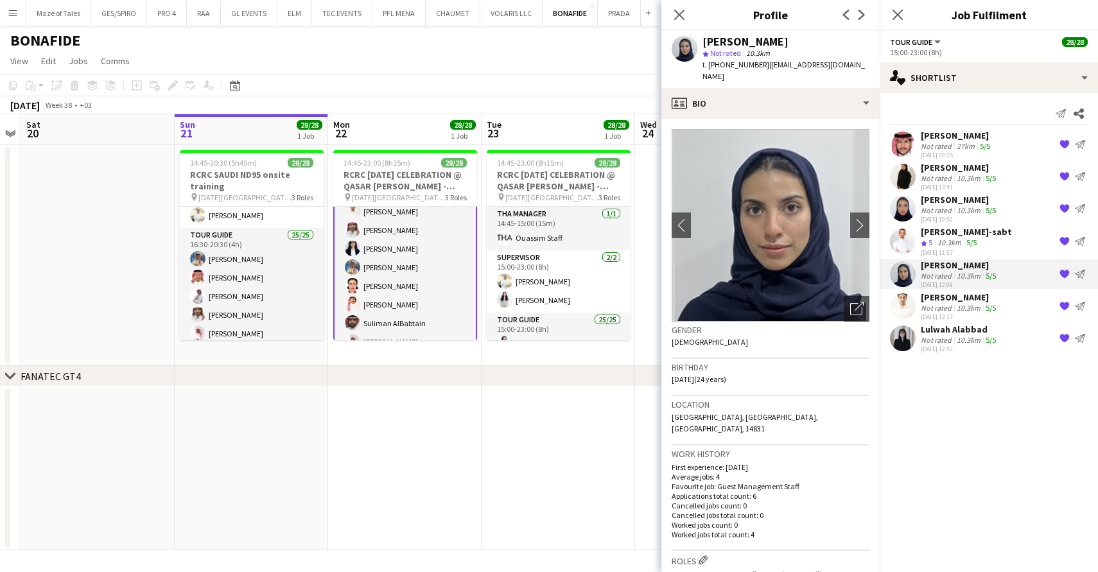
drag, startPoint x: 703, startPoint y: 42, endPoint x: 772, endPoint y: 42, distance: 69.3
click at [772, 42] on div "Afrah Alanazi" at bounding box center [785, 42] width 167 height 12
click at [740, 65] on span "t. +966559157920" at bounding box center [735, 65] width 67 height 10
click at [588, 78] on app-toolbar "Copy Paste Paste Command V Paste with crew Command Shift V Paste linked Job Del…" at bounding box center [549, 85] width 1098 height 22
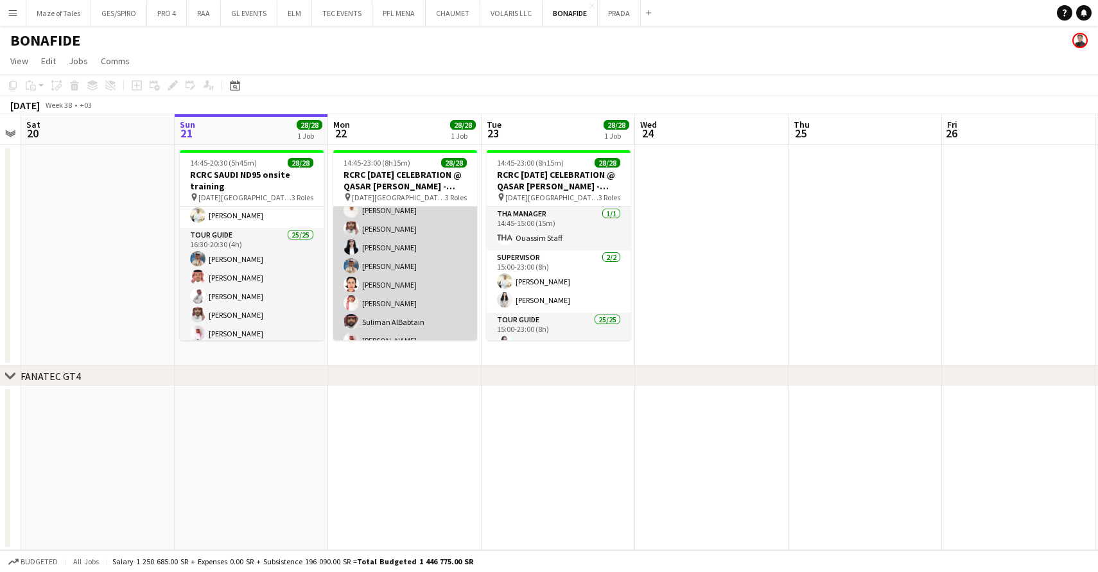
click at [415, 280] on app-card-role "Tour Guide 25/25 15:00-23:00 (8h) Khalid Alajmi Rina Alamoudi Turki Alattas Ahm…" at bounding box center [405, 257] width 144 height 491
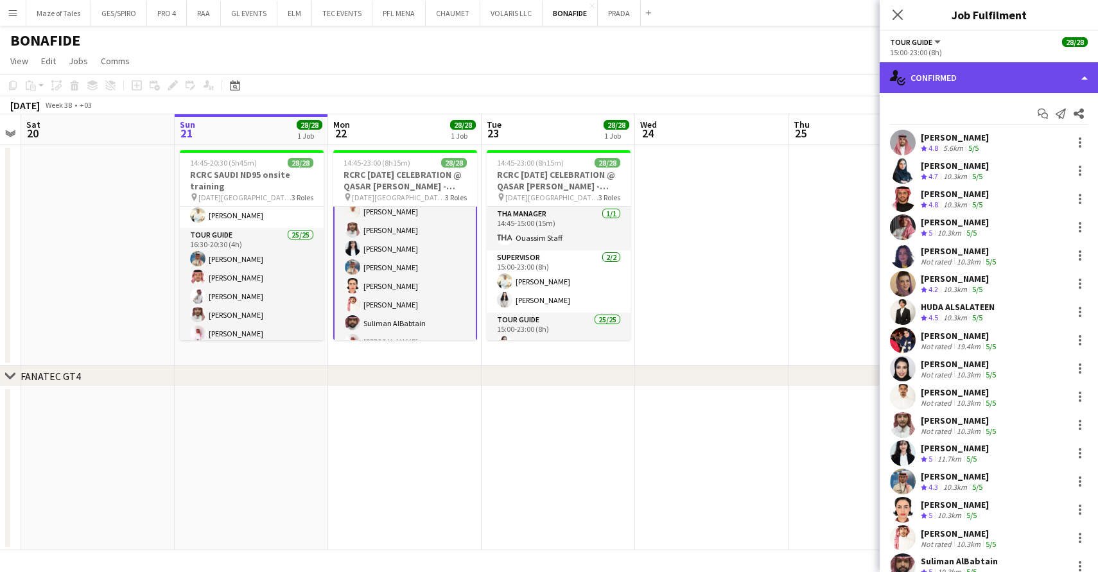
click at [957, 71] on div "single-neutral-actions-check-2 Confirmed" at bounding box center [989, 77] width 218 height 31
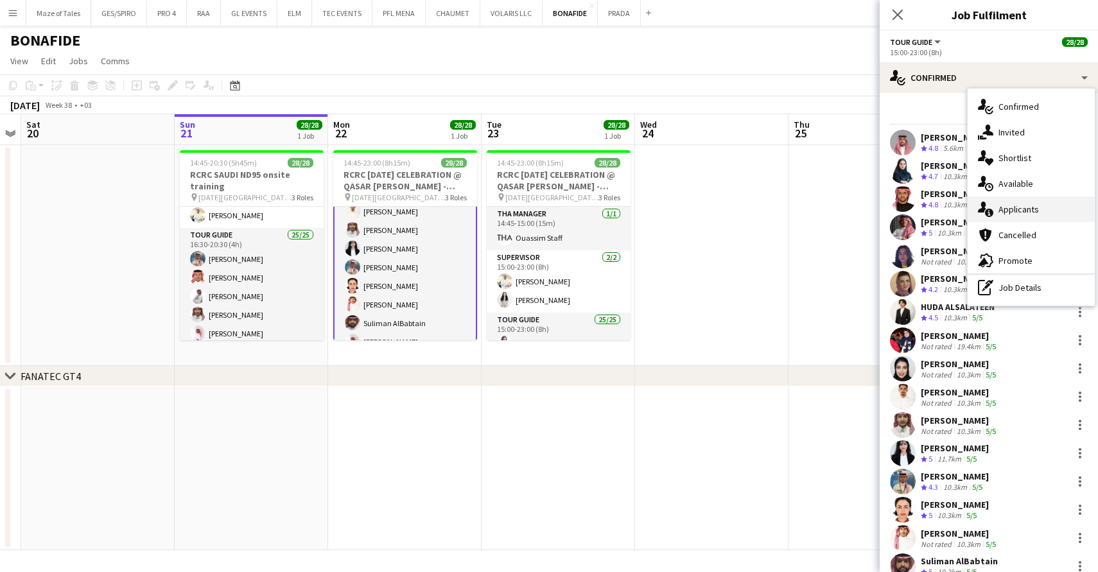
click at [1029, 215] on div "single-neutral-actions-information Applicants" at bounding box center [1031, 209] width 127 height 26
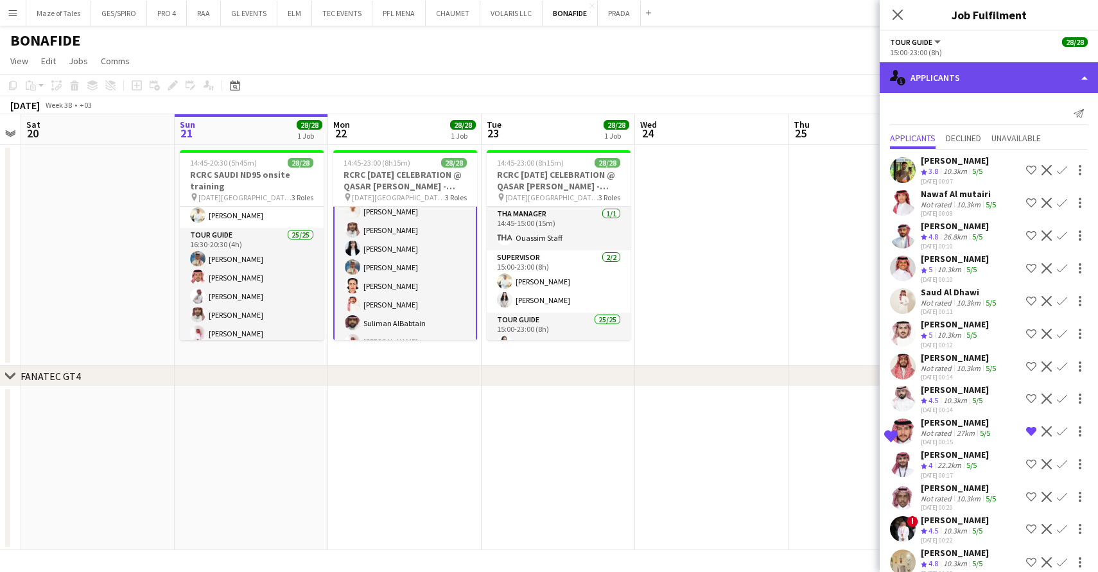
click at [977, 82] on div "single-neutral-actions-information Applicants" at bounding box center [989, 77] width 218 height 31
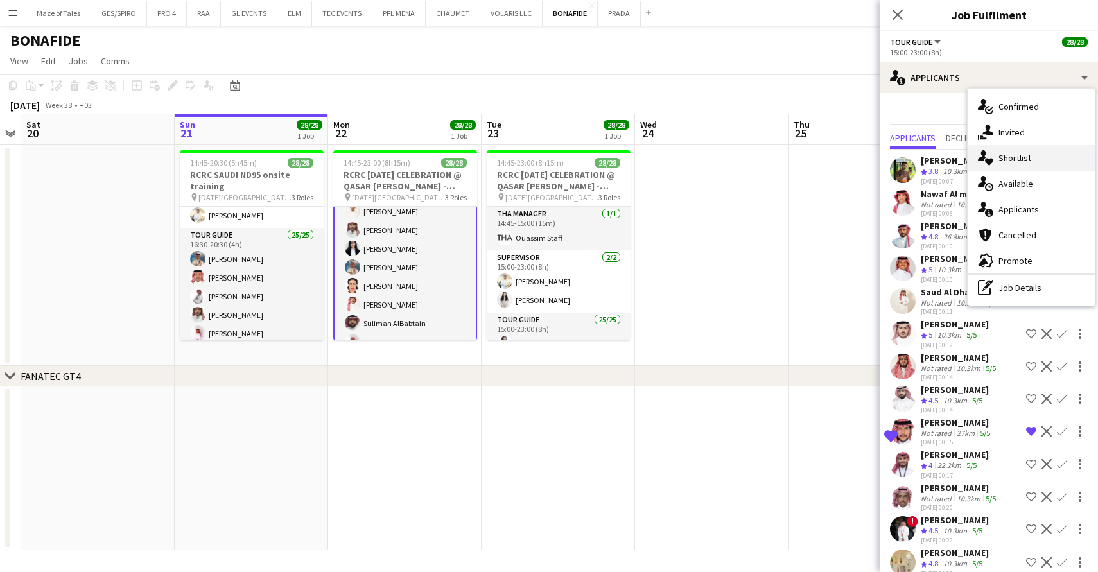
click at [1015, 159] on span "Shortlist" at bounding box center [1014, 158] width 33 height 12
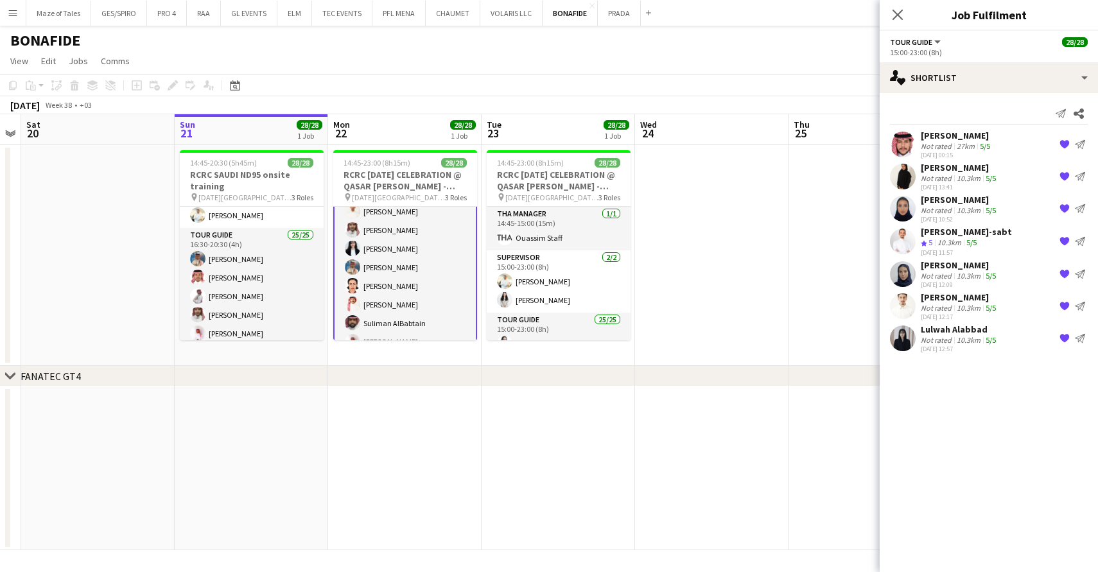
click at [949, 272] on div "Not rated" at bounding box center [937, 276] width 33 height 10
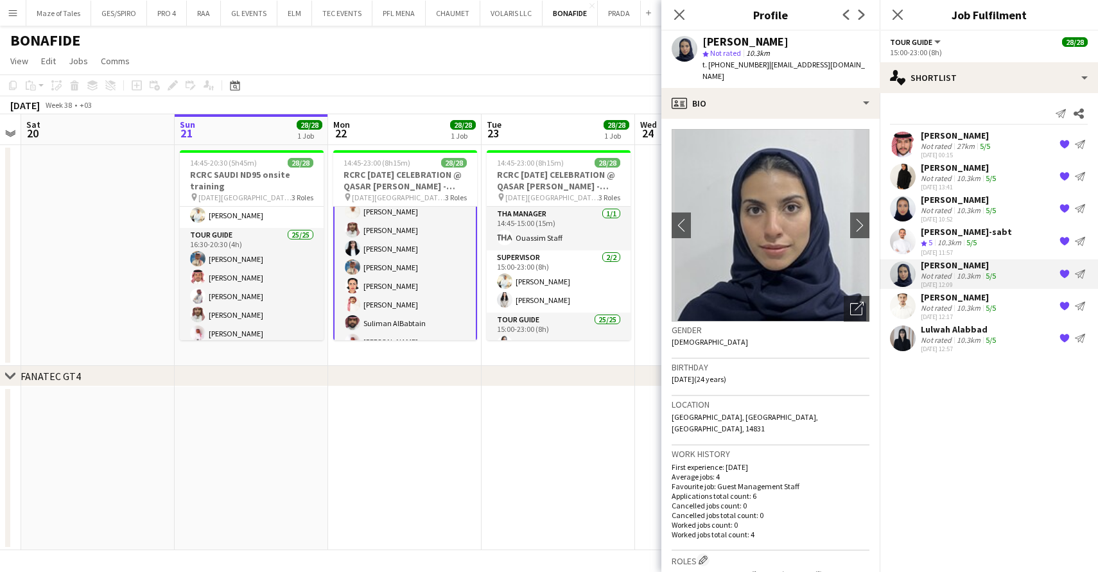
drag, startPoint x: 703, startPoint y: 42, endPoint x: 718, endPoint y: 40, distance: 15.5
click at [718, 40] on div "Afrah Alanazi" at bounding box center [745, 42] width 86 height 12
click at [731, 62] on span "t. +966559157920" at bounding box center [735, 65] width 67 height 10
copy span "966559157920"
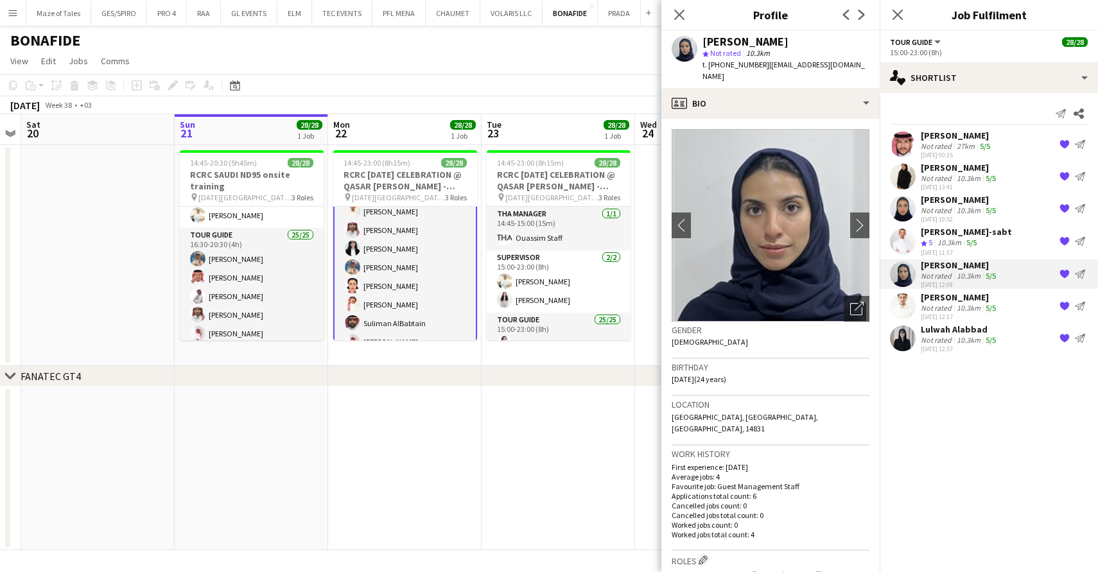
copy span "966559157920"
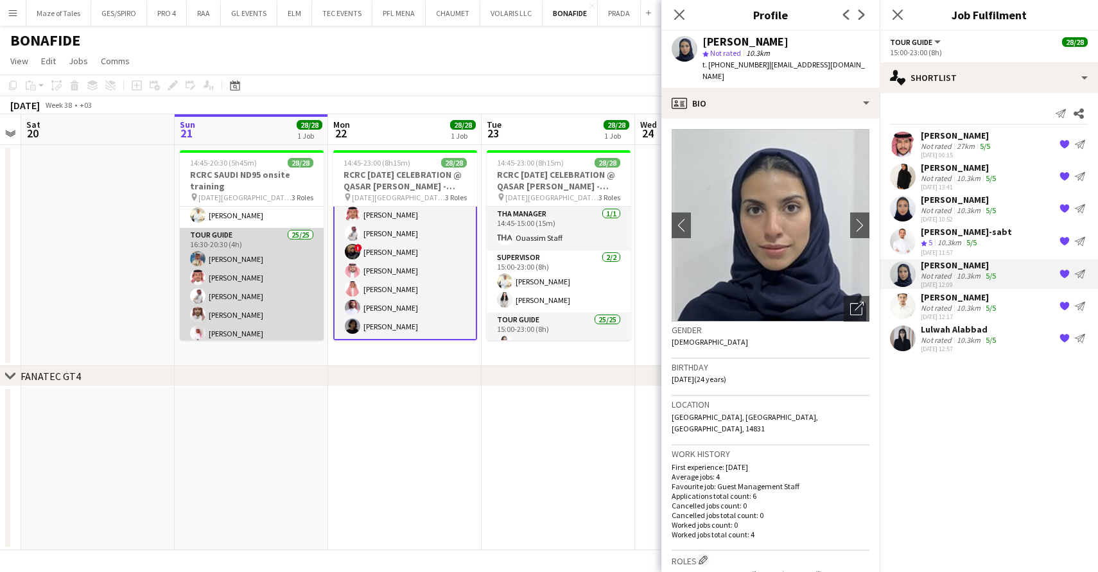
click at [245, 281] on app-card-role "Tour Guide 25/25 16:30-20:30 (4h) Abdulaziz Aljubayri AHMED SHAYNAN Mohammed Al…" at bounding box center [252, 473] width 144 height 491
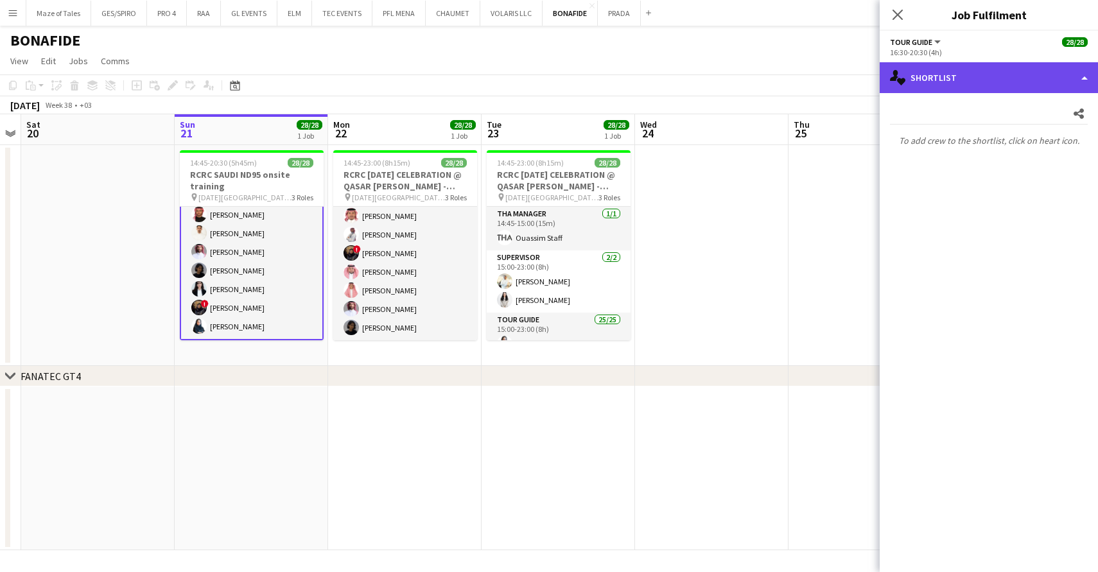
click at [978, 77] on div "single-neutral-actions-heart Shortlist" at bounding box center [989, 77] width 218 height 31
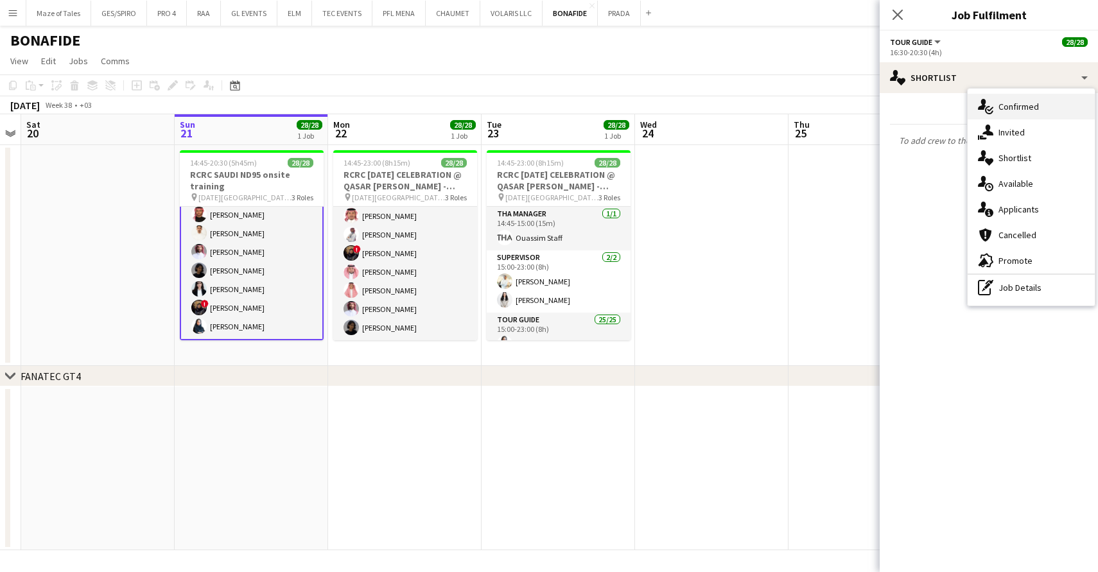
click at [1031, 111] on span "Confirmed" at bounding box center [1018, 107] width 40 height 12
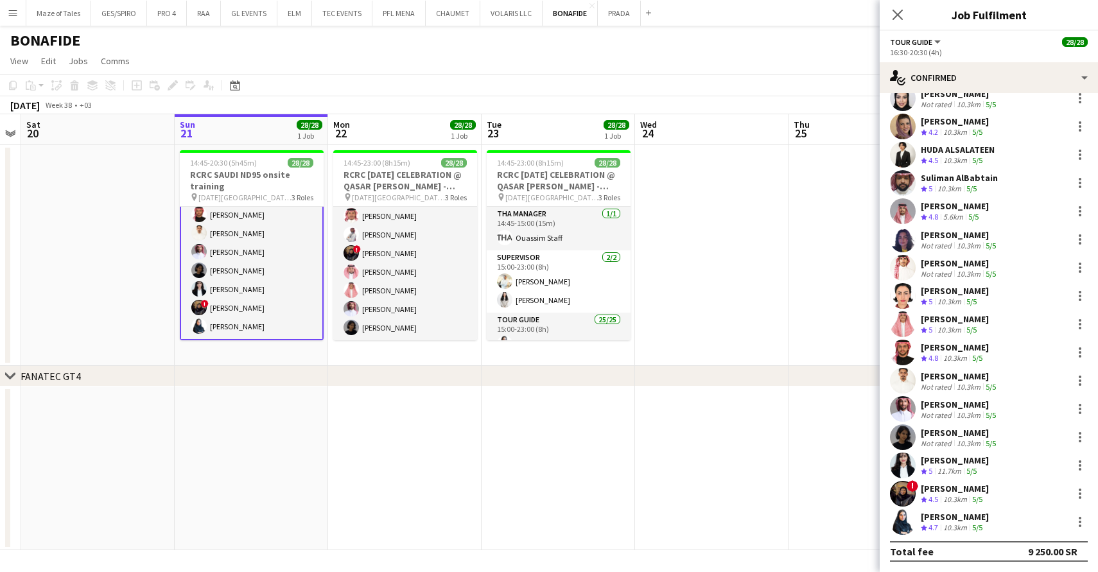
scroll to position [299, 0]
click at [1077, 492] on div at bounding box center [1079, 493] width 15 height 15
click at [1063, 439] on span "Remove" at bounding box center [1038, 439] width 80 height 12
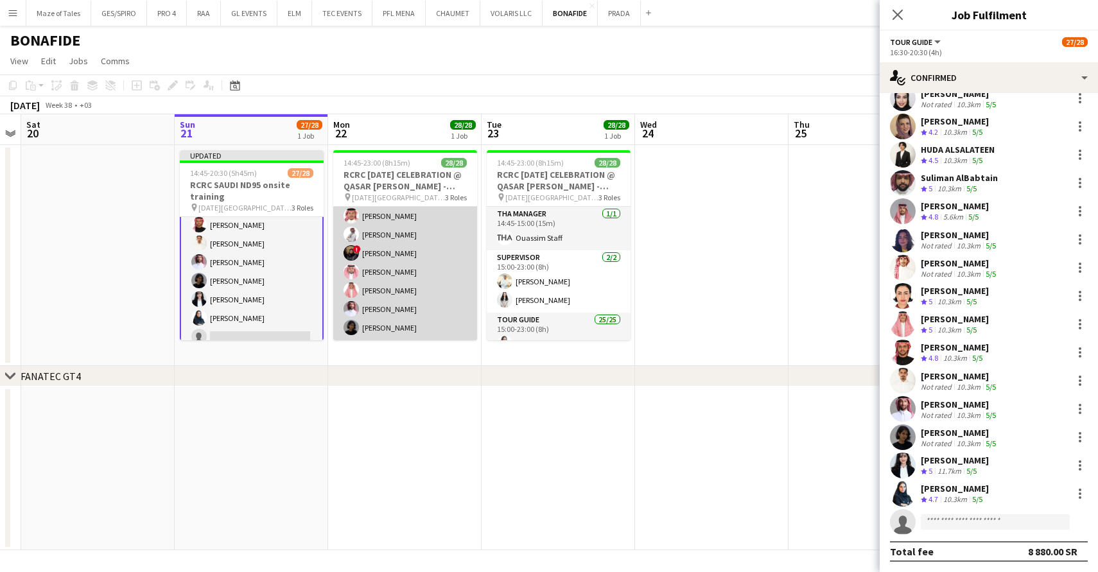
click at [423, 327] on app-card-role "Tour Guide 25/25 15:00-23:00 (8h) Khalid Alajmi Rina Alamoudi Turki Alattas Ahm…" at bounding box center [405, 95] width 144 height 491
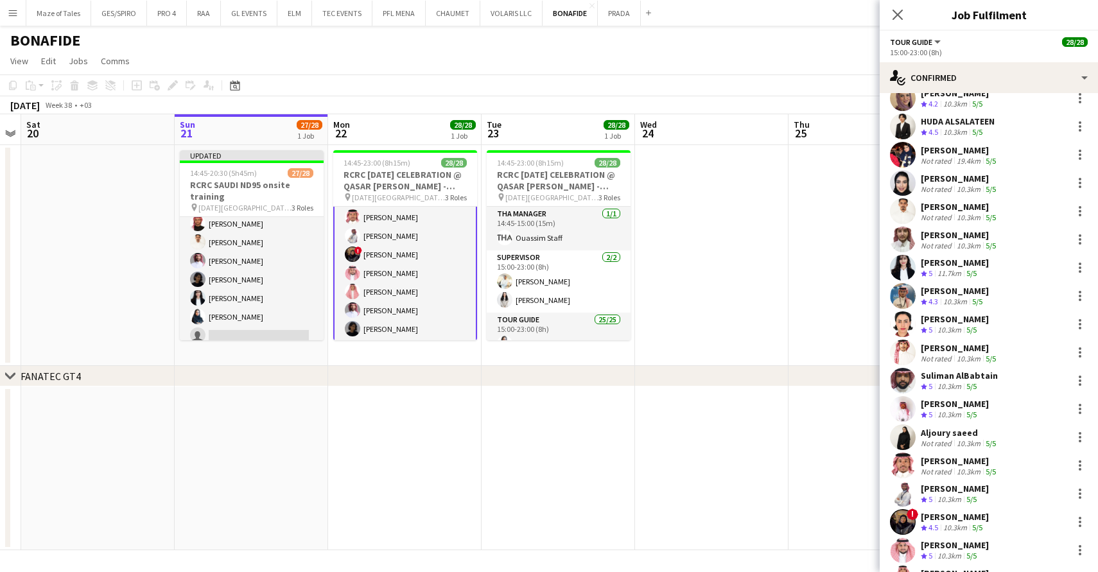
scroll to position [180, 0]
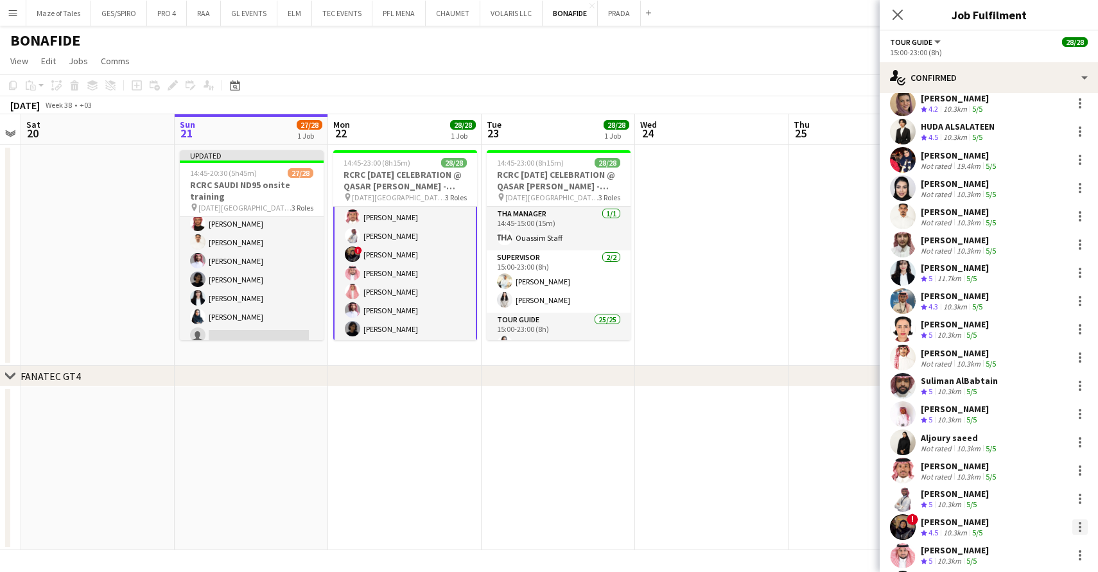
click at [1084, 528] on div at bounding box center [1079, 526] width 15 height 15
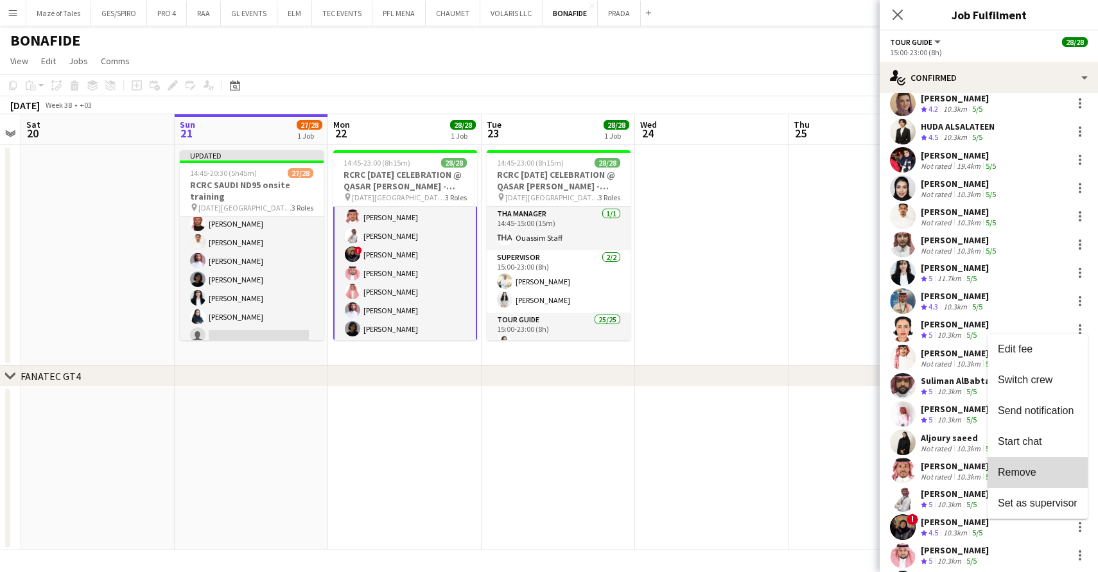
click at [1037, 474] on span "Remove" at bounding box center [1038, 473] width 80 height 12
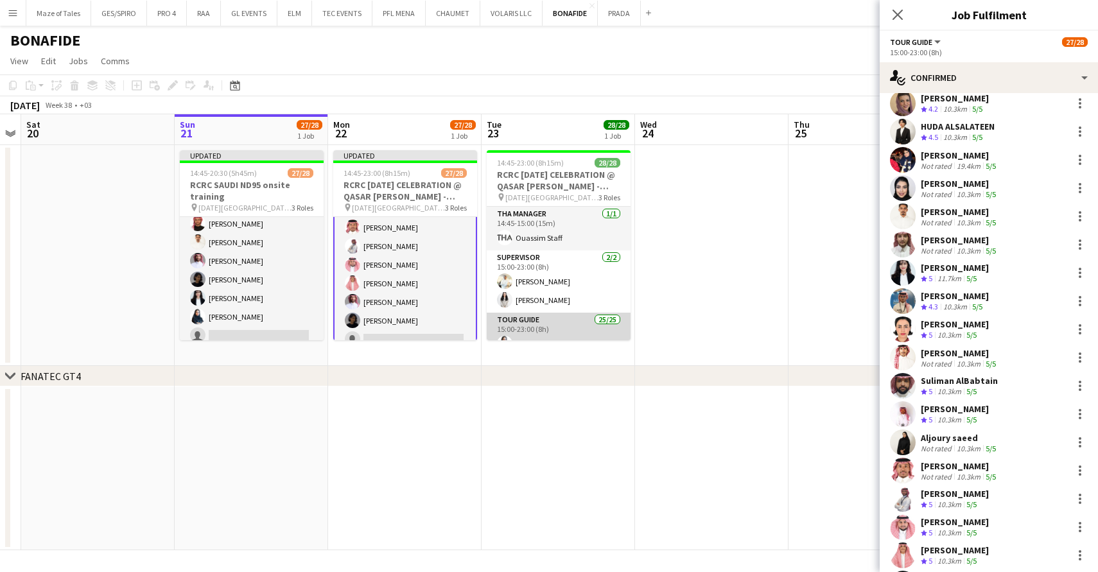
click at [582, 329] on app-card-role "Tour Guide 25/25 15:00-23:00 (8h) Rina Alamoudi Abdulaziz Aljubayri Fay Alshaib…" at bounding box center [559, 558] width 144 height 491
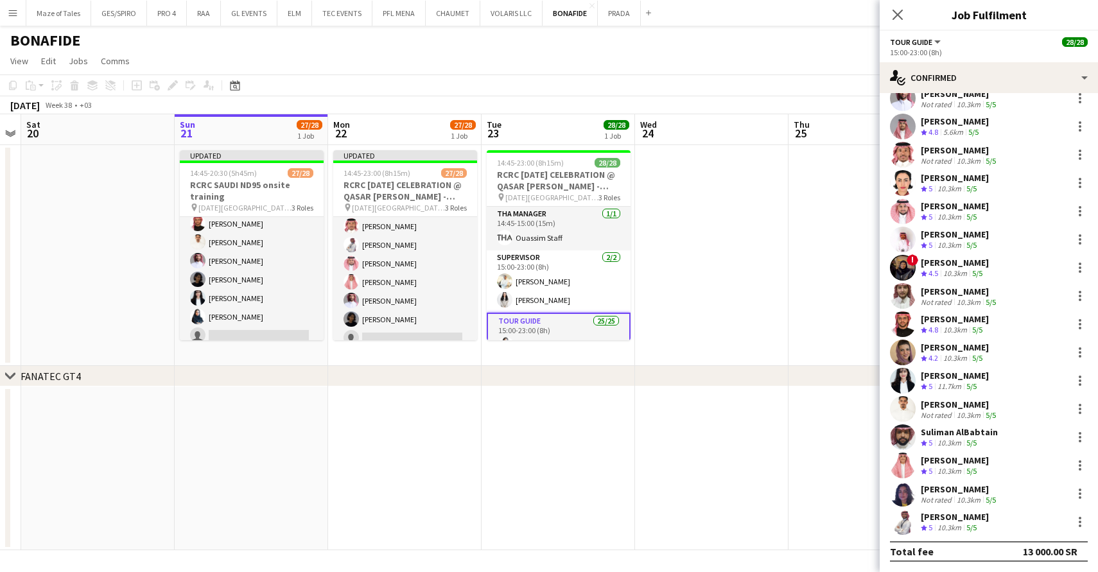
scroll to position [299, 0]
click at [1081, 269] on div at bounding box center [1079, 267] width 15 height 15
click at [1026, 417] on span "Remove" at bounding box center [1017, 414] width 39 height 11
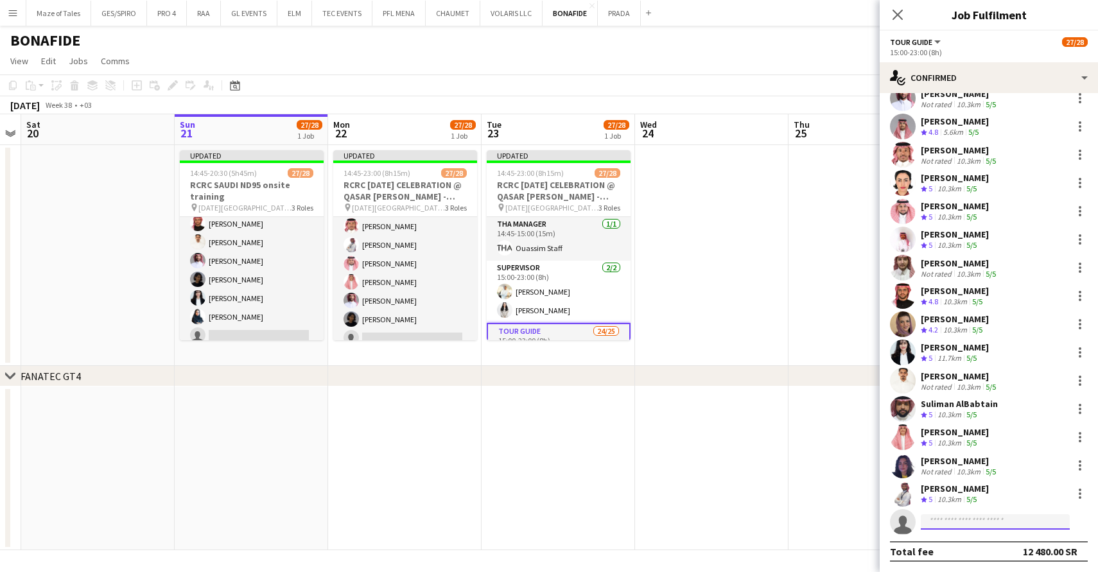
click at [993, 526] on input at bounding box center [995, 521] width 149 height 15
type input "*********"
click at [982, 545] on span "Afrah Alanazi" at bounding box center [968, 540] width 74 height 11
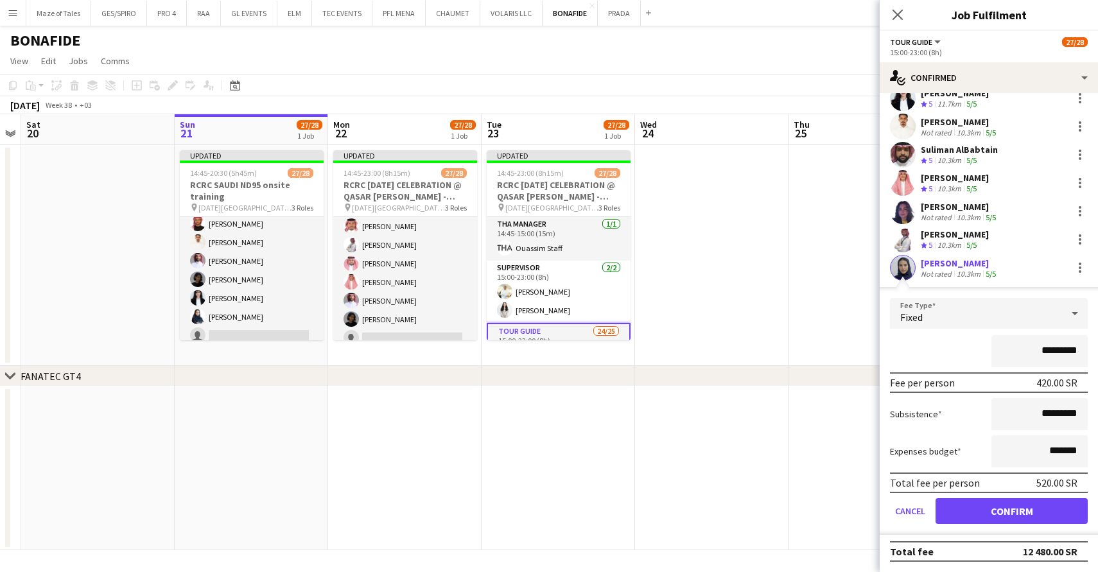
click at [1024, 505] on button "Confirm" at bounding box center [1011, 511] width 152 height 26
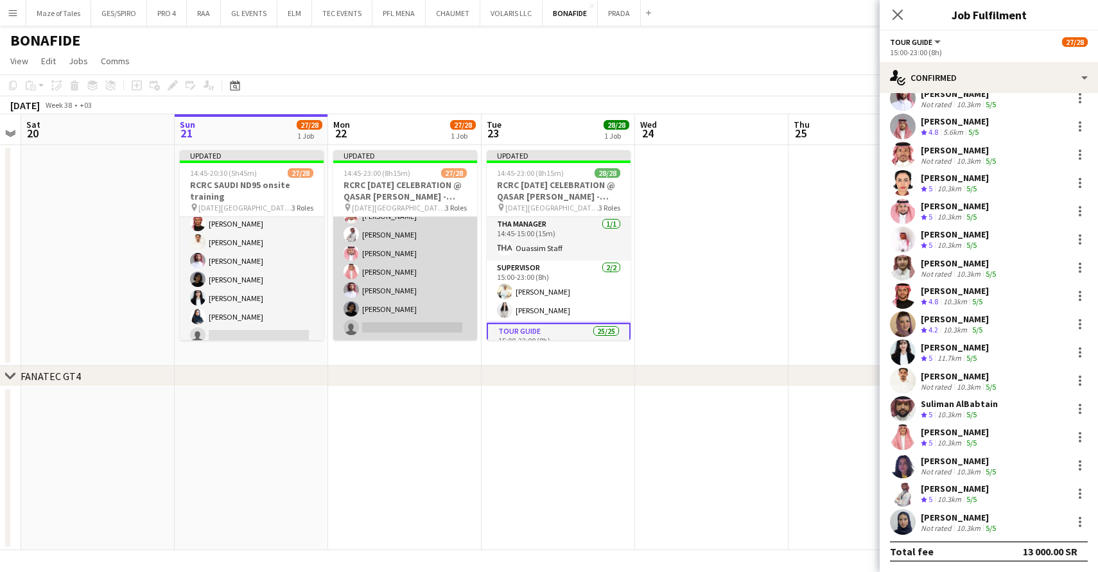
scroll to position [473, 0]
click at [412, 319] on app-card-role "Tour Guide 34A 24/25 15:00-23:00 (8h) Khalid Alajmi Rina Alamoudi Turki Alattas…" at bounding box center [405, 95] width 144 height 491
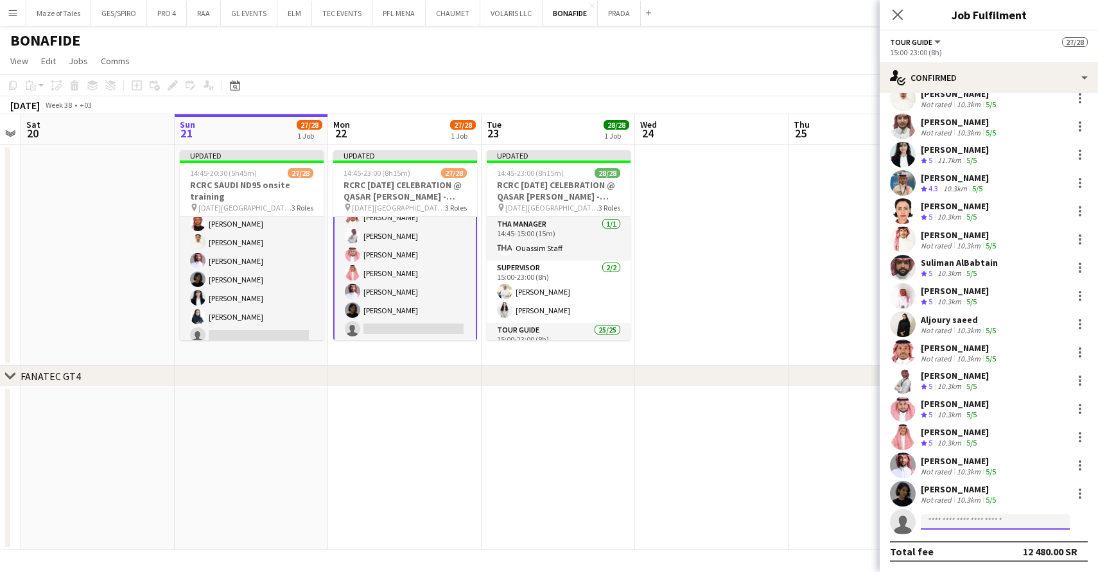
click at [962, 525] on input at bounding box center [995, 521] width 149 height 15
type input "*********"
click at [993, 548] on span "afrah.181019@gmail.com" at bounding box center [995, 551] width 128 height 10
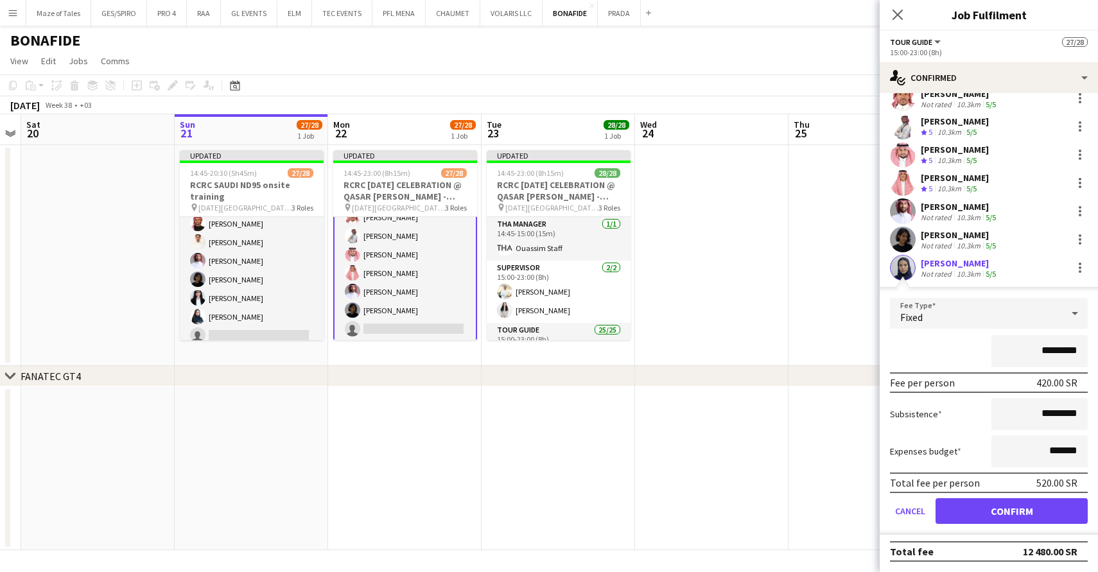
click at [986, 507] on button "Confirm" at bounding box center [1011, 511] width 152 height 26
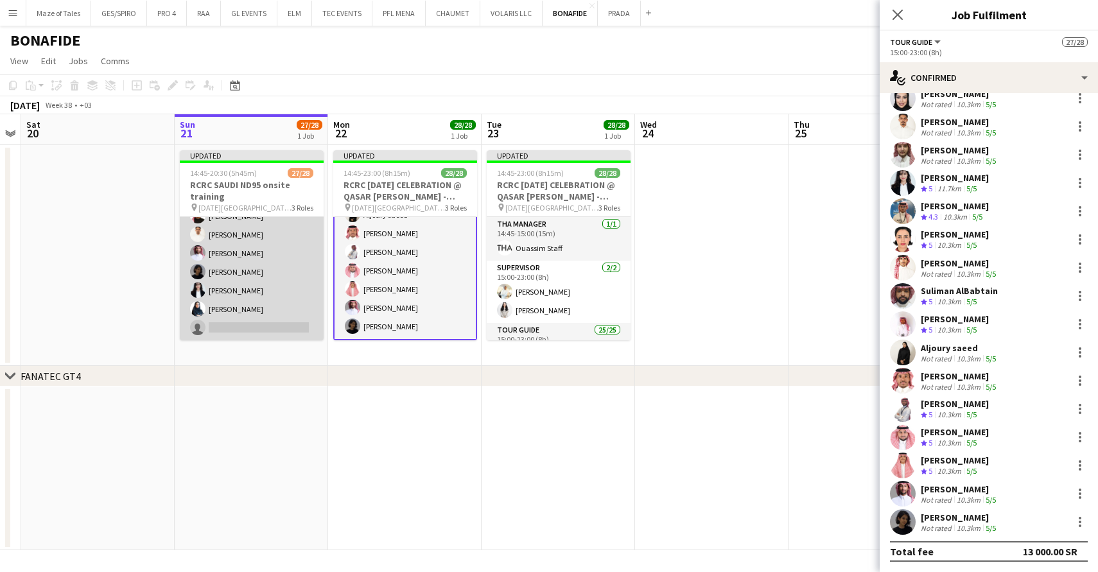
scroll to position [473, 0]
click at [243, 324] on app-card-role "Tour Guide 24/25 16:30-20:30 (4h) Abdulaziz Aljubayri AHMED SHAYNAN Mohammed Al…" at bounding box center [252, 95] width 144 height 491
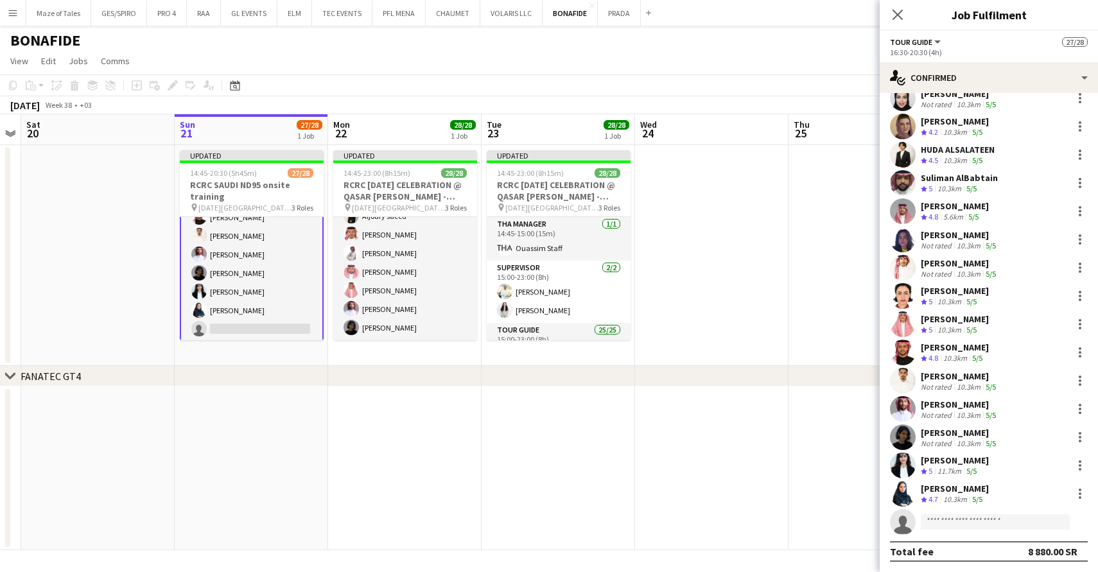
click at [961, 531] on app-invite-slot "single-neutral-actions" at bounding box center [989, 522] width 218 height 26
click at [962, 528] on input at bounding box center [995, 521] width 149 height 15
type input "*****"
click at [1014, 552] on span "afrah.181019@gmail.com" at bounding box center [995, 551] width 128 height 10
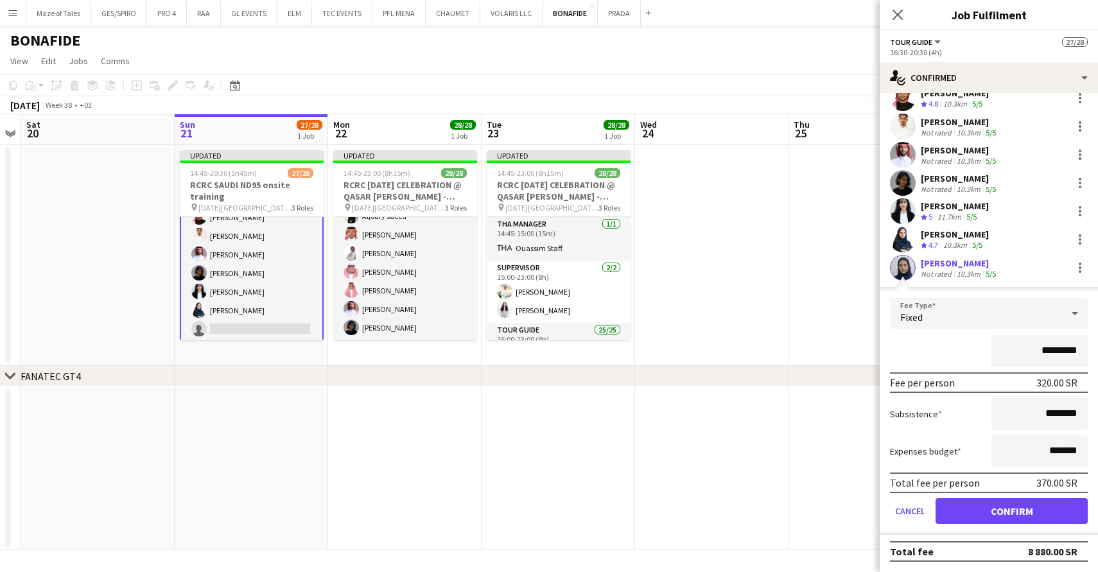
click at [1010, 517] on button "Confirm" at bounding box center [1011, 511] width 152 height 26
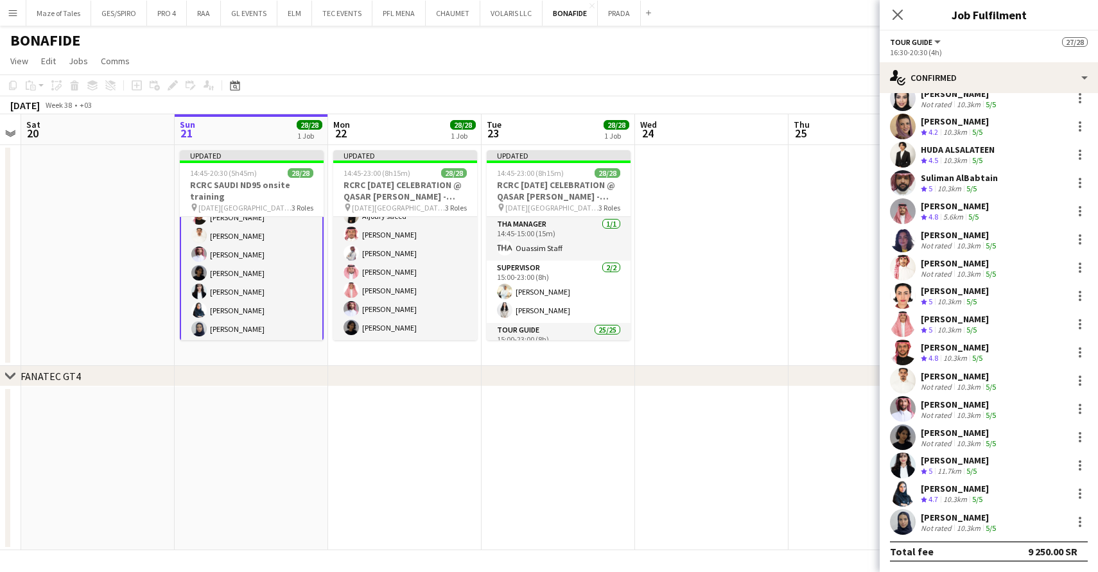
scroll to position [0, 0]
click at [899, 12] on icon "Close pop-in" at bounding box center [897, 14] width 12 height 12
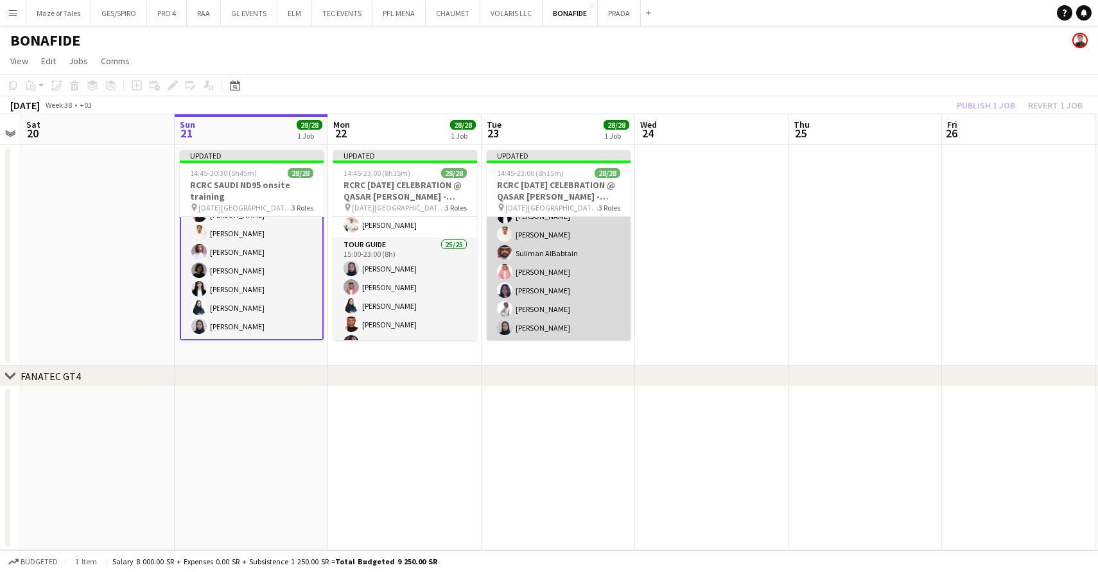
scroll to position [473, 0]
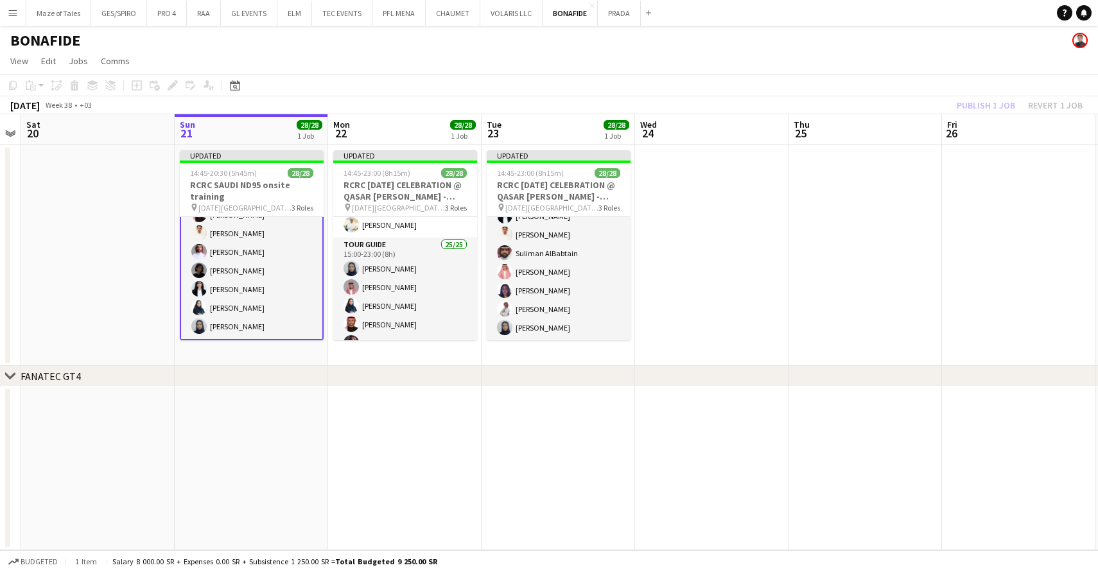
click at [728, 279] on app-date-cell at bounding box center [711, 255] width 153 height 221
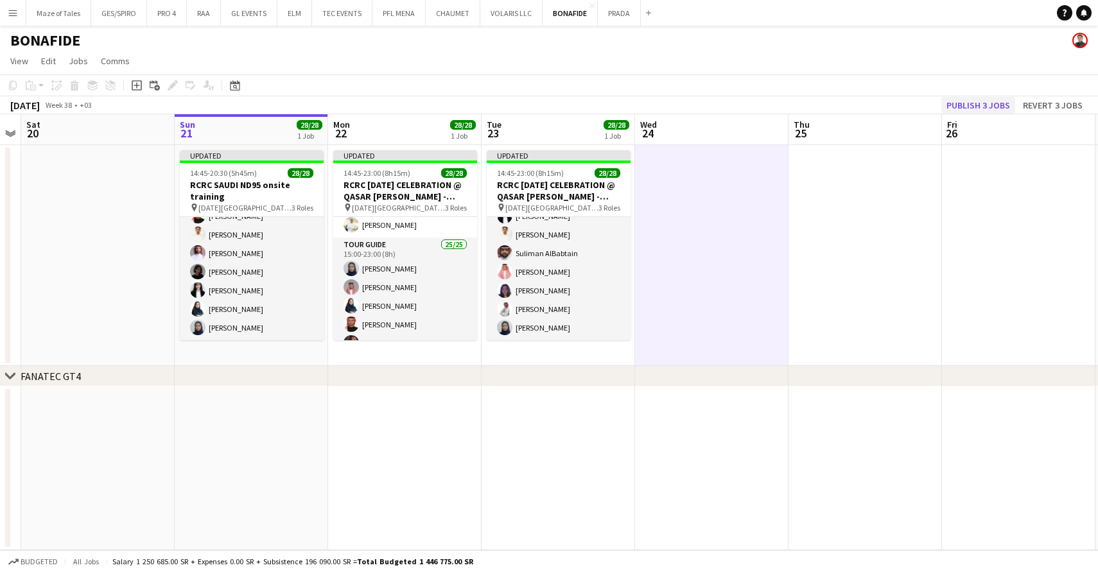
click at [988, 103] on button "Publish 3 jobs" at bounding box center [978, 105] width 74 height 17
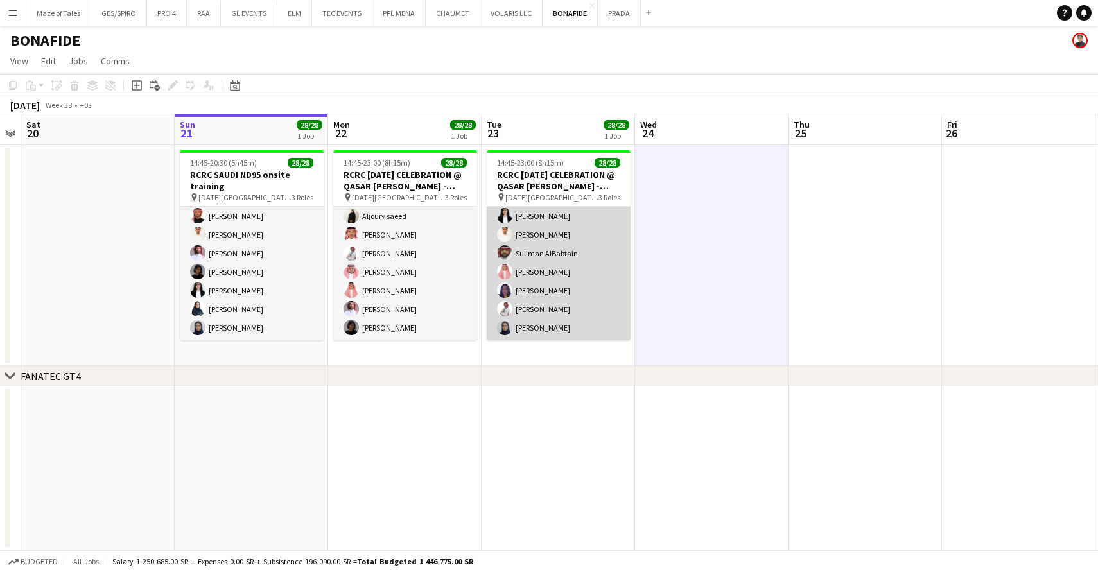
scroll to position [0, 0]
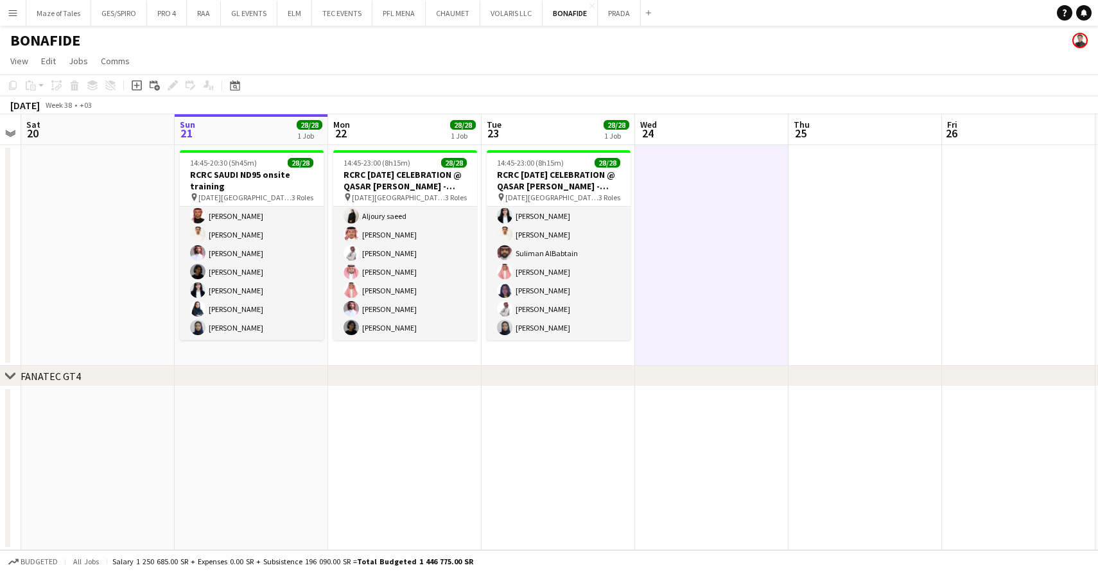
click at [540, 496] on app-date-cell at bounding box center [558, 469] width 153 height 164
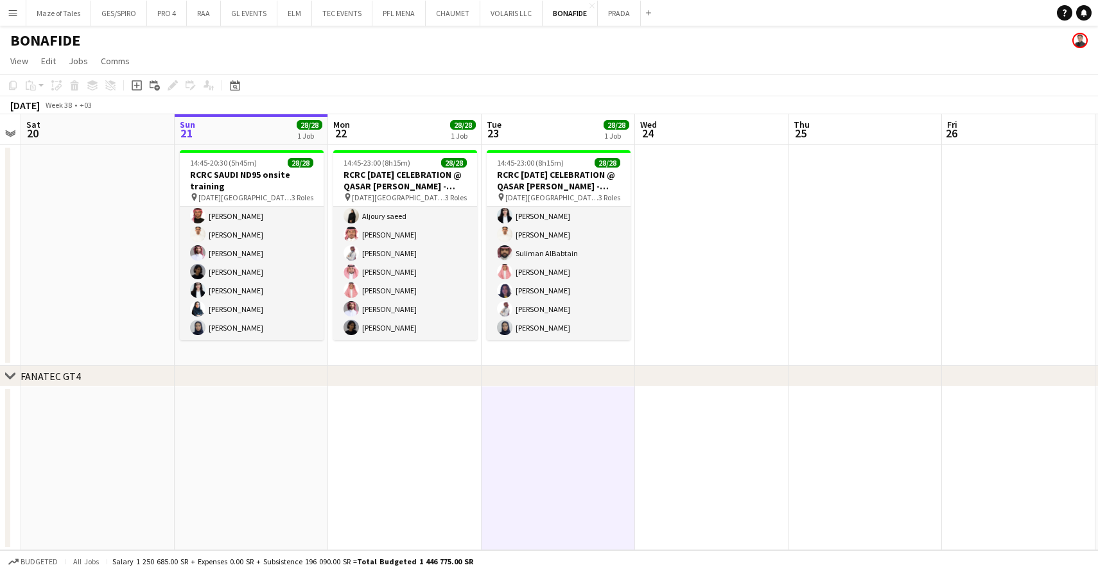
click at [406, 498] on app-date-cell at bounding box center [404, 469] width 153 height 164
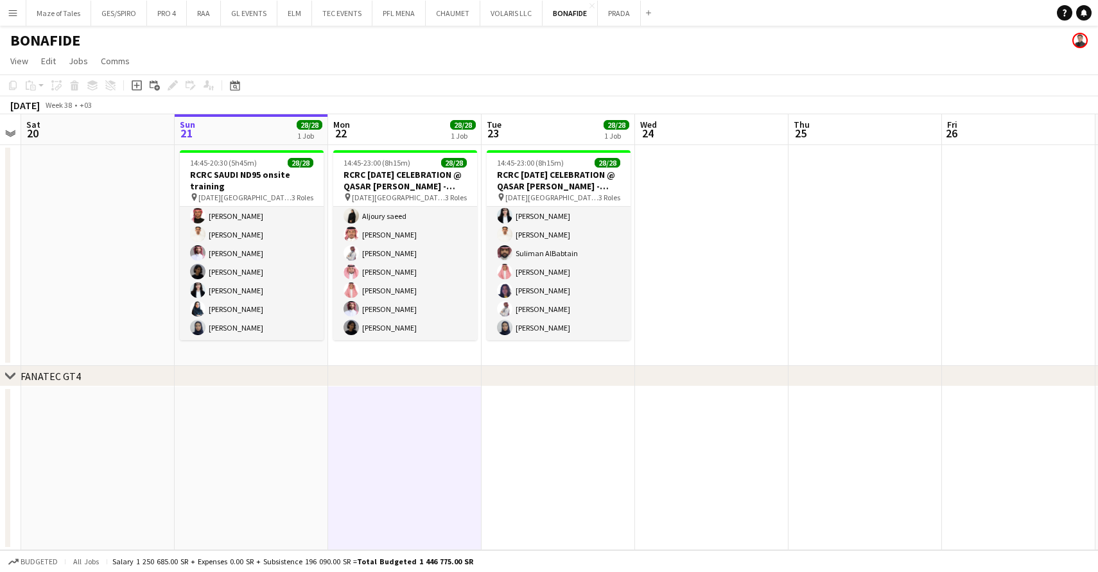
click at [241, 462] on app-date-cell at bounding box center [251, 469] width 153 height 164
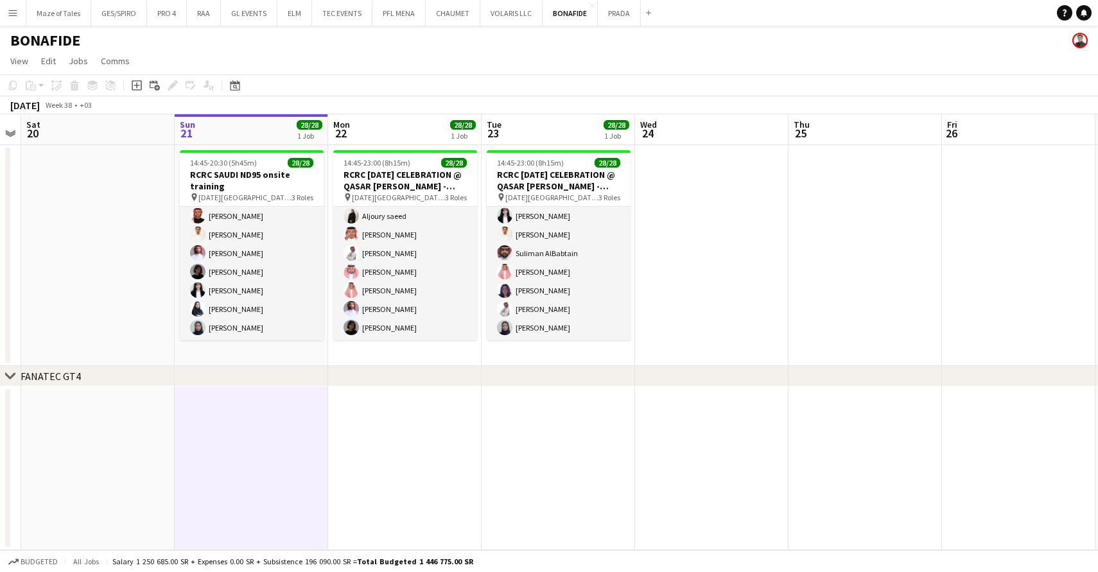
click at [376, 466] on app-date-cell at bounding box center [404, 469] width 153 height 164
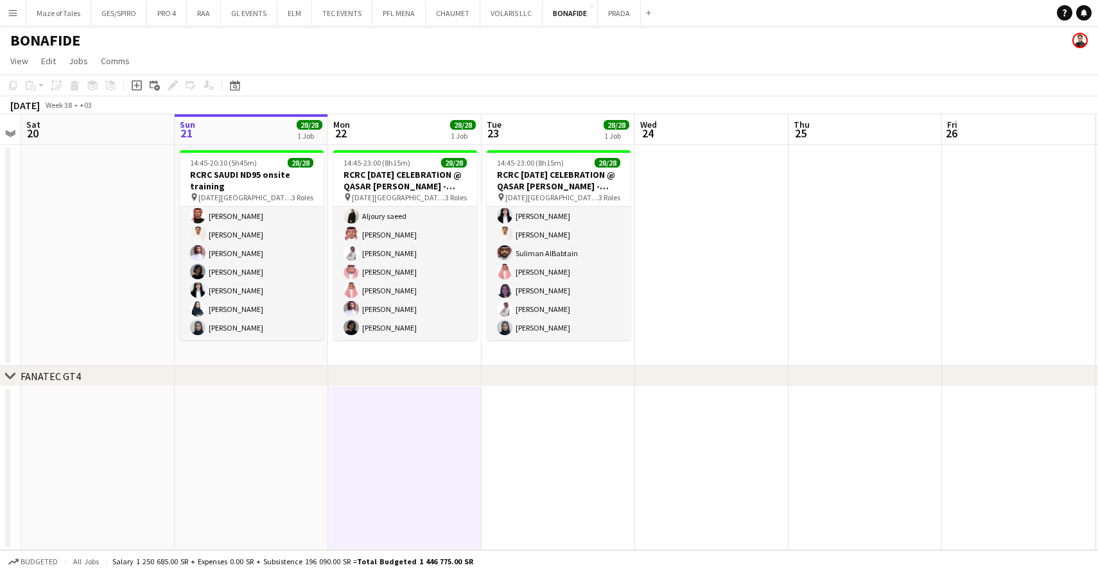
click at [550, 471] on app-date-cell at bounding box center [558, 469] width 153 height 164
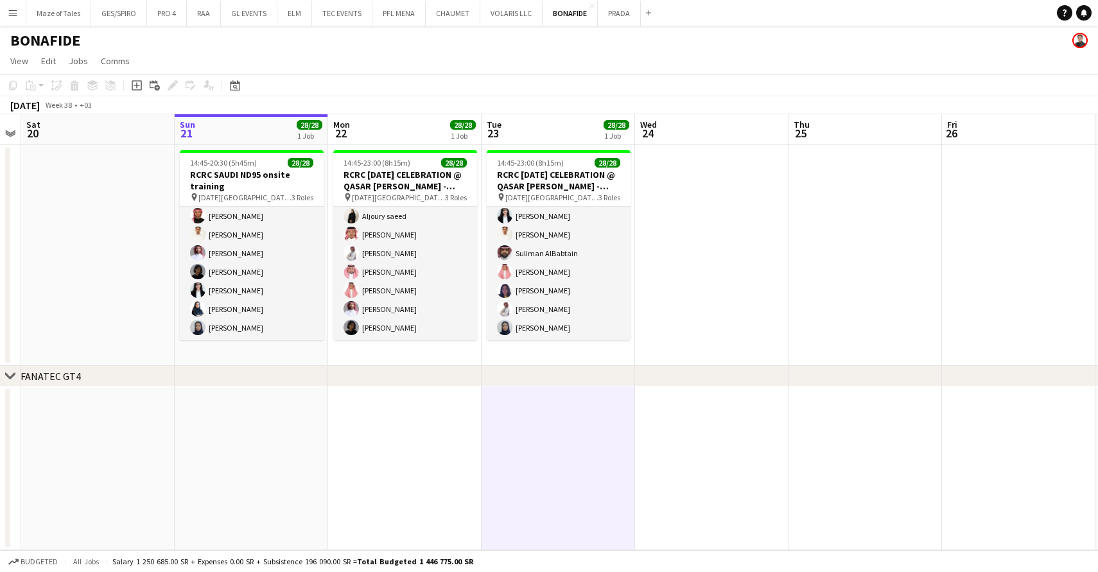
click at [395, 474] on app-date-cell at bounding box center [404, 469] width 153 height 164
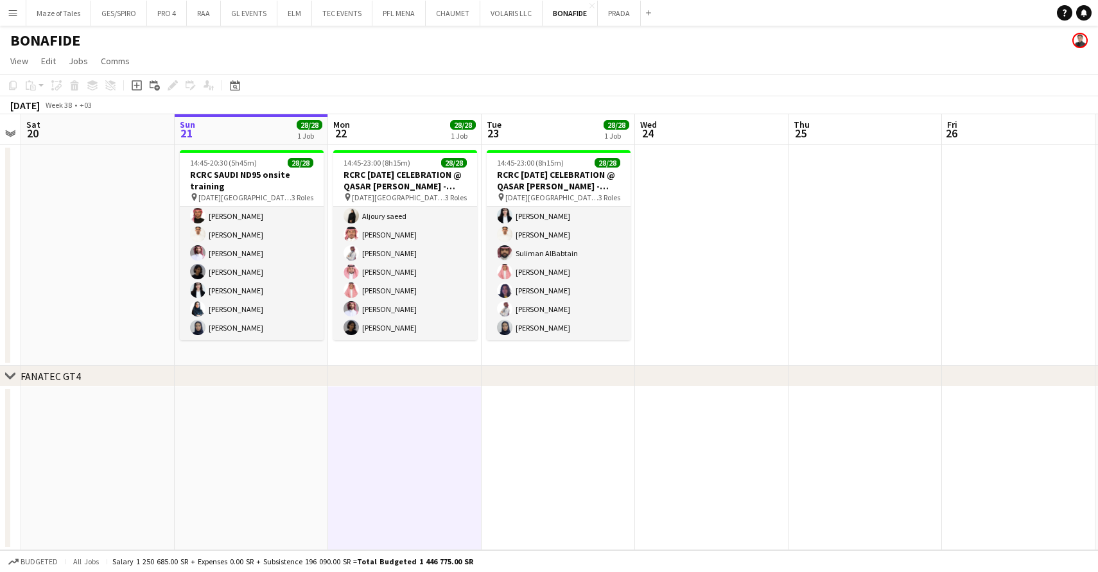
click at [249, 454] on app-date-cell at bounding box center [251, 469] width 153 height 164
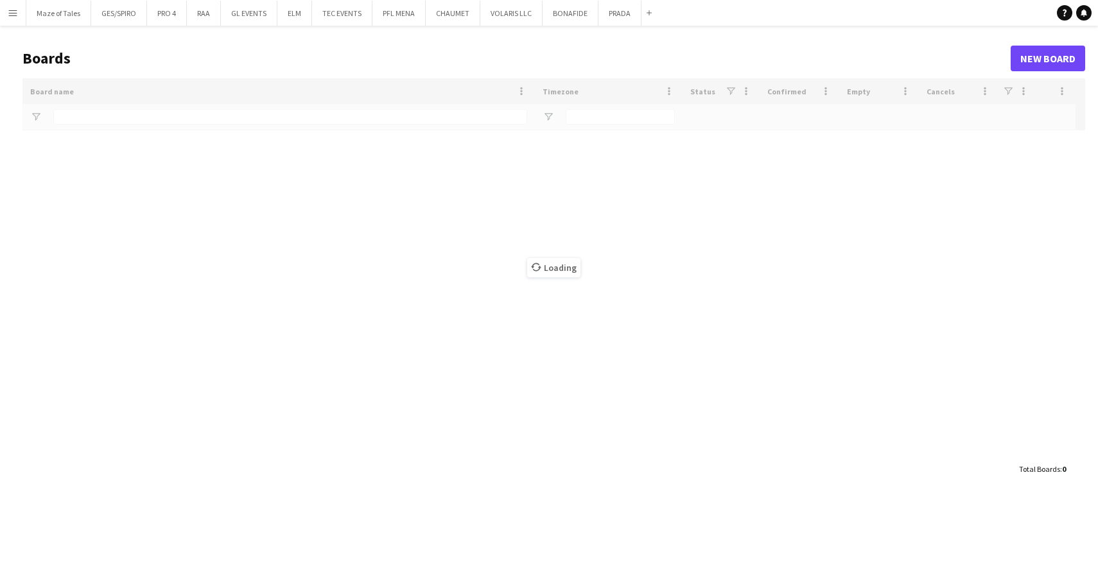
type input "*****"
